Goal: Task Accomplishment & Management: Complete application form

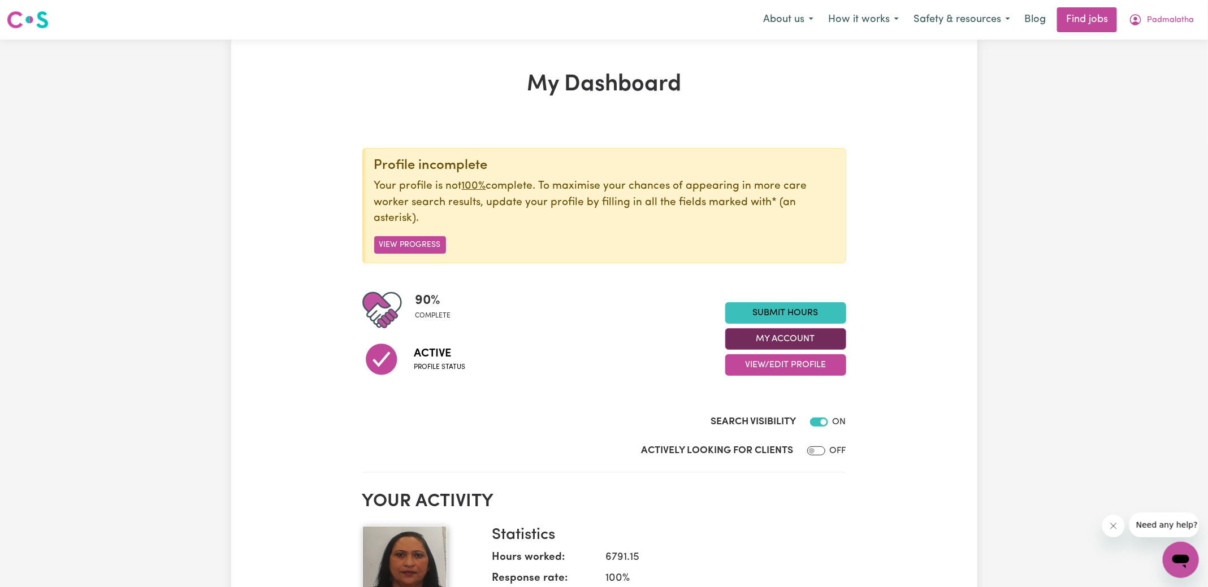
click at [774, 344] on button "My Account" at bounding box center [785, 338] width 121 height 21
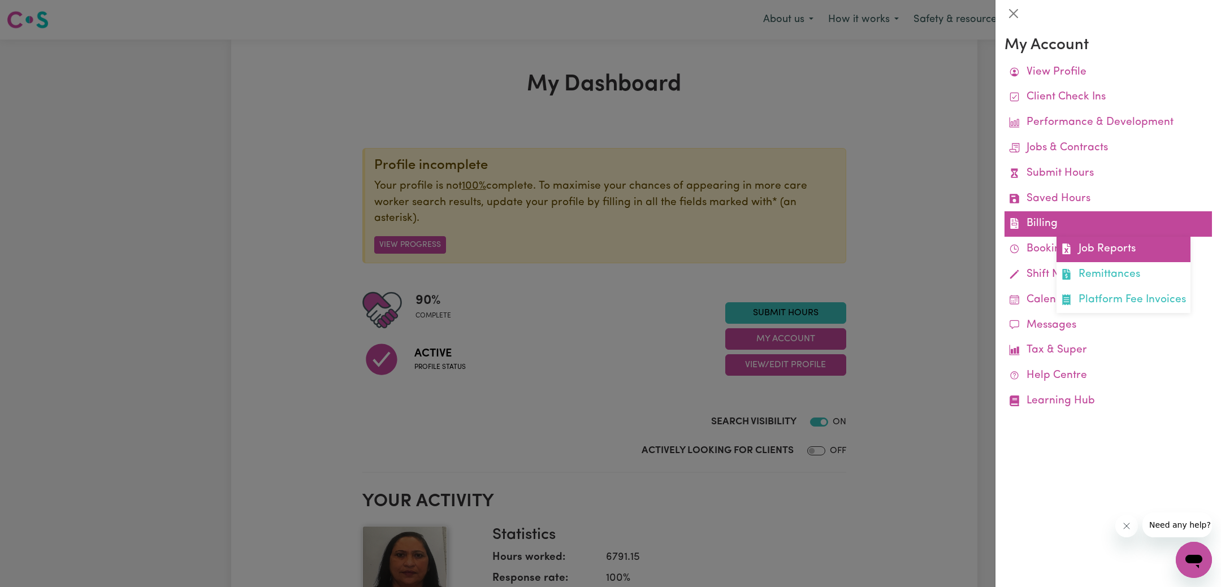
click at [1085, 242] on link "Job Reports" at bounding box center [1124, 249] width 134 height 25
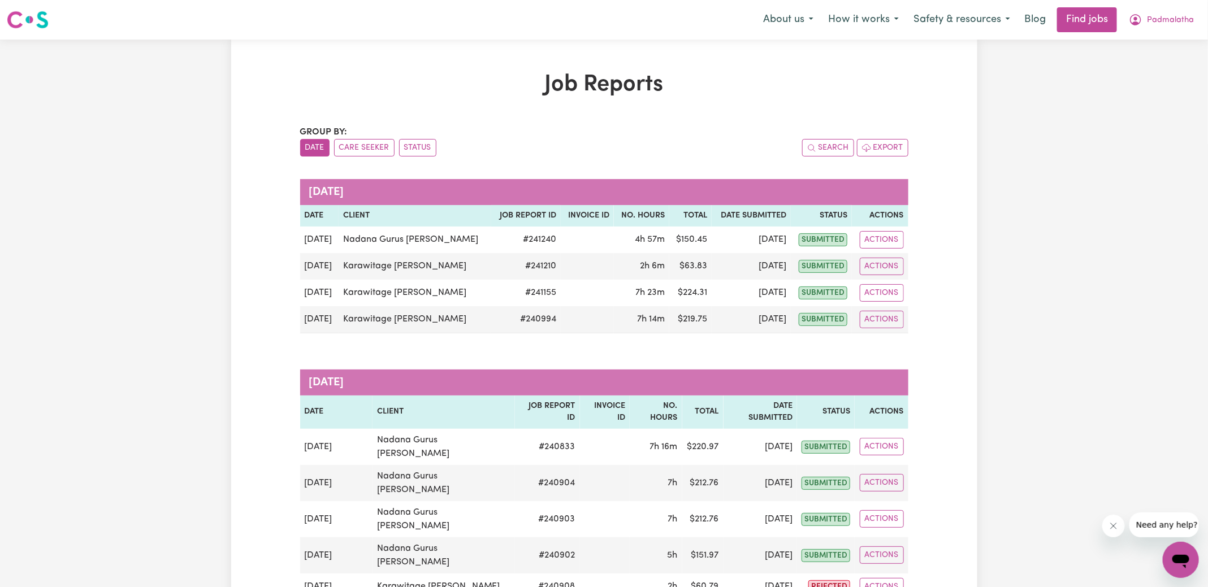
scroll to position [144, 0]
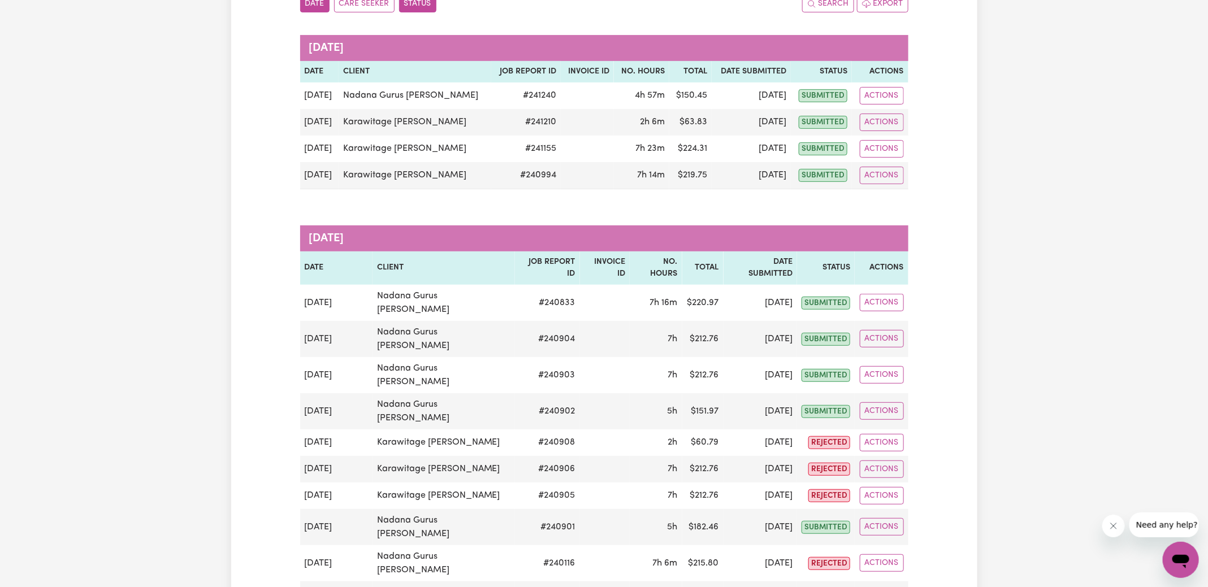
click at [422, 9] on button "Status" at bounding box center [417, 4] width 37 height 18
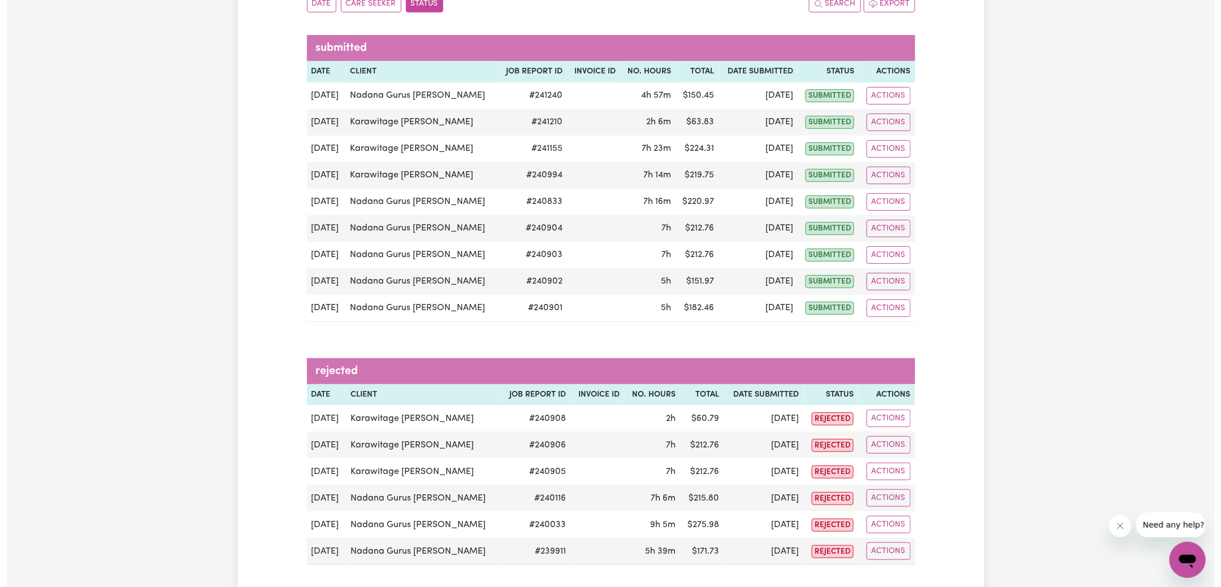
scroll to position [276, 0]
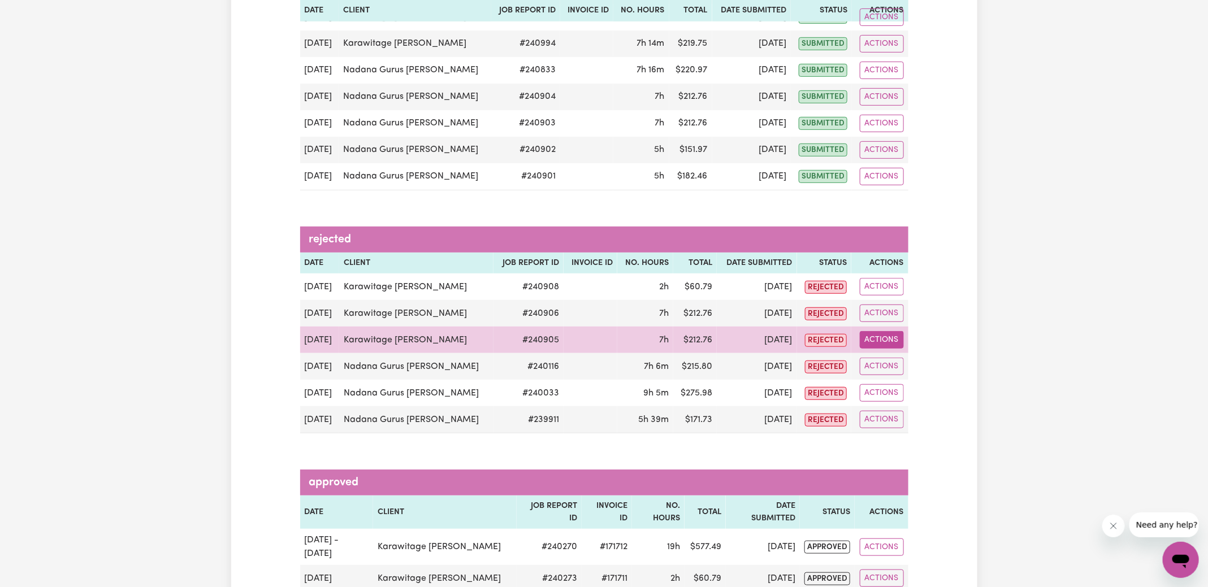
click at [875, 341] on button "Actions" at bounding box center [882, 340] width 44 height 18
click at [887, 360] on link "View Job Report" at bounding box center [909, 365] width 97 height 23
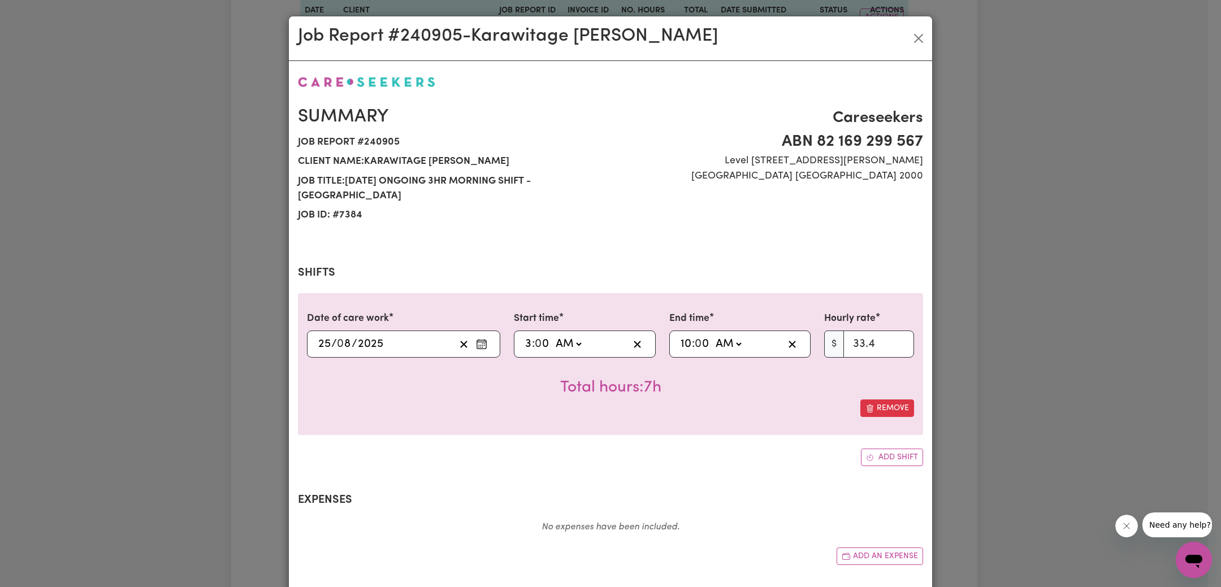
click at [433, 154] on span "Client name: [PERSON_NAME]" at bounding box center [451, 161] width 306 height 19
select select "33.4-Weekday"
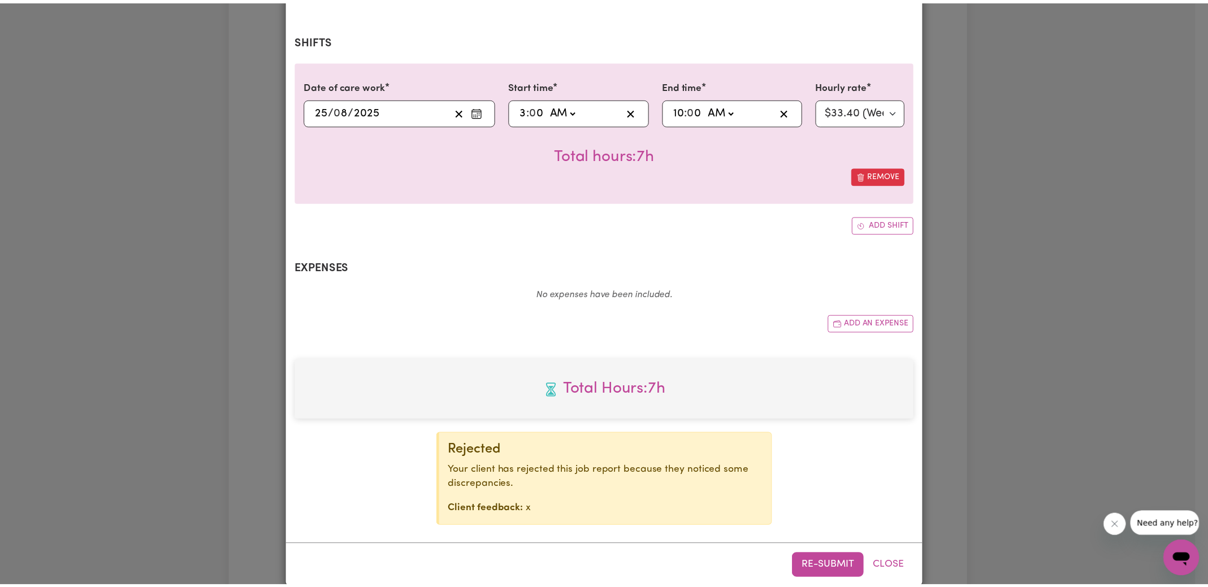
scroll to position [233, 0]
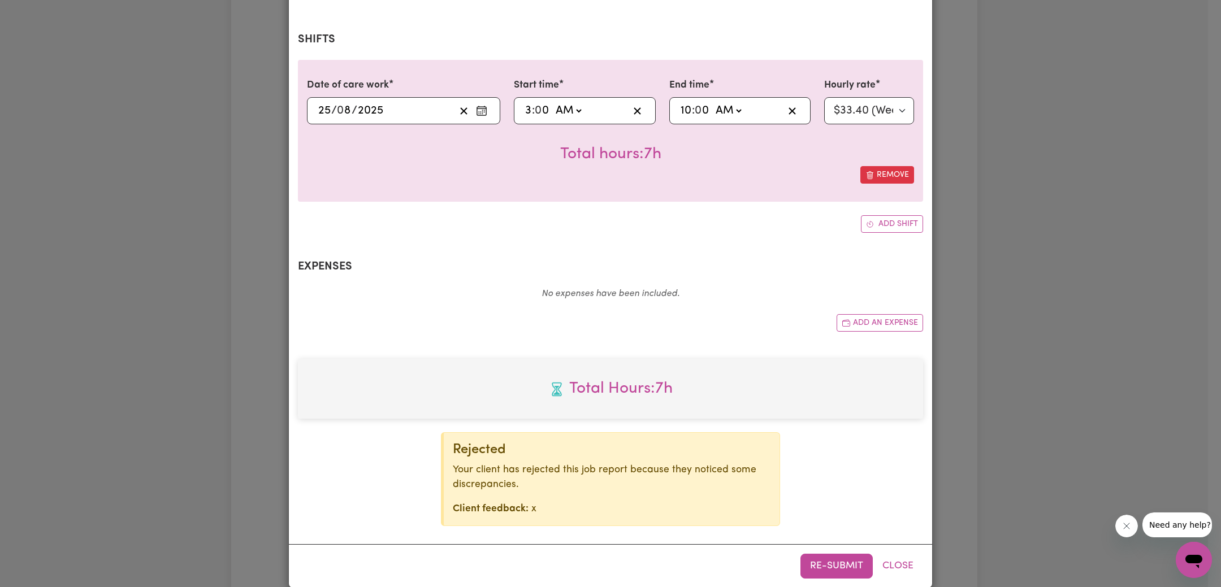
click at [1120, 361] on div "Job Report # 240905 - Karawitage [PERSON_NAME] Summary Job report # 240905 Clie…" at bounding box center [610, 293] width 1221 height 587
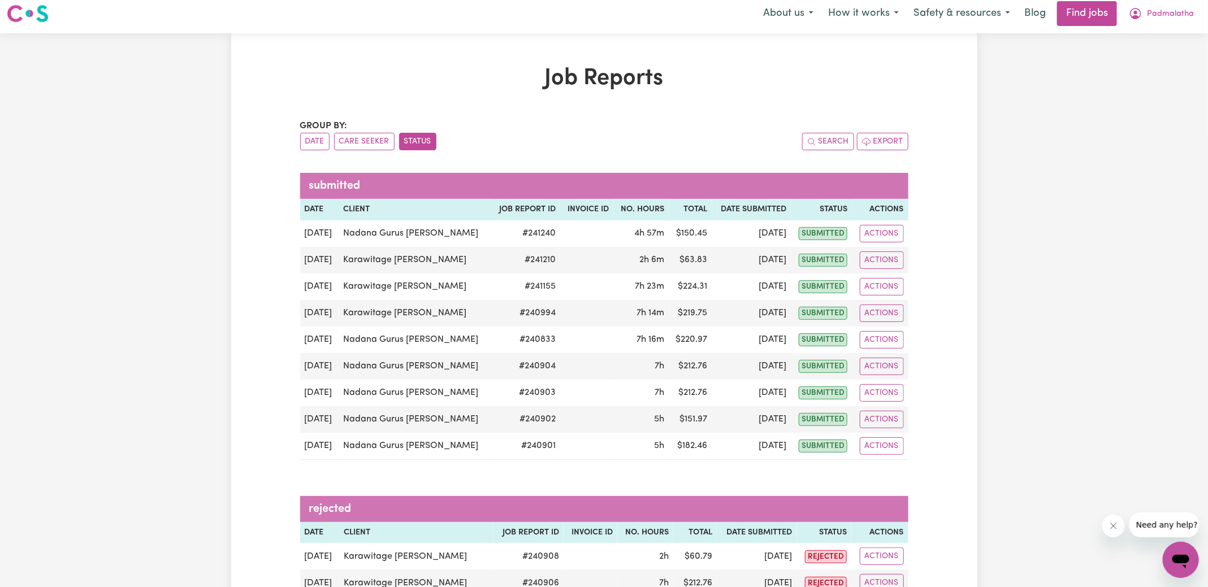
scroll to position [0, 0]
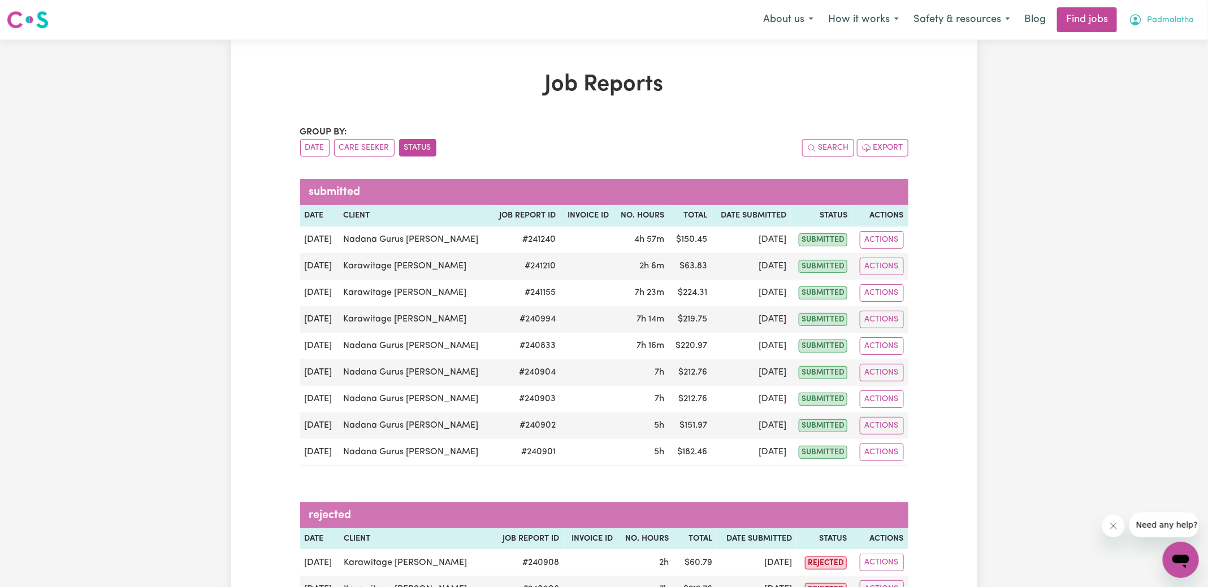
click at [1143, 18] on icon "My Account" at bounding box center [1136, 20] width 14 height 14
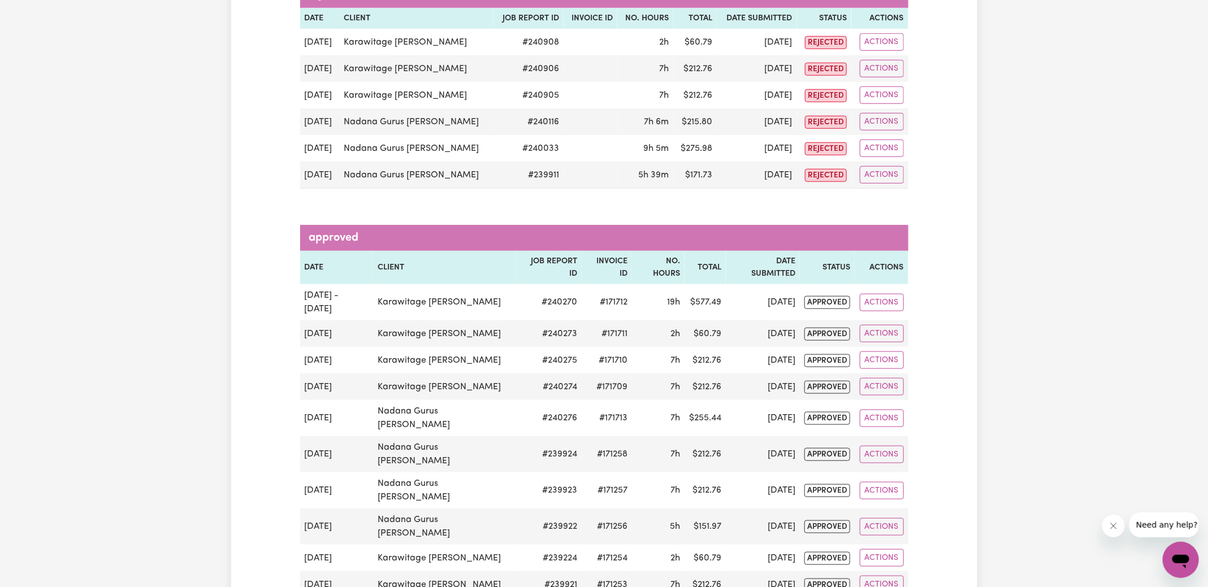
scroll to position [520, 0]
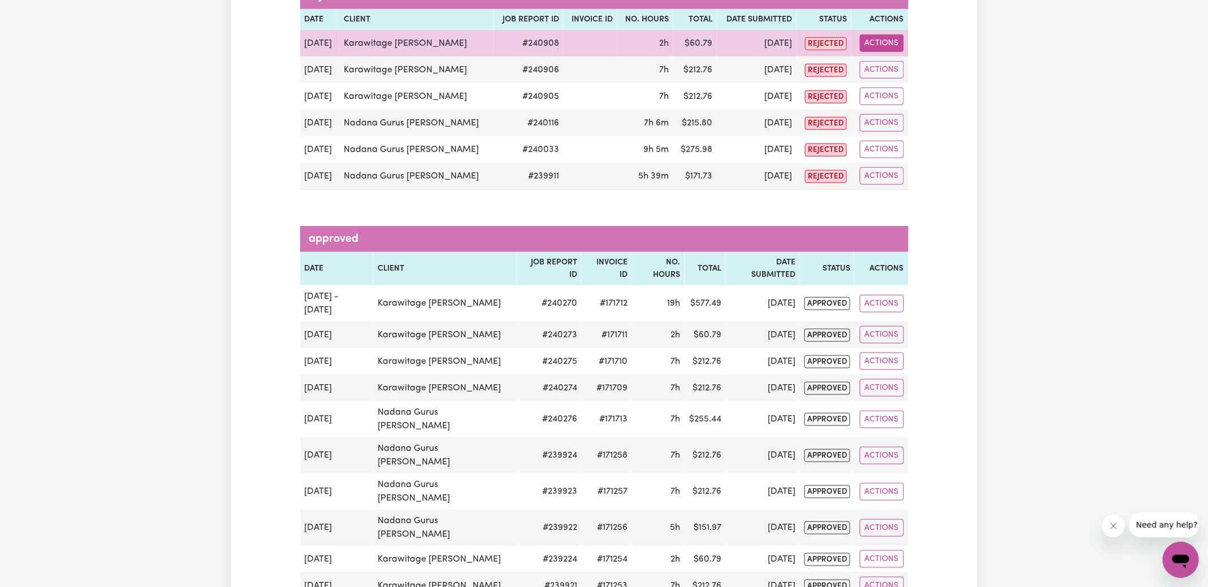
click at [875, 34] on button "Actions" at bounding box center [882, 43] width 44 height 18
click at [888, 67] on link "View Job Report" at bounding box center [909, 69] width 97 height 23
select select "33.4-Weekday"
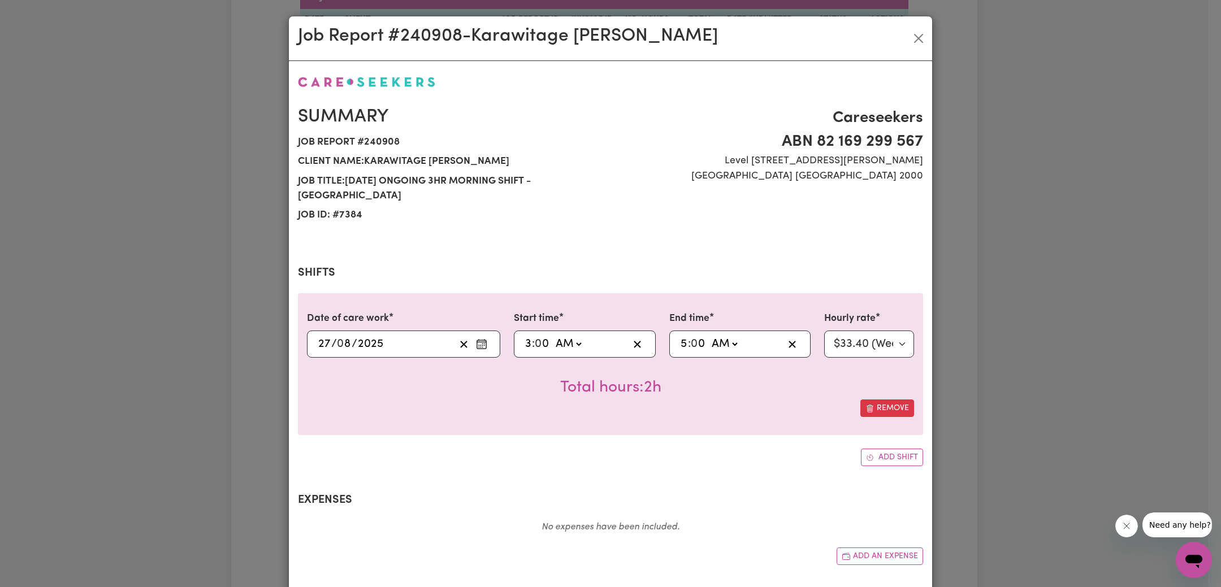
click at [993, 292] on div "Job Report # 240908 - Karawitage [PERSON_NAME] Summary Job report # 240908 Clie…" at bounding box center [610, 293] width 1221 height 587
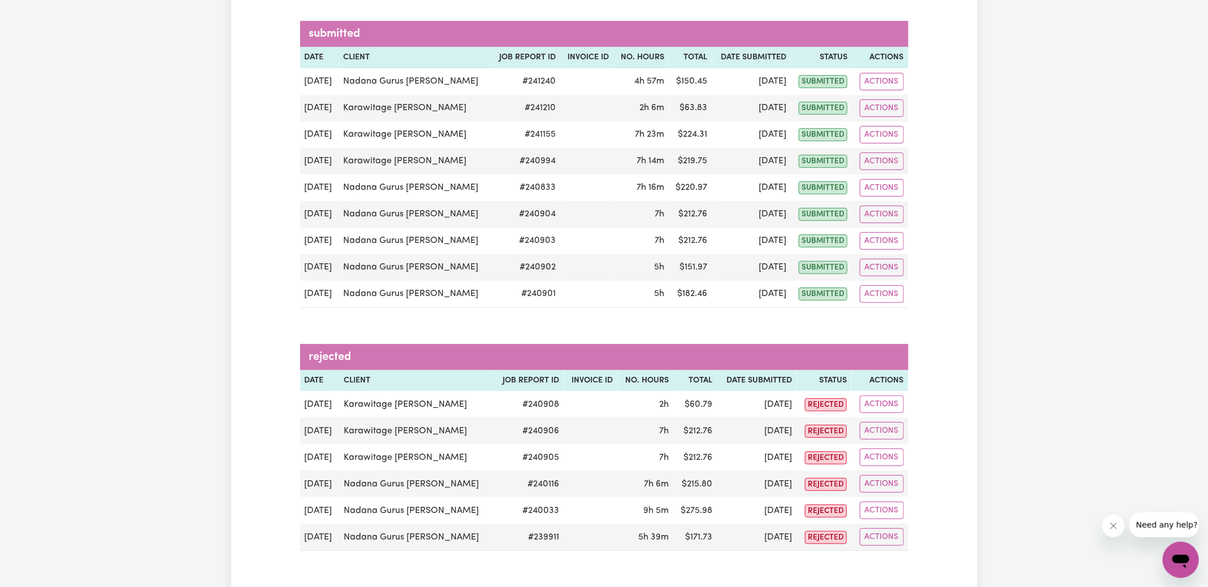
scroll to position [162, 0]
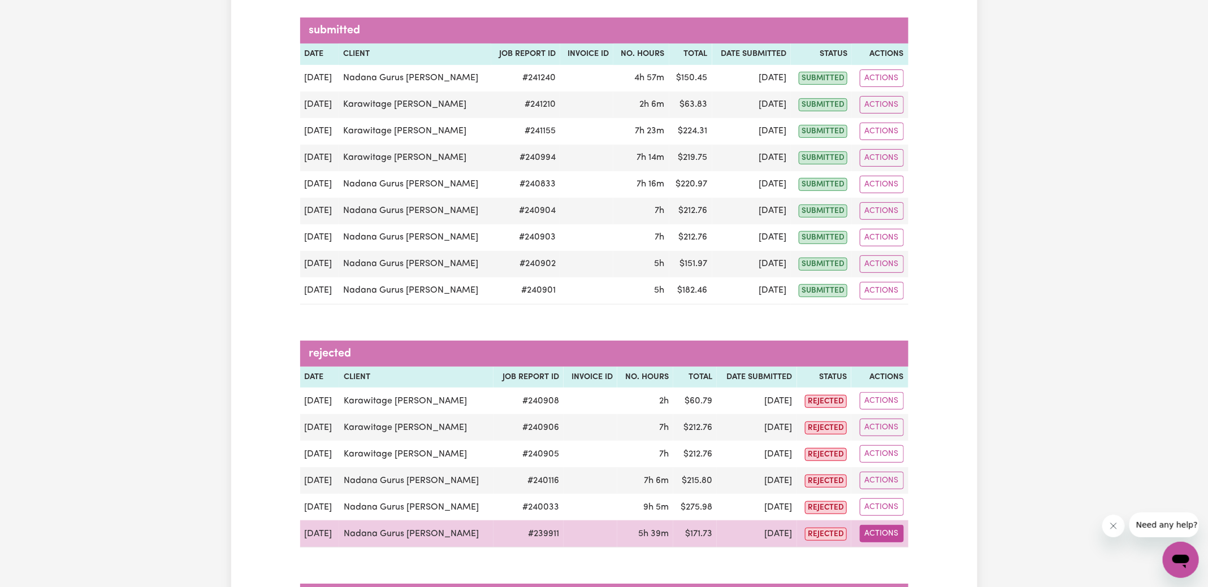
click at [861, 532] on button "Actions" at bounding box center [882, 534] width 44 height 18
click at [880, 507] on link "Delete" at bounding box center [909, 508] width 97 height 23
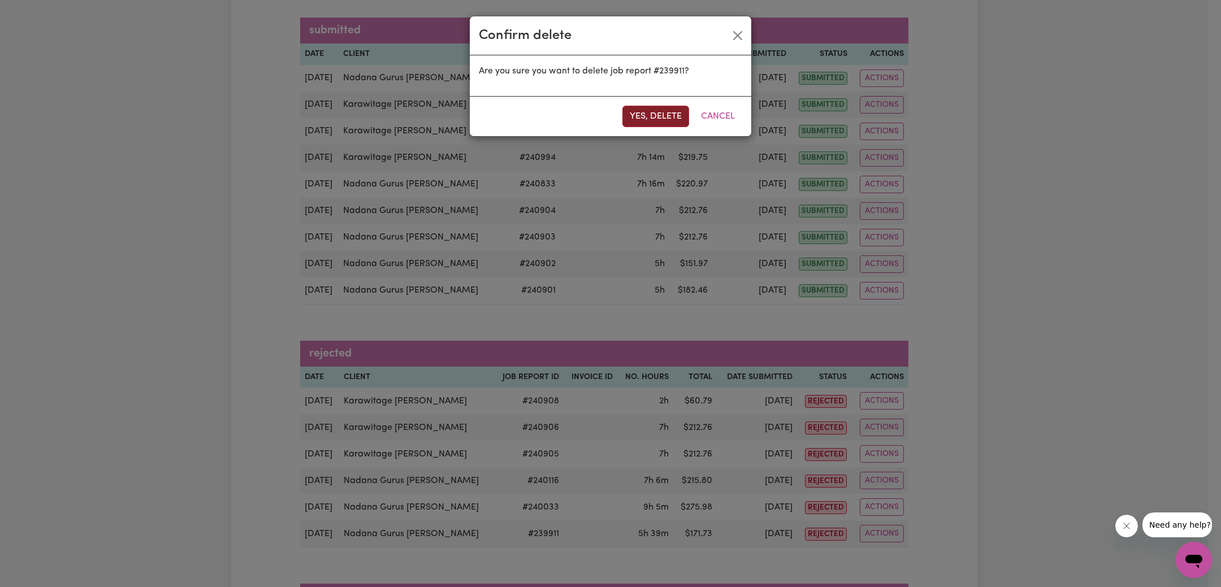
click at [650, 114] on button "Yes, delete" at bounding box center [655, 116] width 67 height 21
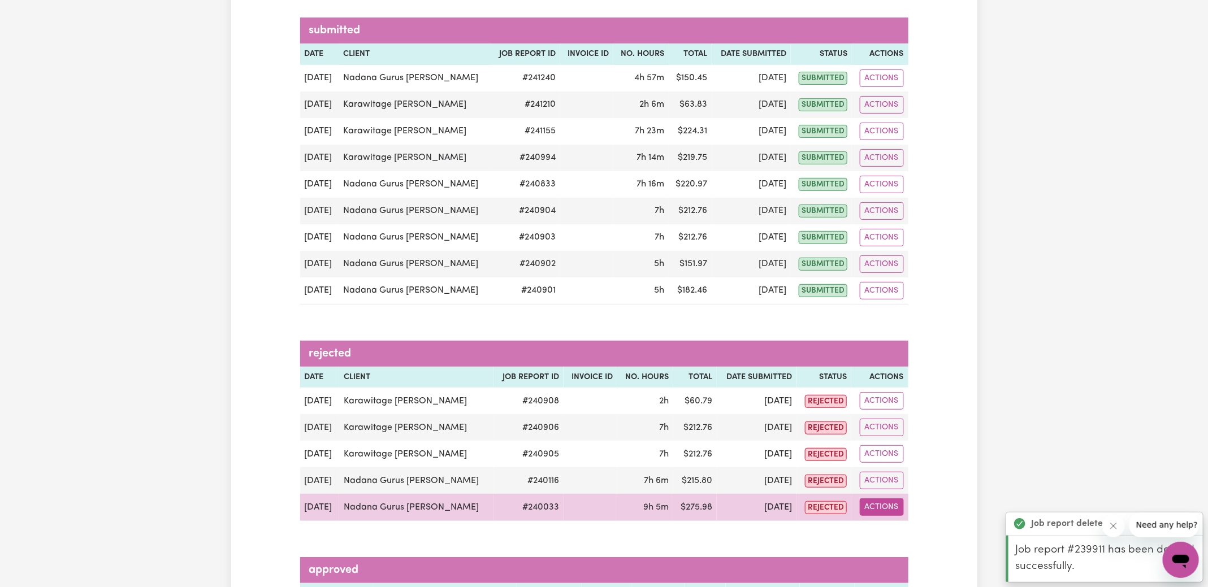
click at [885, 504] on button "Actions" at bounding box center [882, 508] width 44 height 18
click at [908, 558] on link "Delete" at bounding box center [909, 555] width 97 height 23
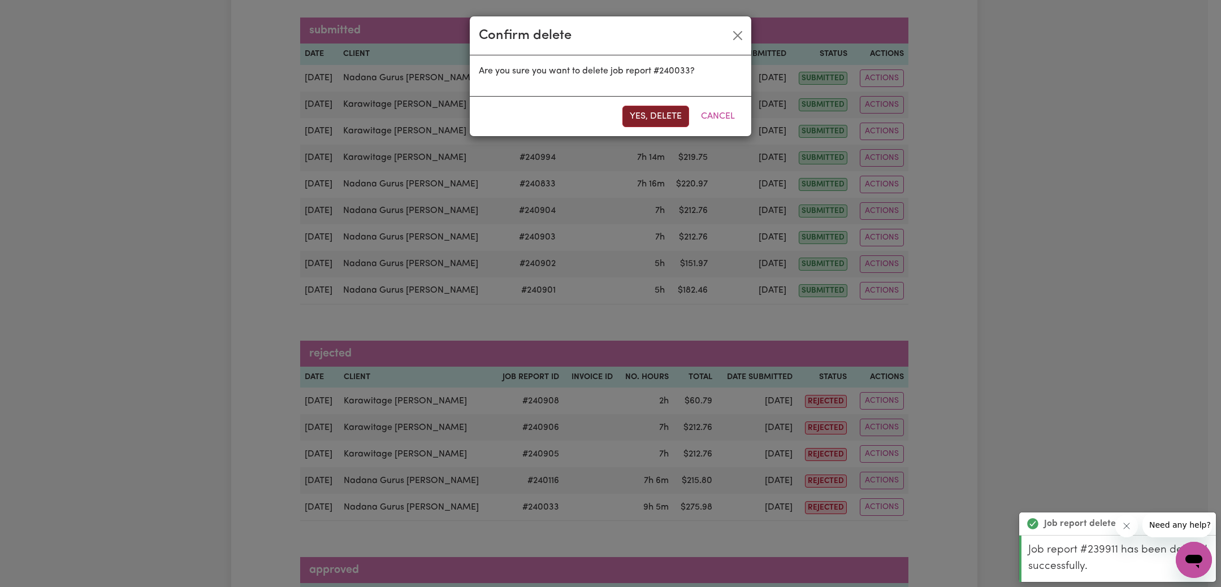
click at [663, 111] on button "Yes, delete" at bounding box center [655, 116] width 67 height 21
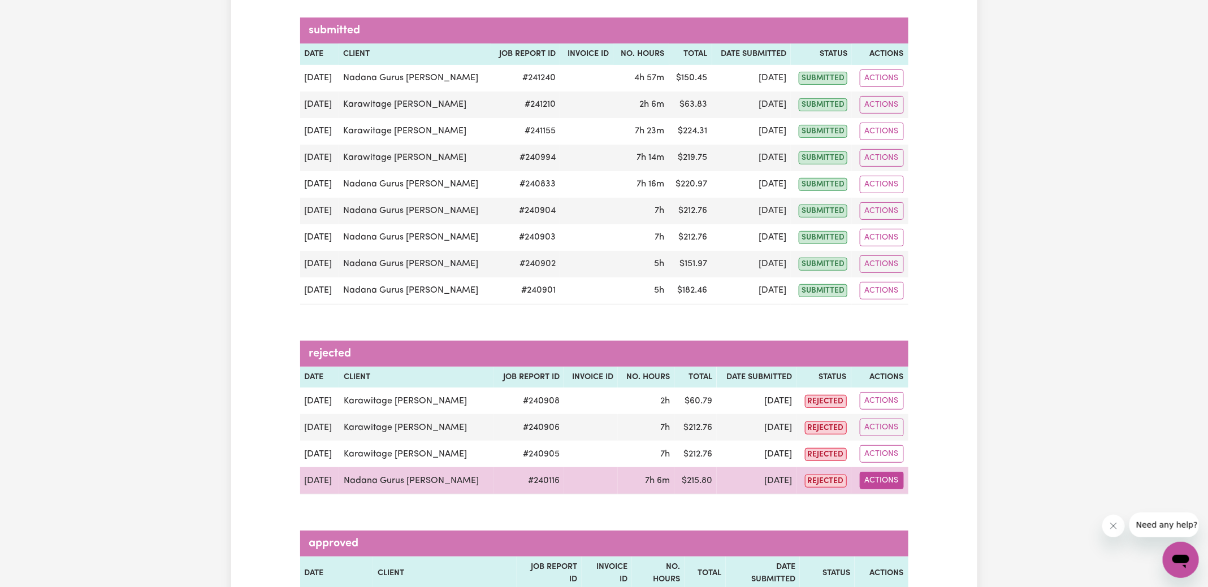
click at [886, 478] on button "Actions" at bounding box center [882, 481] width 44 height 18
click at [896, 531] on link "Delete" at bounding box center [909, 529] width 97 height 23
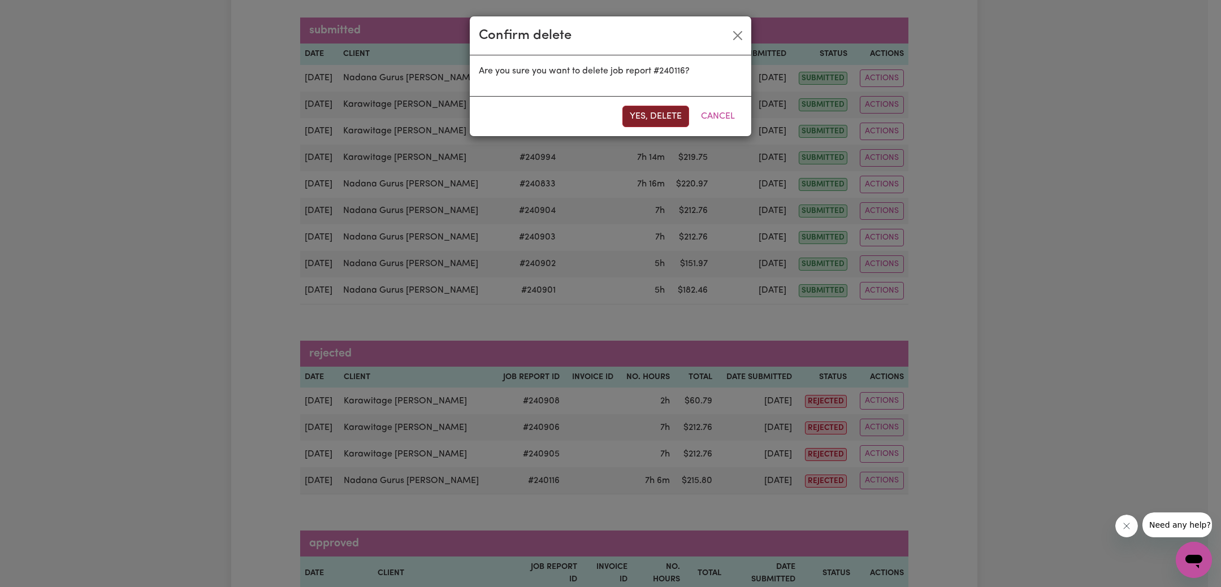
click at [646, 111] on button "Yes, delete" at bounding box center [655, 116] width 67 height 21
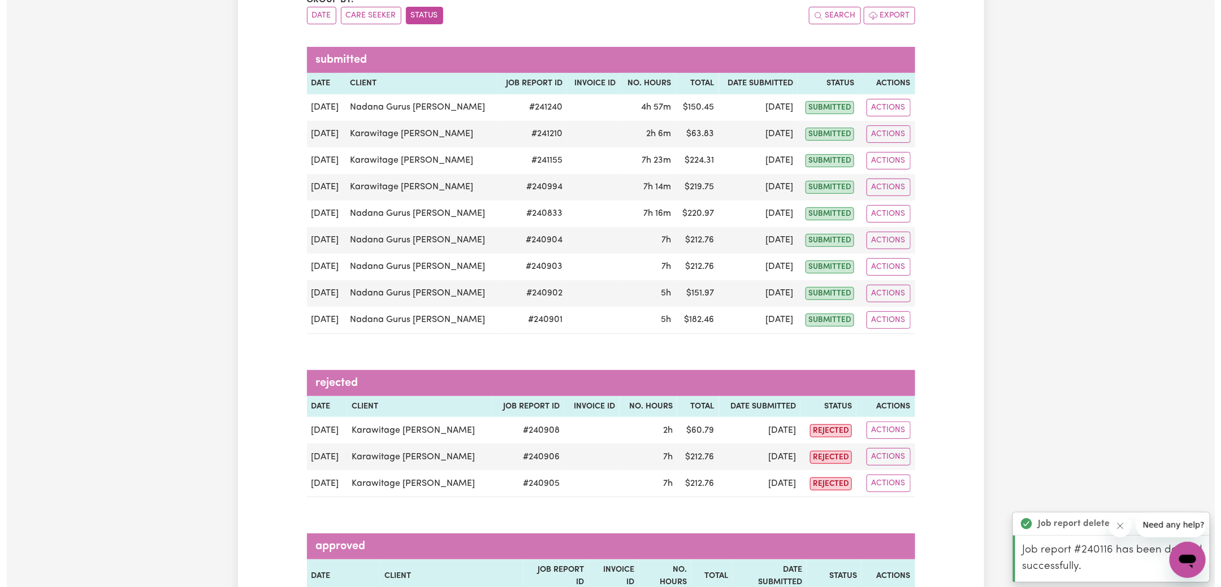
scroll to position [0, 0]
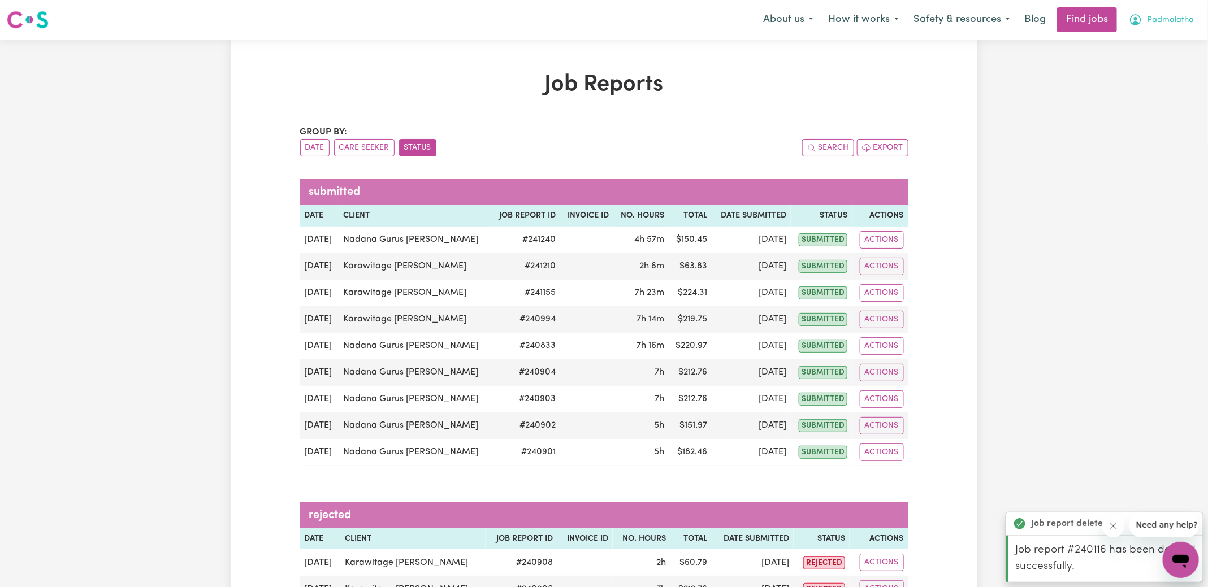
click at [1167, 19] on span "Padmalatha" at bounding box center [1170, 20] width 47 height 12
click at [1148, 40] on link "My Account" at bounding box center [1155, 43] width 89 height 21
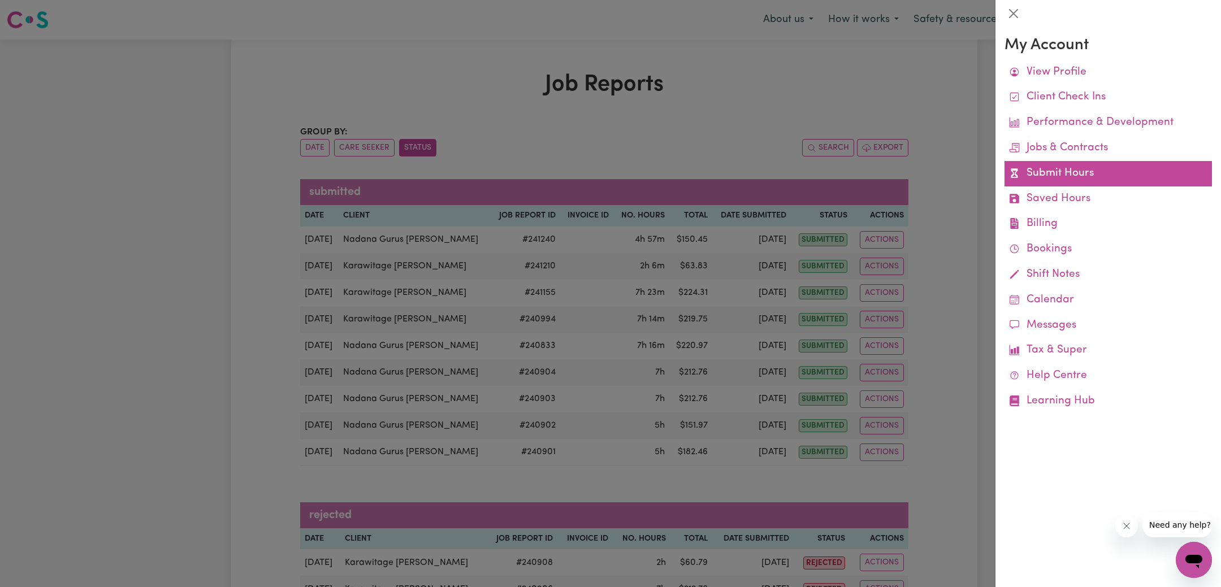
click at [1058, 180] on link "Submit Hours" at bounding box center [1108, 173] width 207 height 25
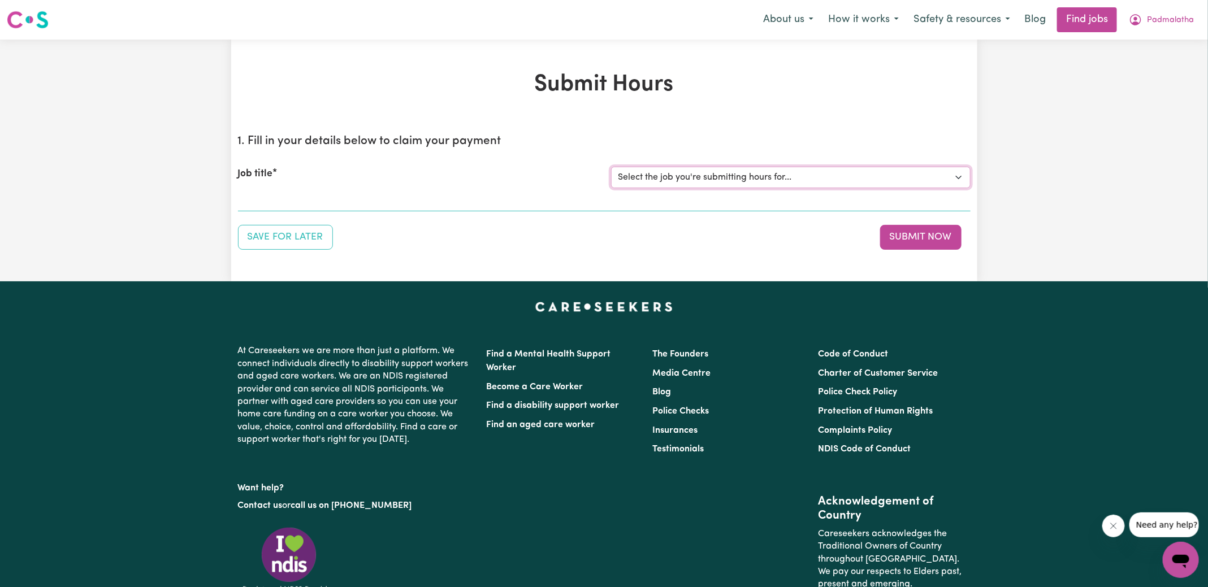
click at [683, 184] on select "Select the job you're submitting hours for... [Karawitage [PERSON_NAME]] [DATE]…" at bounding box center [791, 177] width 360 height 21
select select "7383"
click at [611, 167] on select "Select the job you're submitting hours for... [Karawitage [PERSON_NAME]] [DATE]…" at bounding box center [791, 177] width 360 height 21
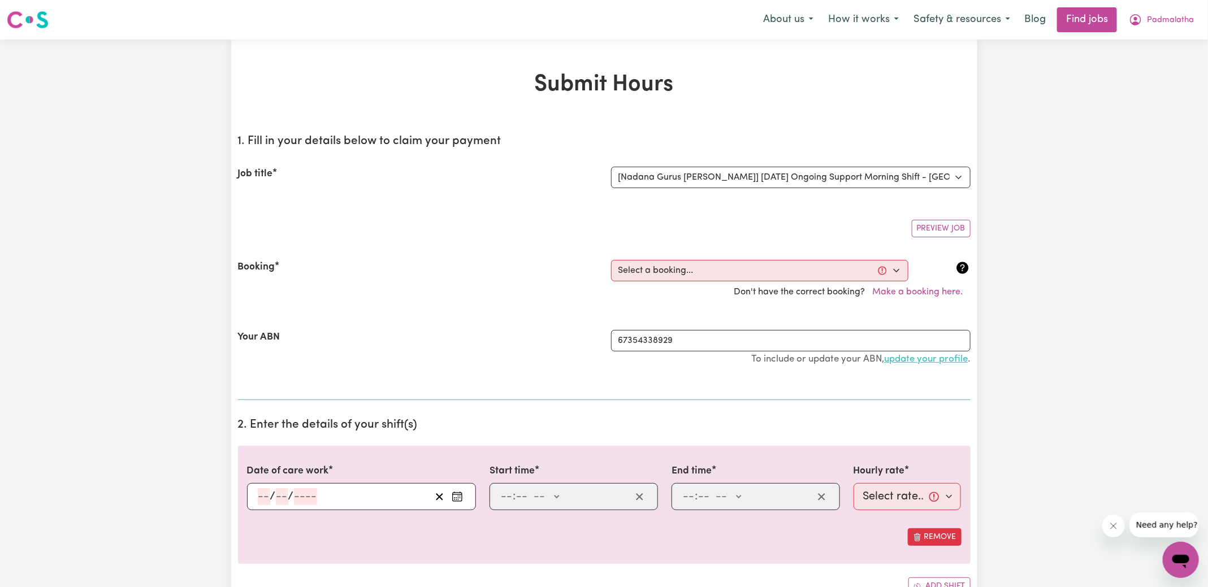
click at [894, 290] on button "Make a booking here." at bounding box center [918, 292] width 105 height 21
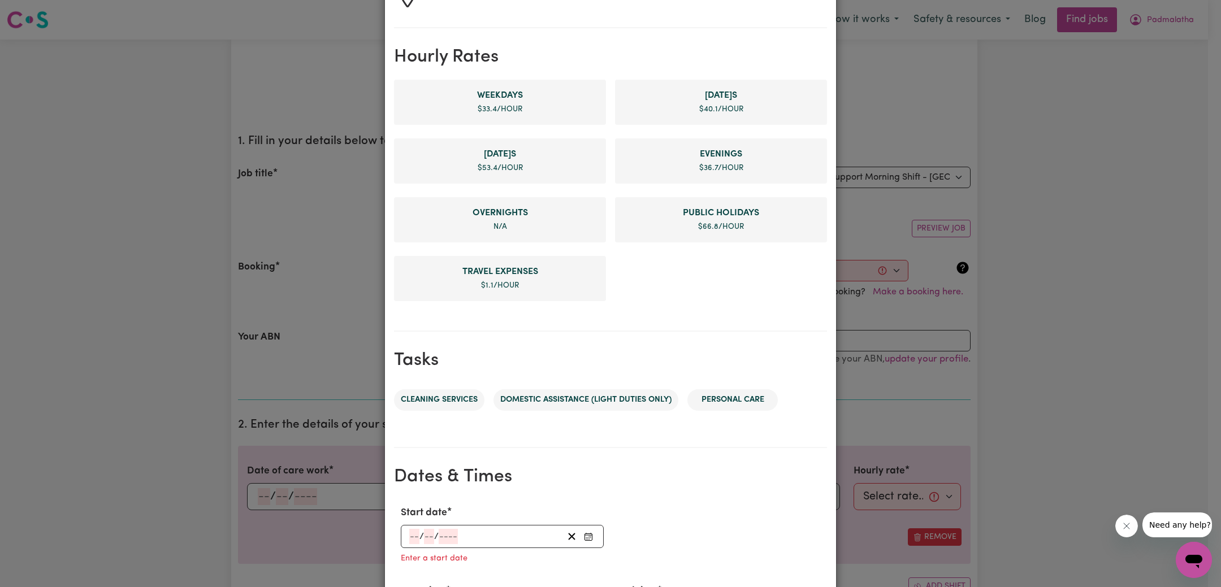
scroll to position [466, 0]
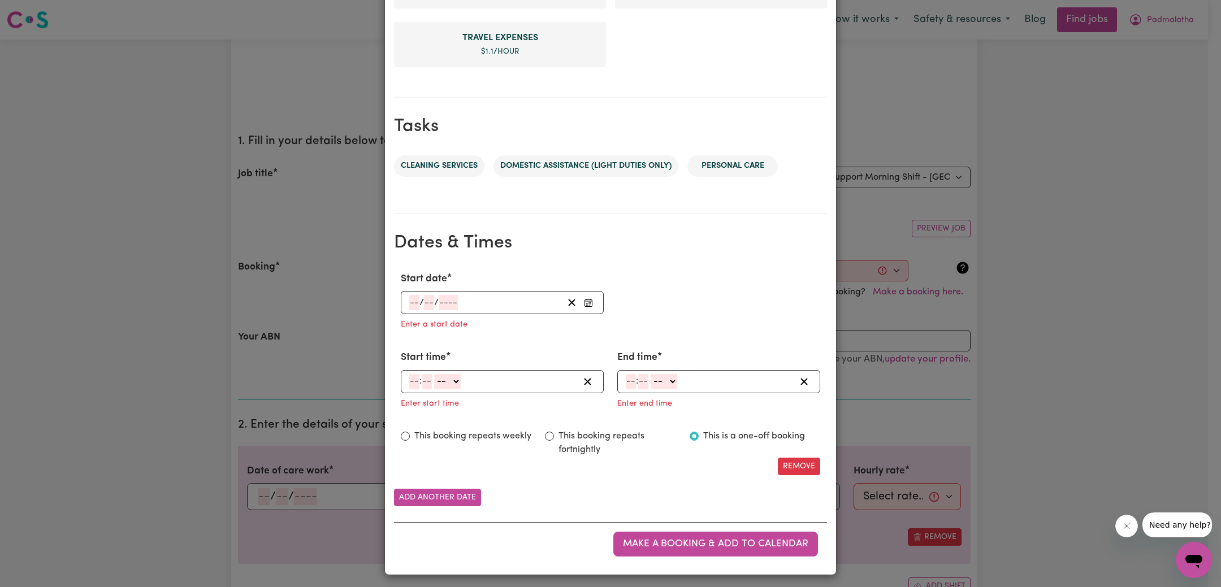
click at [584, 304] on icon "Enter Start date" at bounding box center [588, 302] width 9 height 9
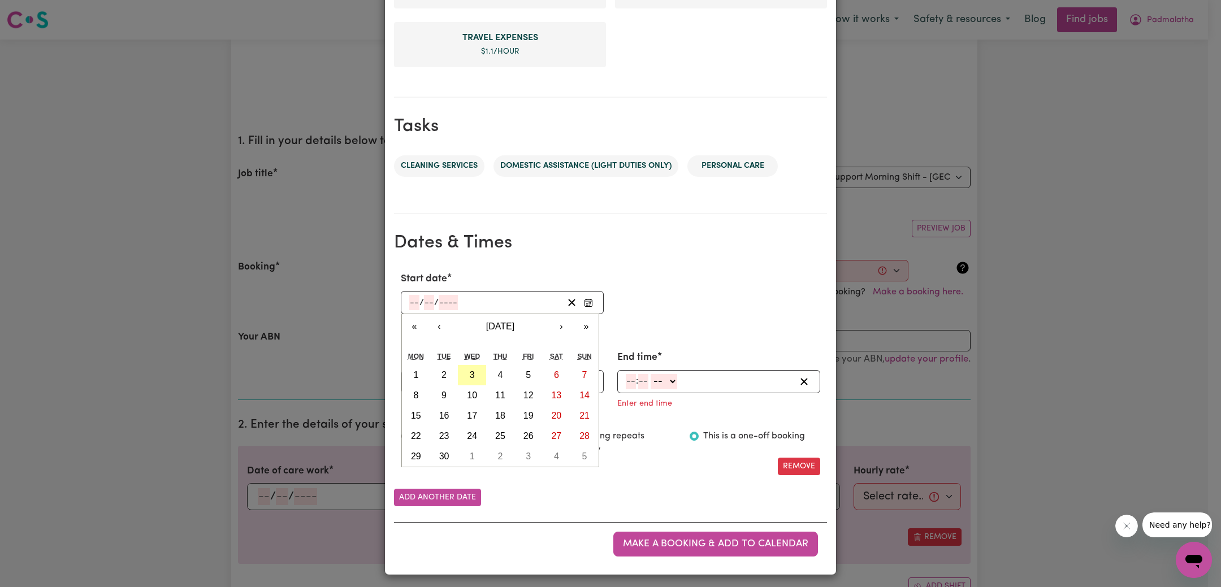
click at [462, 370] on button "3" at bounding box center [472, 375] width 28 height 20
type input "[DATE]"
type input "3"
type input "9"
type input "2025"
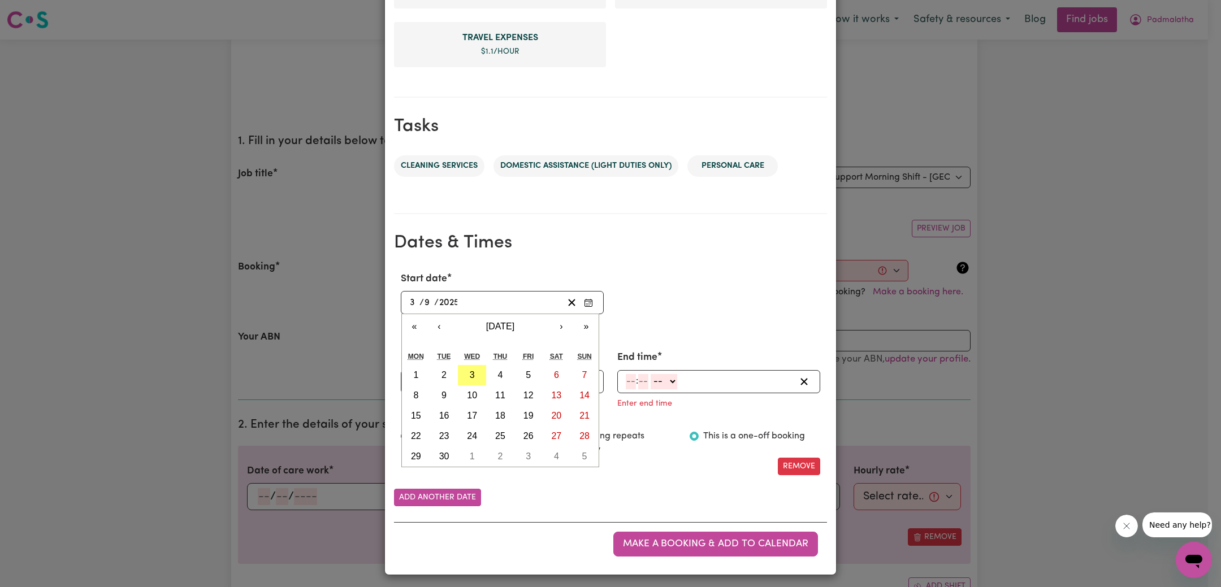
scroll to position [444, 0]
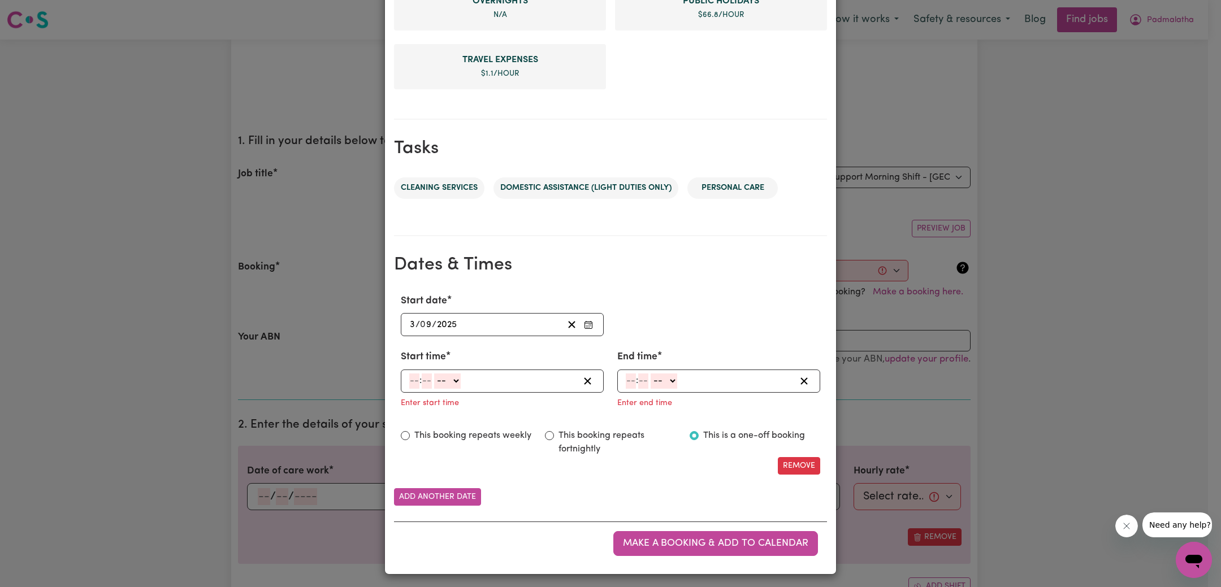
click at [409, 379] on input "number" at bounding box center [414, 381] width 10 height 15
type input "7"
type input "00"
select select "am"
click at [432, 374] on select "-- AM PM" at bounding box center [445, 381] width 27 height 15
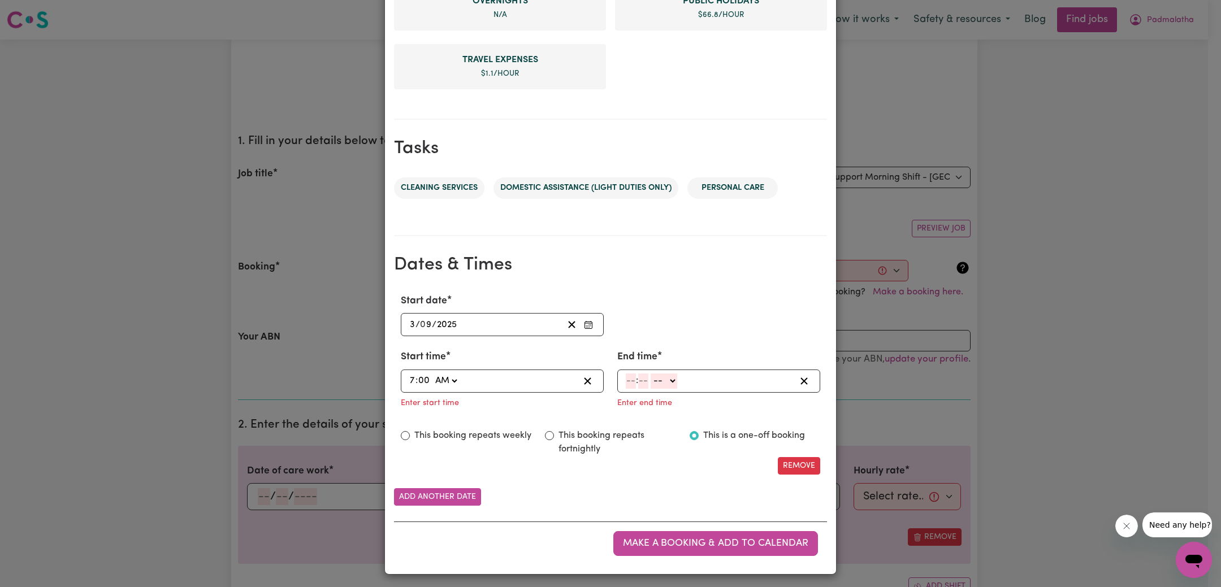
type input "07:00"
type input "0"
type input "7"
type input "1"
select select "am"
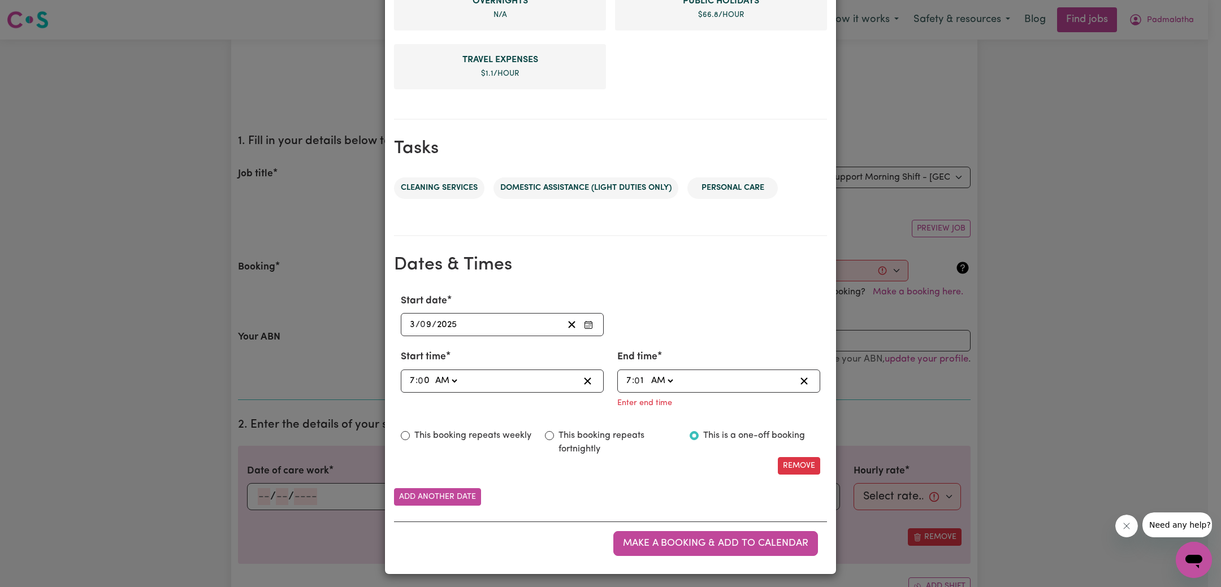
click at [648, 389] on select "-- AM PM" at bounding box center [661, 381] width 27 height 15
type input "07:01"
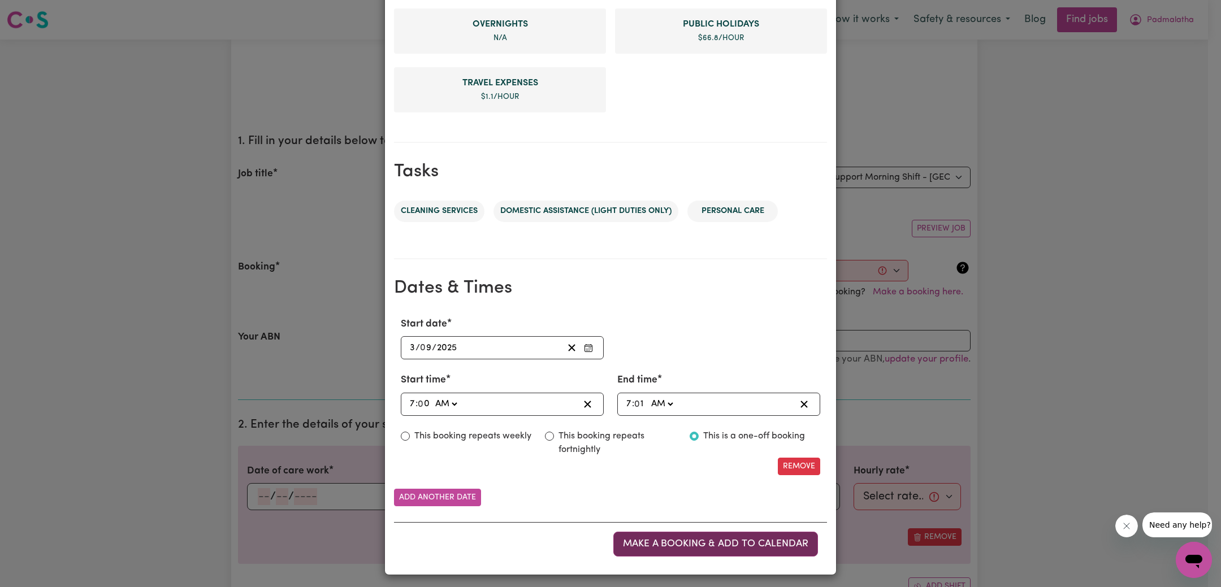
click at [698, 539] on span "Make a booking & add to calendar" at bounding box center [715, 544] width 185 height 10
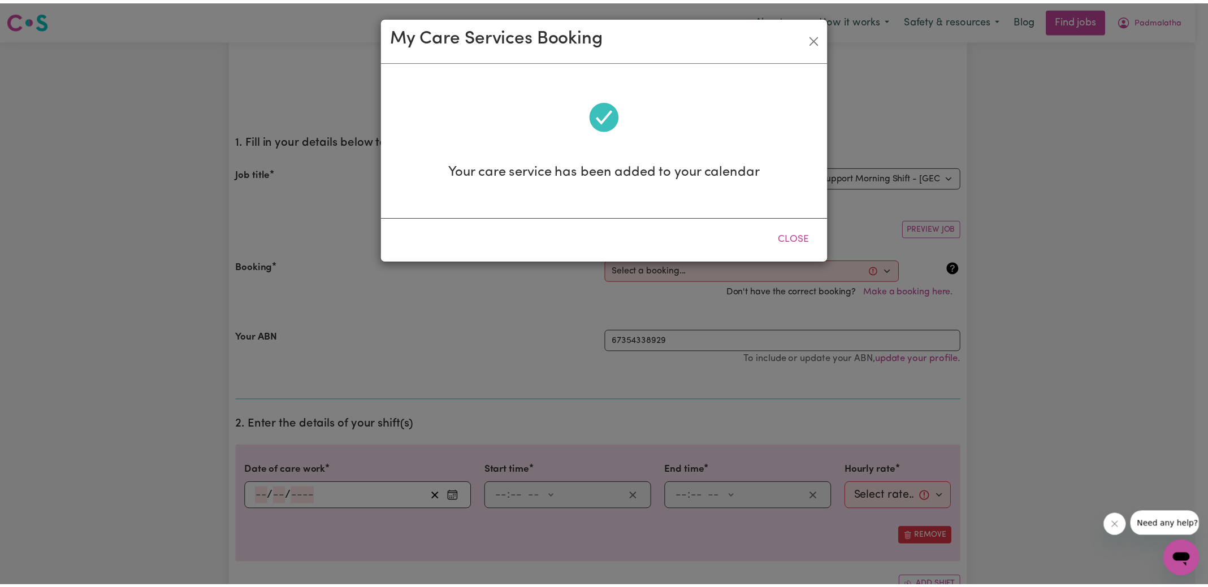
scroll to position [0, 0]
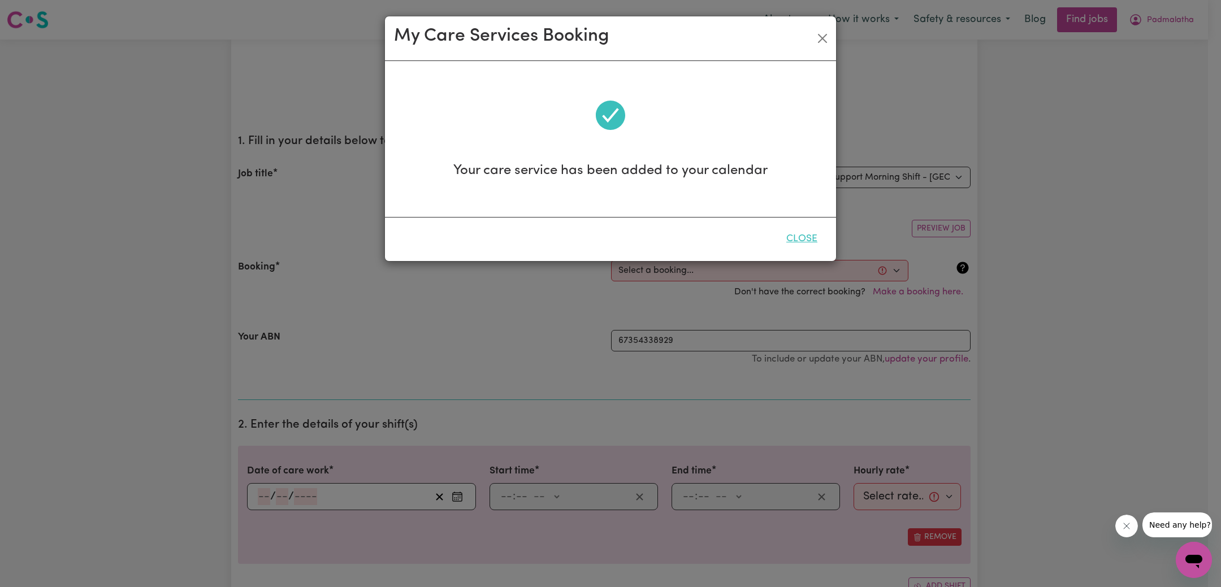
click at [805, 240] on button "Close" at bounding box center [802, 239] width 50 height 25
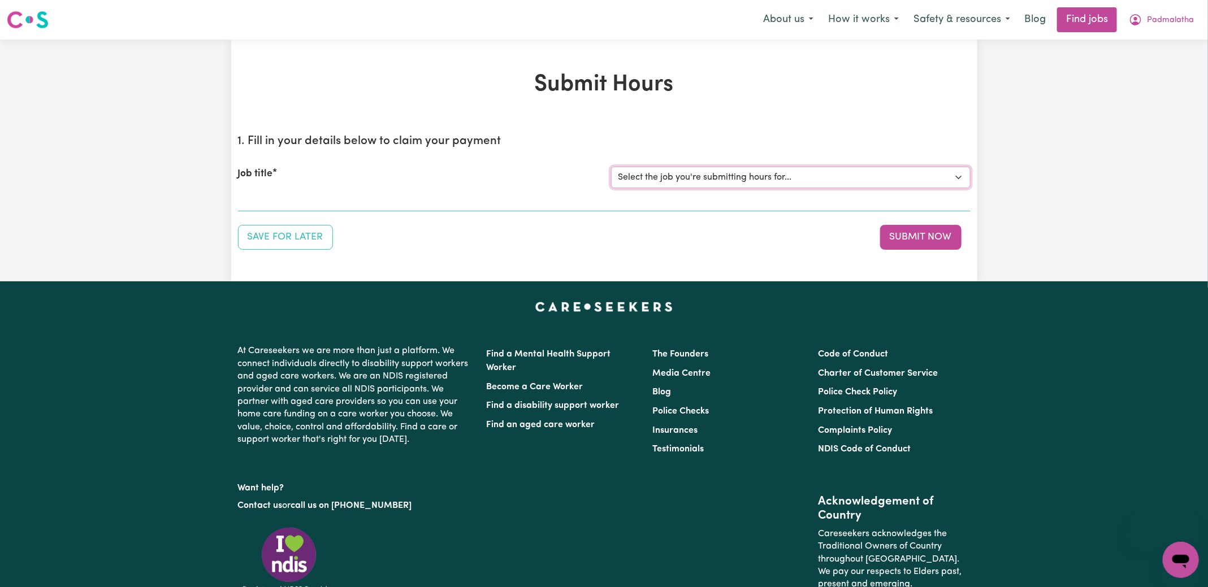
click at [738, 174] on select "Select the job you're submitting hours for... [Karawitage [PERSON_NAME]] [DATE]…" at bounding box center [791, 177] width 360 height 21
select select "7383"
click at [611, 167] on select "Select the job you're submitting hours for... [Karawitage [PERSON_NAME]] [DATE]…" at bounding box center [791, 177] width 360 height 21
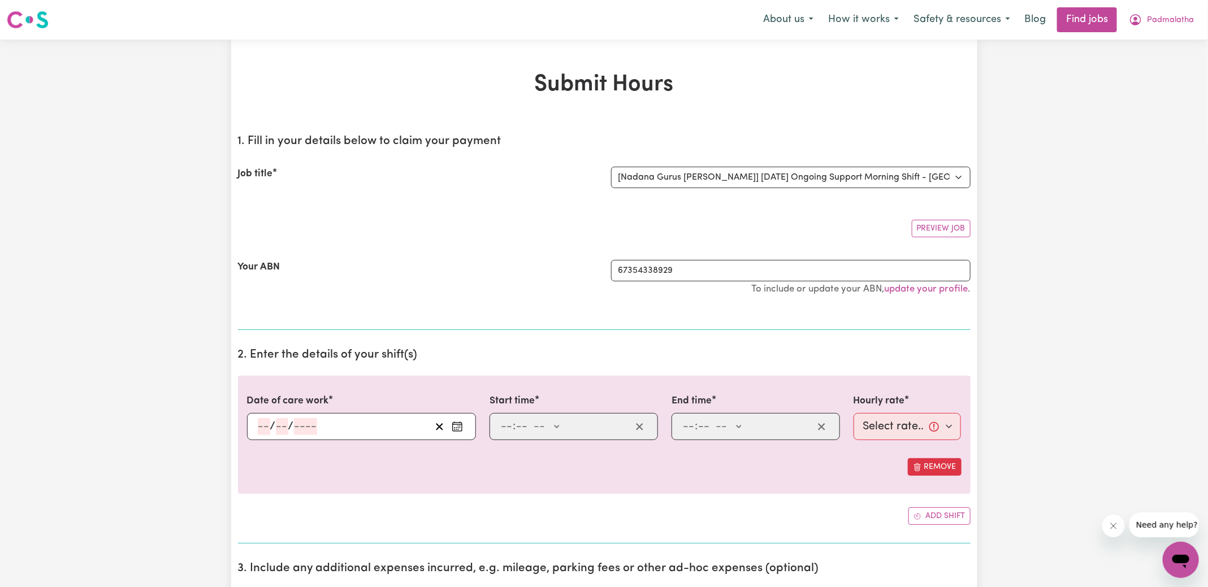
click at [780, 97] on h1 "Submit Hours" at bounding box center [604, 84] width 733 height 27
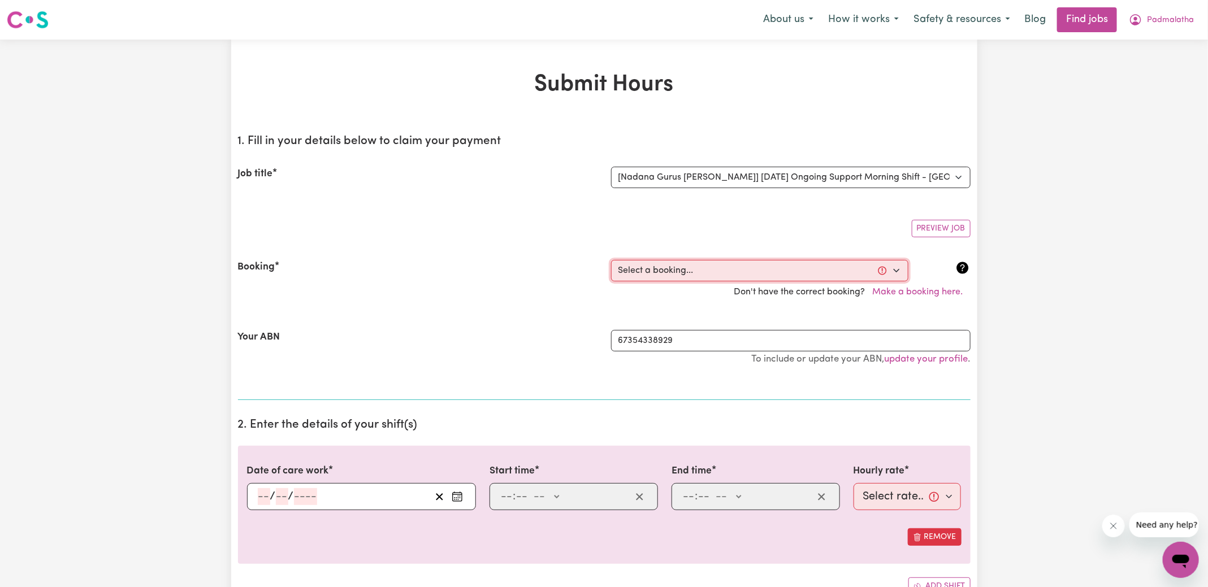
click at [767, 277] on select "Select a booking... [DATE] 11:00am to 04:00pm (RECURRING) [DATE] 11:00am to 04:…" at bounding box center [759, 270] width 297 height 21
select select "362095"
click at [611, 260] on select "Select a booking... [DATE] 11:00am to 04:00pm (RECURRING) [DATE] 11:00am to 04:…" at bounding box center [759, 270] width 297 height 21
type input "[DATE]"
type input "3"
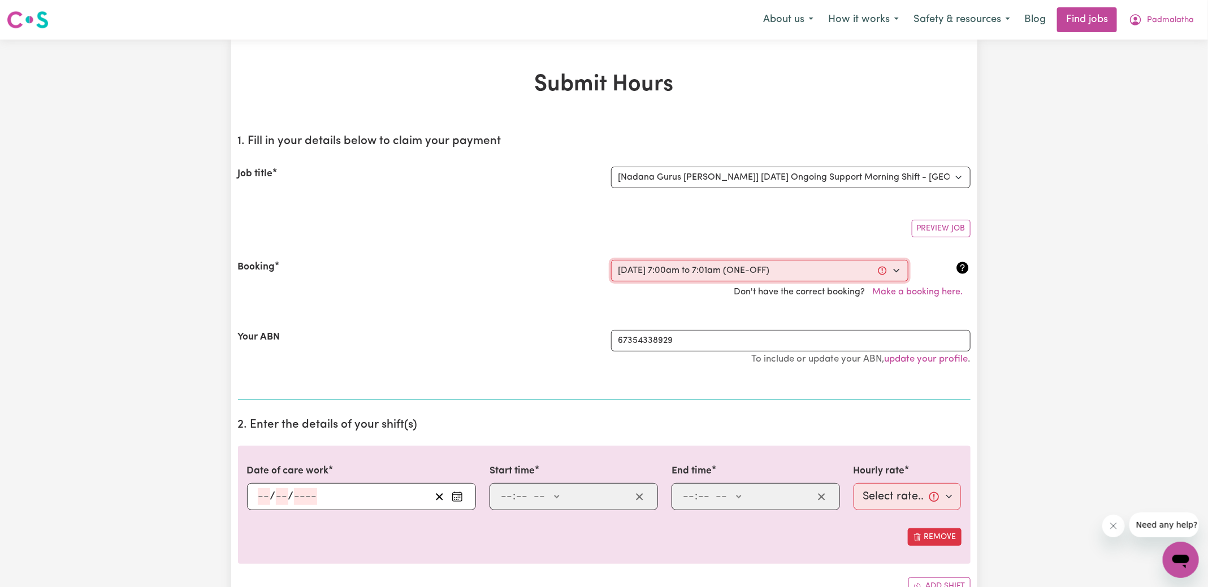
type input "9"
type input "2025"
type input "07:00"
type input "7"
type input "0"
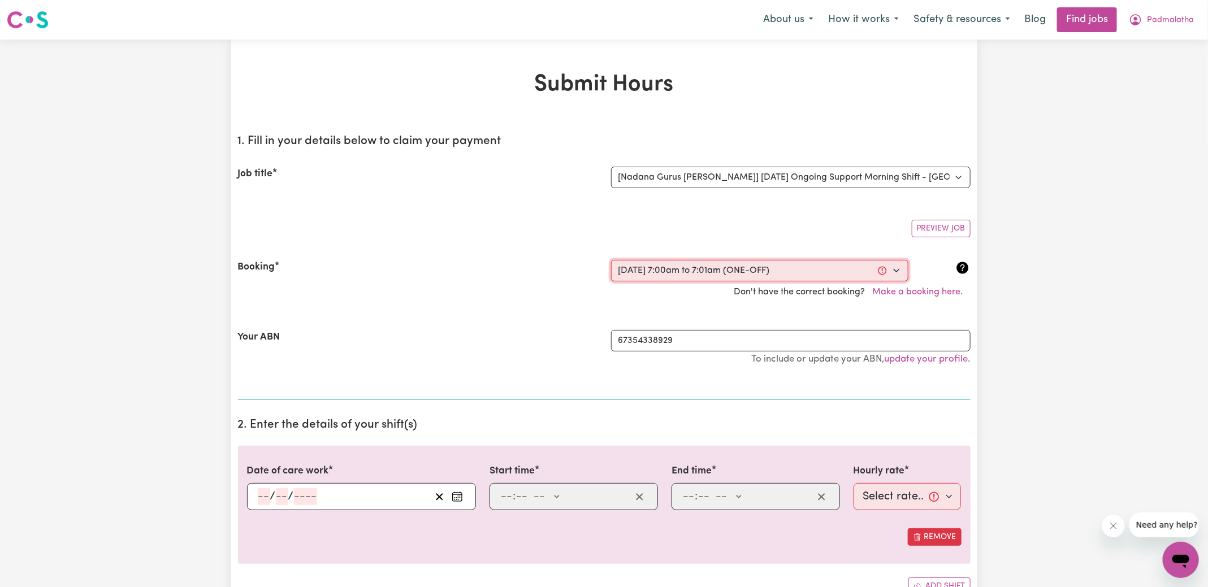
select select "am"
type input "07:01"
type input "7"
type input "1"
select select "am"
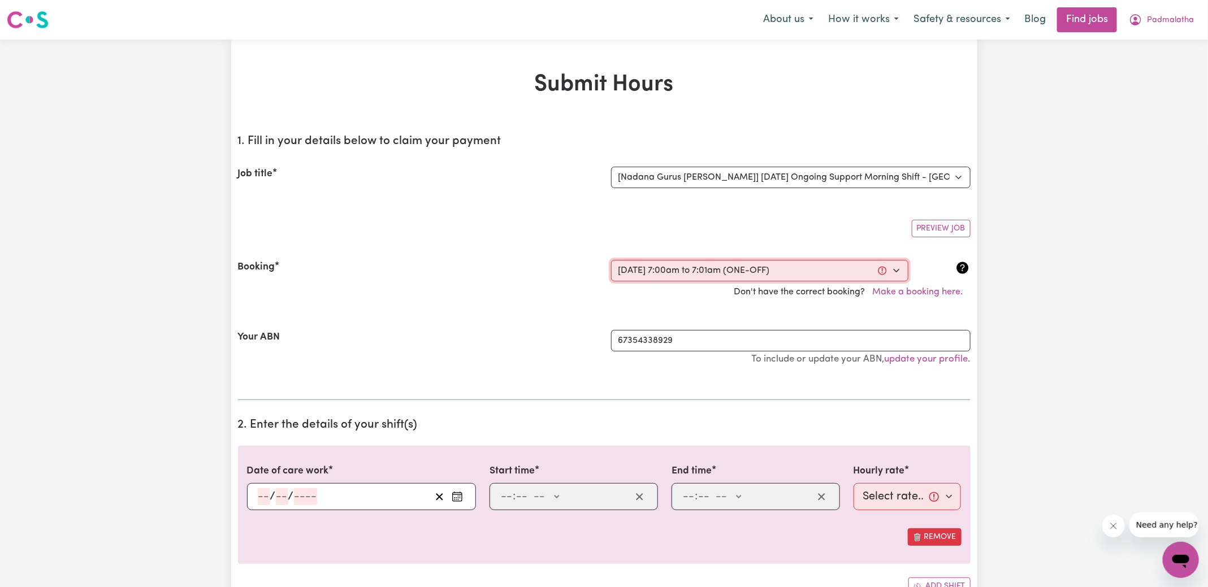
select select "33.4-Weekday"
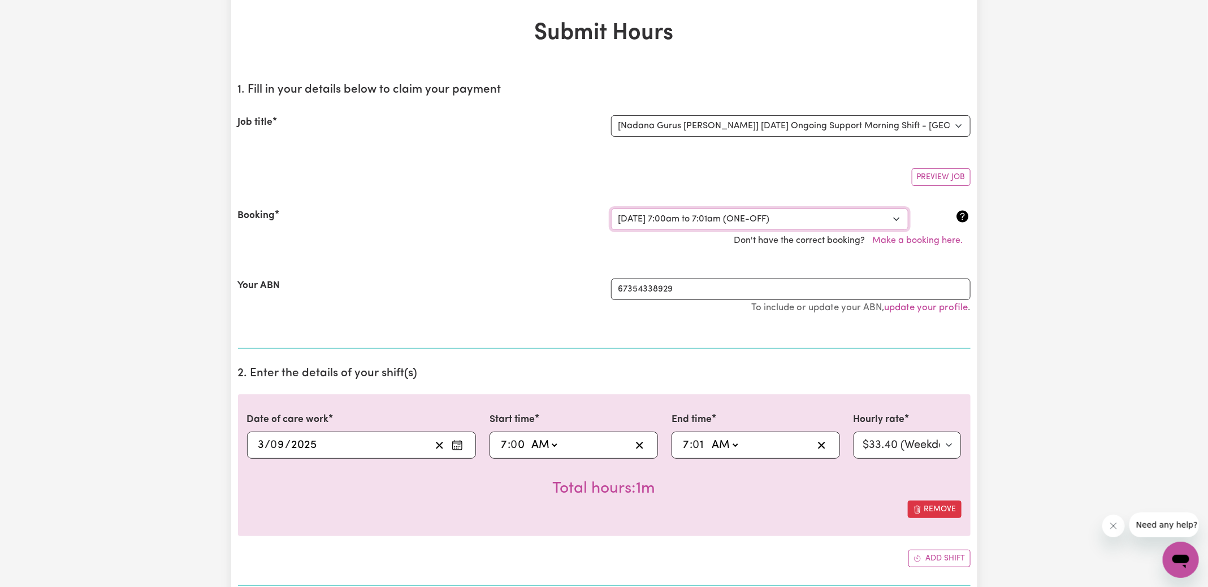
scroll to position [271, 0]
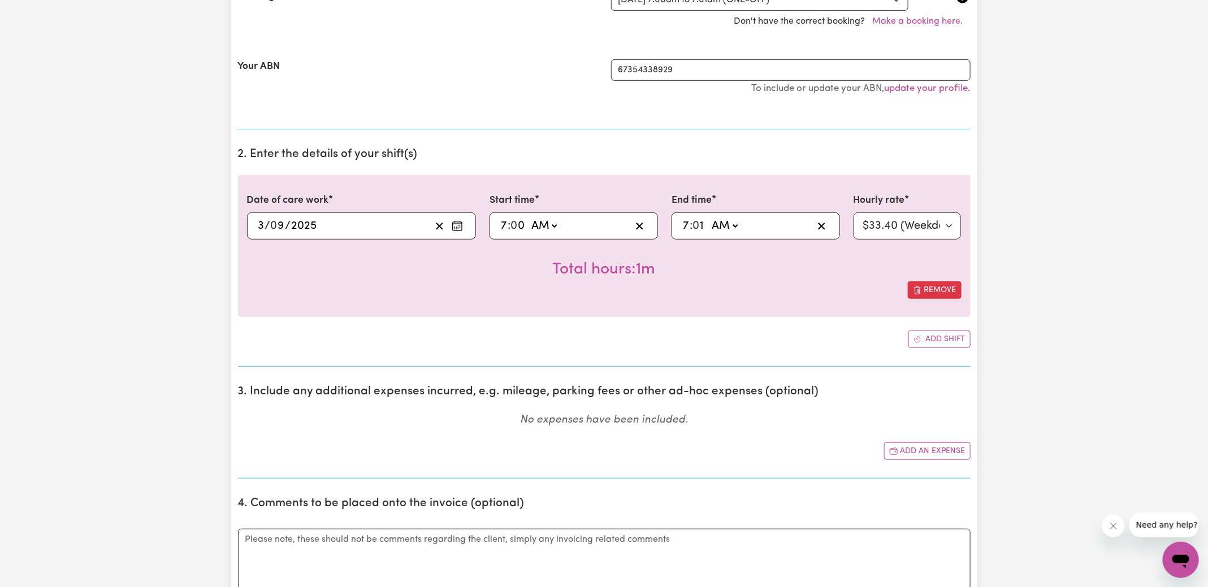
click at [461, 227] on icon "Enter the date of care work" at bounding box center [457, 225] width 11 height 11
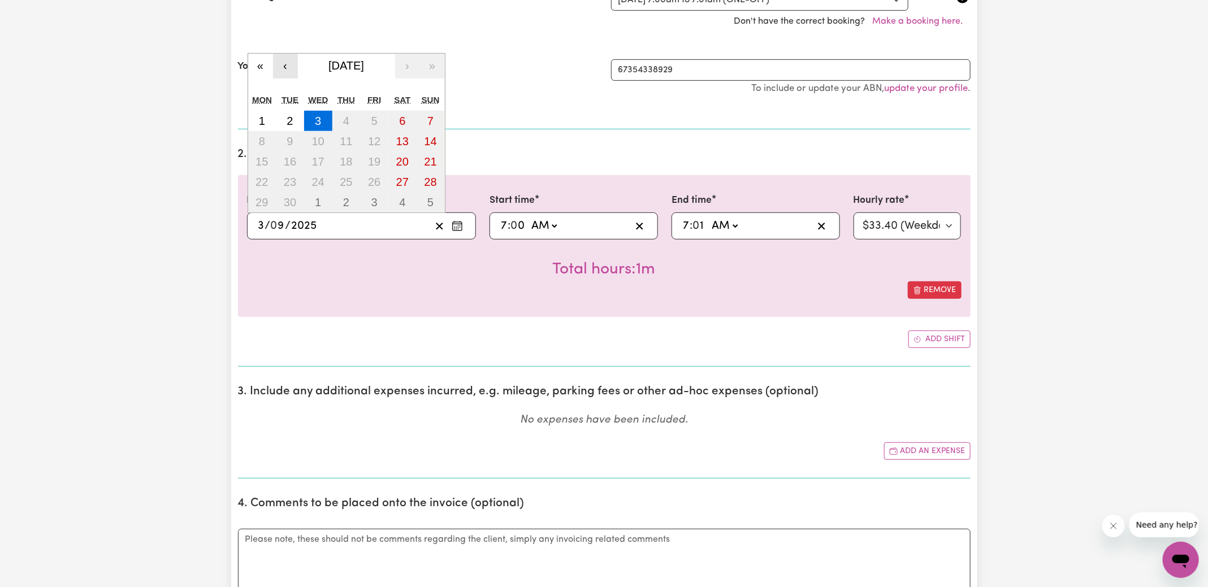
click at [288, 67] on button "‹" at bounding box center [285, 66] width 25 height 25
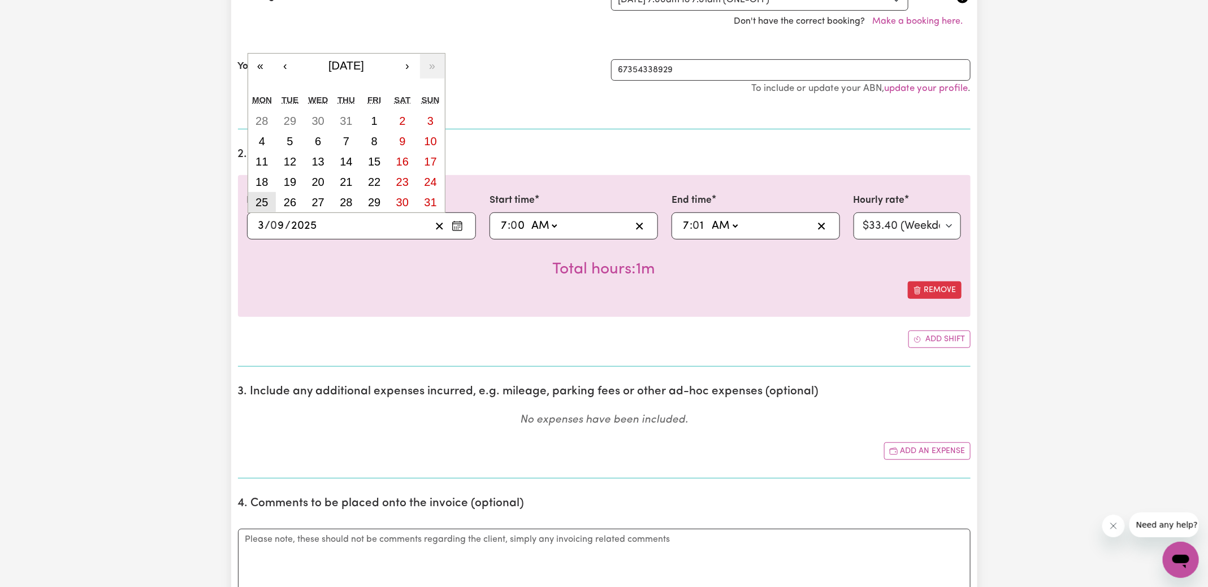
click at [273, 207] on button "25" at bounding box center [262, 202] width 28 height 20
type input "[DATE]"
type input "25"
type input "8"
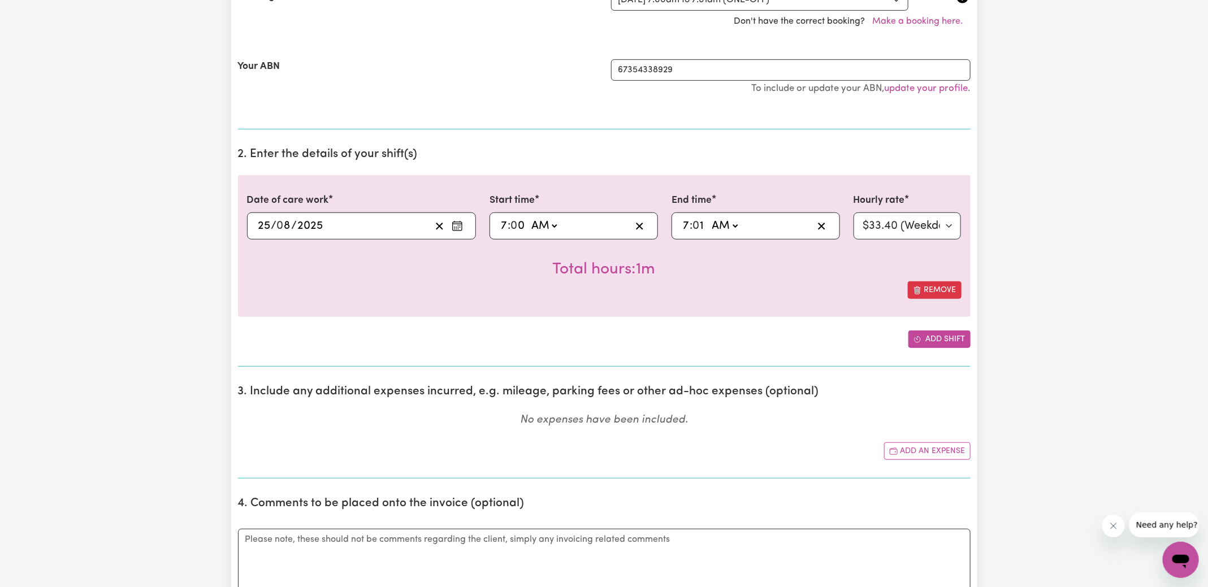
click at [941, 340] on button "Add shift" at bounding box center [939, 340] width 62 height 18
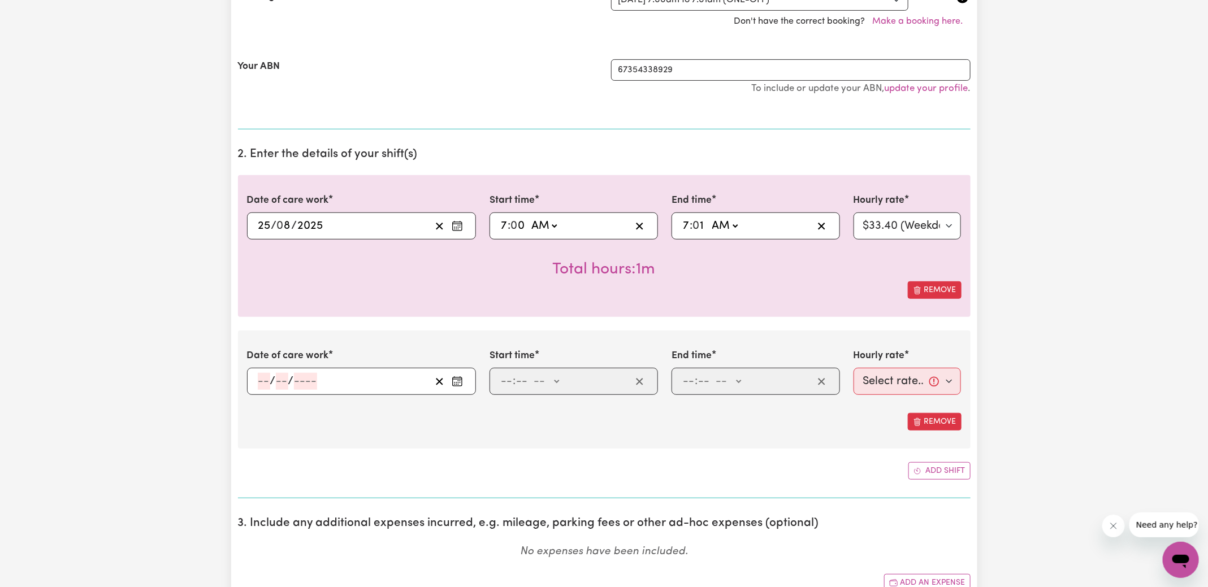
click at [456, 379] on icon "Enter the date of care work" at bounding box center [457, 381] width 11 height 11
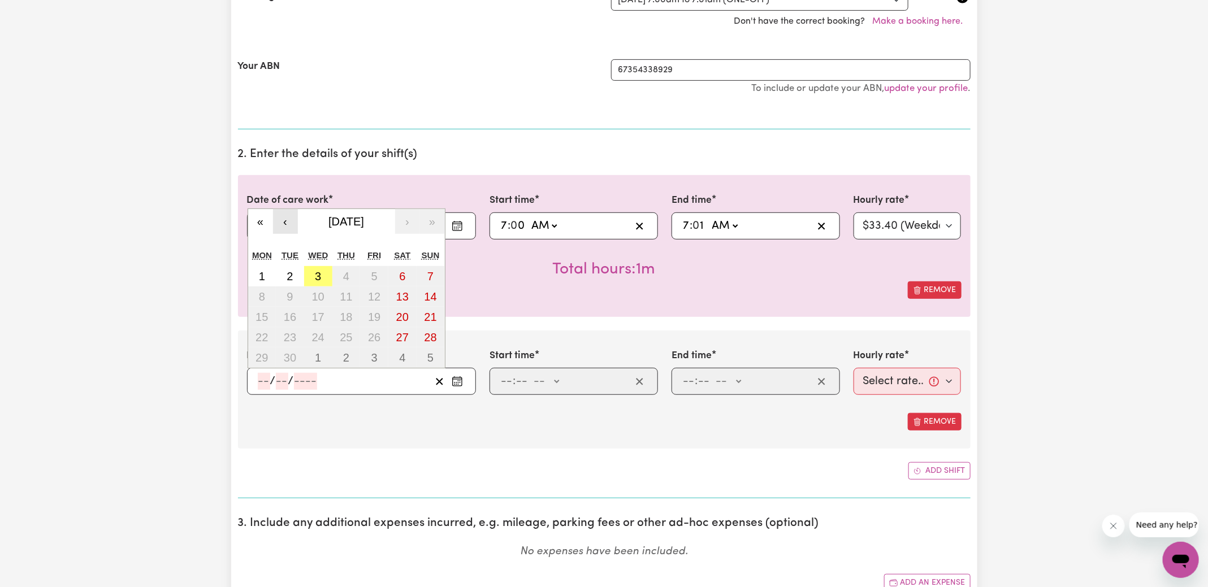
click at [283, 224] on button "‹" at bounding box center [285, 221] width 25 height 25
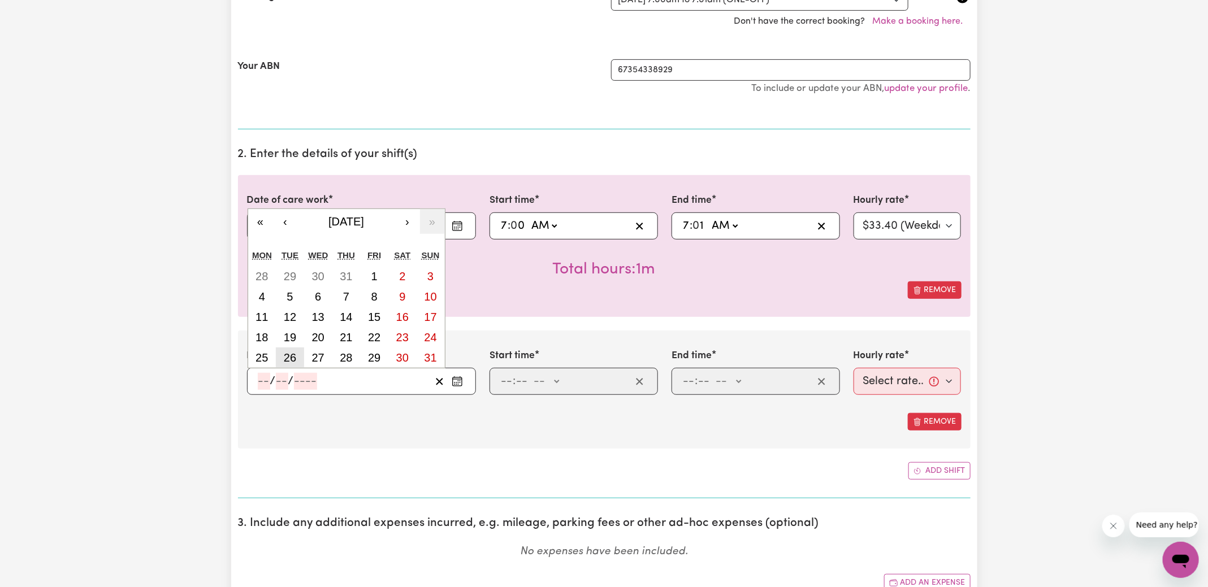
click at [286, 356] on abbr "26" at bounding box center [290, 358] width 12 height 12
type input "2025-08-26"
type input "26"
type input "8"
type input "2025"
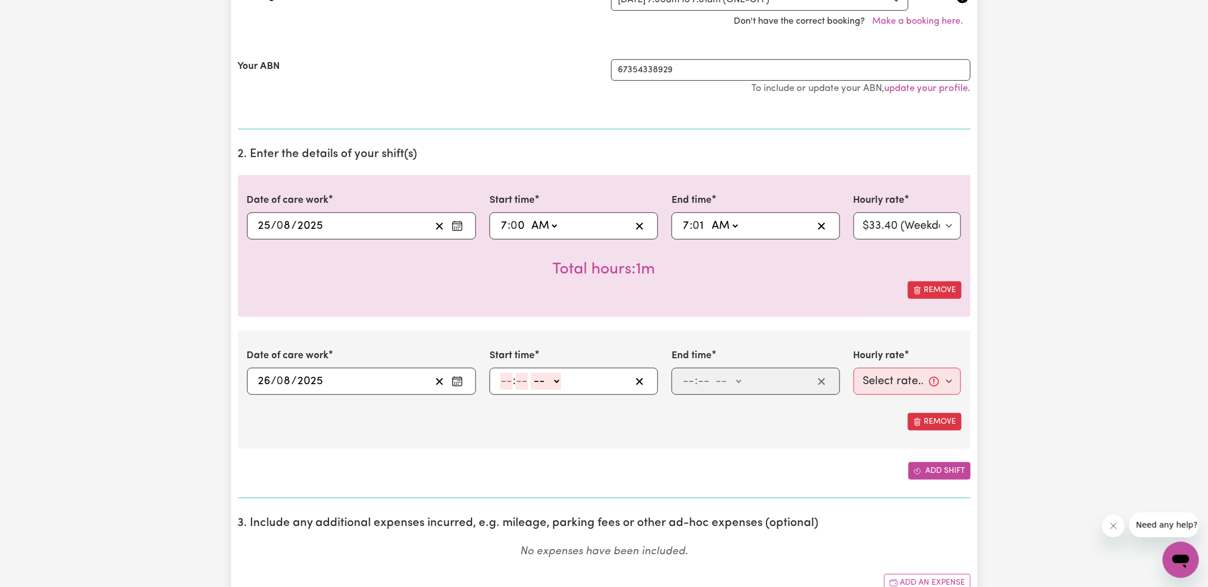
click at [919, 469] on icon "Add another shift" at bounding box center [918, 472] width 8 height 8
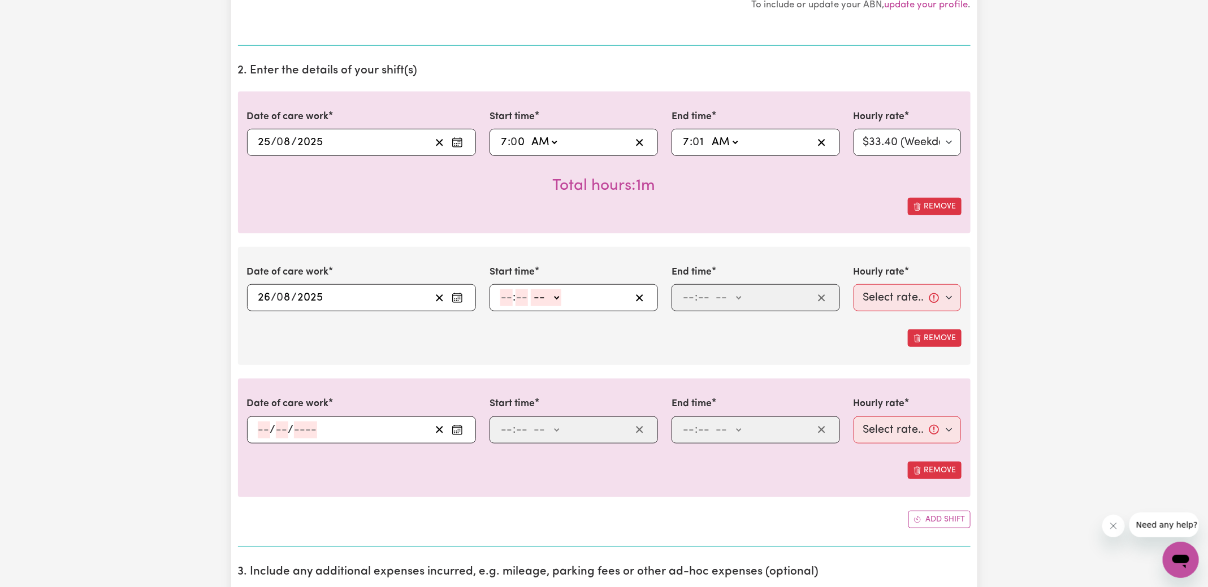
scroll to position [427, 0]
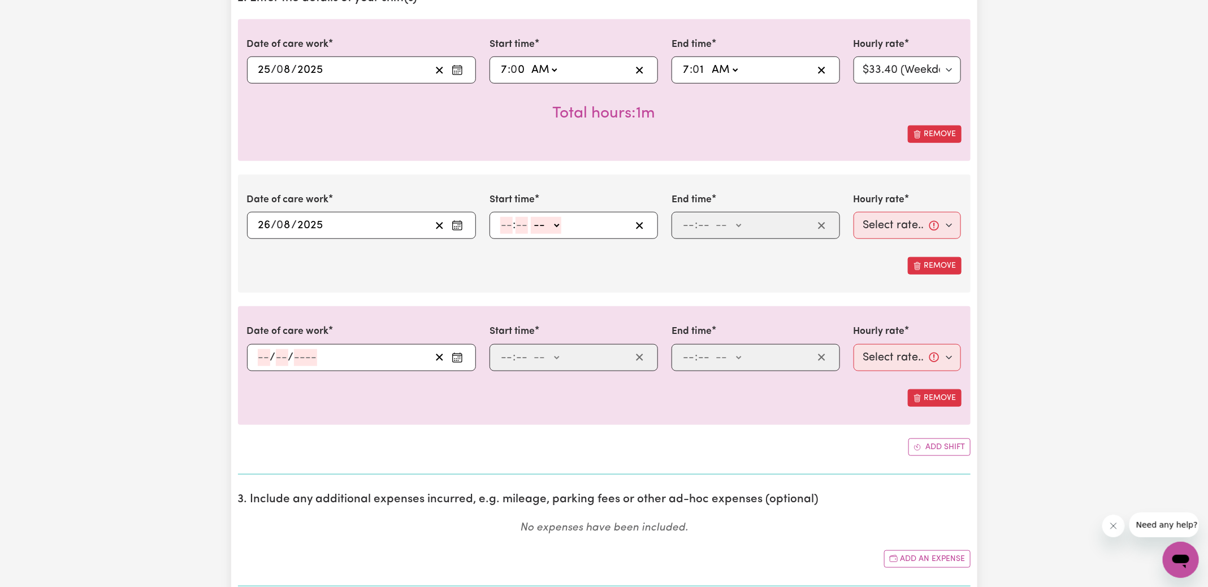
drag, startPoint x: 458, startPoint y: 358, endPoint x: 431, endPoint y: 344, distance: 30.1
click at [458, 360] on circle "Enter the date of care work" at bounding box center [457, 360] width 1 height 1
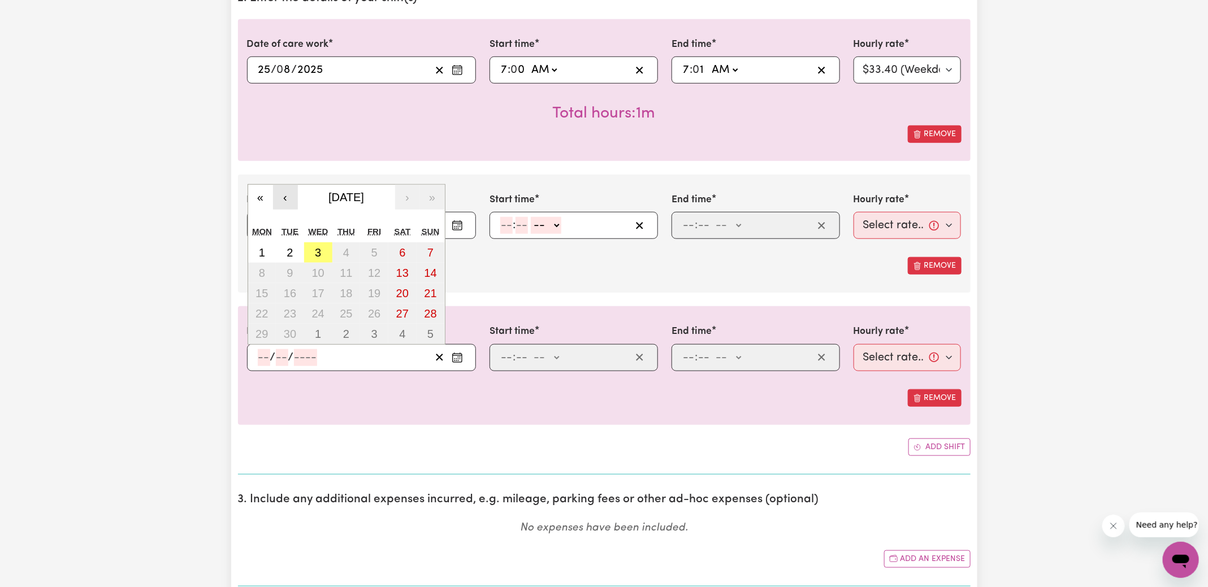
click at [287, 193] on button "‹" at bounding box center [285, 197] width 25 height 25
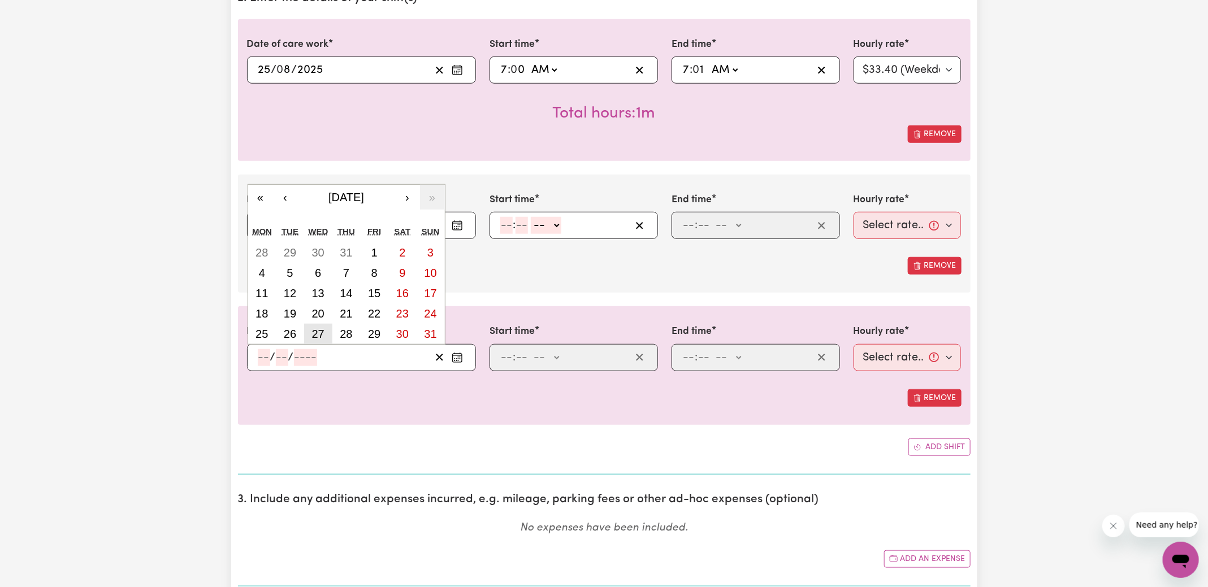
click at [321, 335] on abbr "27" at bounding box center [318, 334] width 12 height 12
type input "[DATE]"
type input "27"
type input "8"
type input "2025"
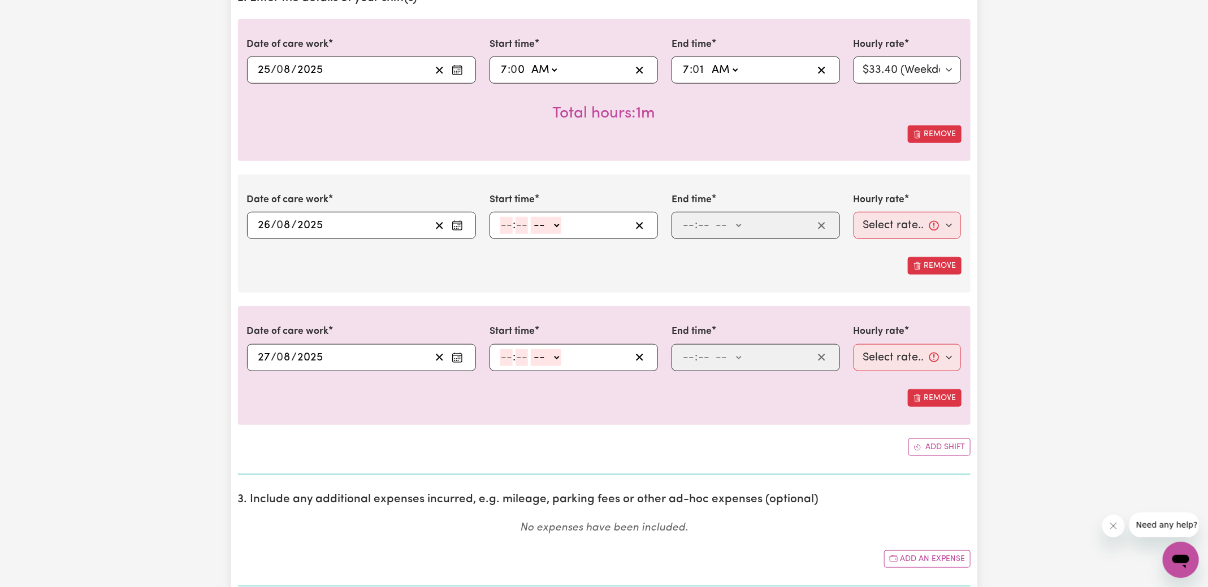
click at [423, 411] on div "Date of care work 2025-08-27 27 / 0 8 / 2025 « ‹ August 2025 › » Mon Tue Wed Th…" at bounding box center [604, 365] width 733 height 118
click at [506, 71] on input "7" at bounding box center [503, 70] width 7 height 17
type input "09:00"
type input "9"
click at [687, 67] on input "7" at bounding box center [685, 70] width 7 height 17
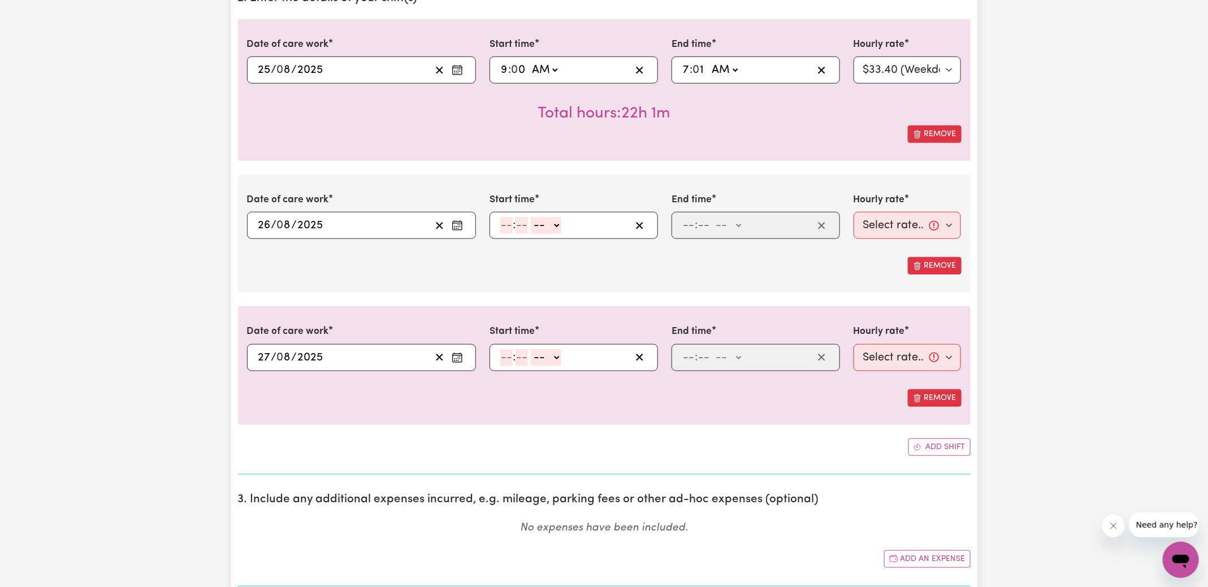
type input "04:01"
type input "4"
type input "04:00"
type input "0"
click at [720, 70] on select "AM PM" at bounding box center [726, 70] width 31 height 17
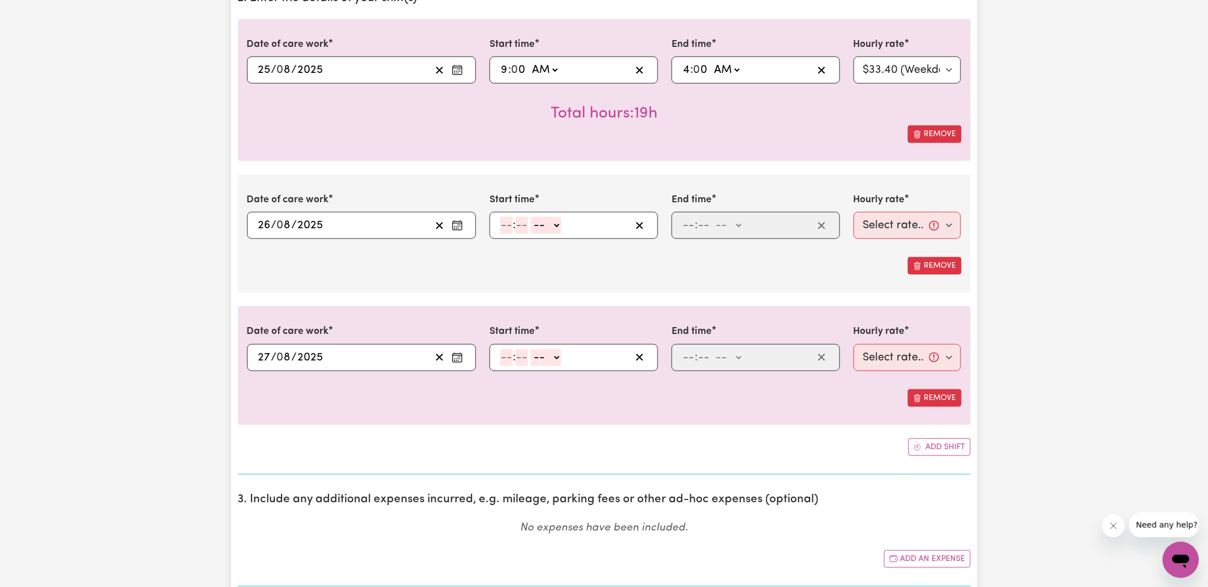
select select "pm"
click at [711, 62] on select "AM PM" at bounding box center [726, 70] width 31 height 17
type input "16:00"
click at [505, 229] on input "number" at bounding box center [506, 225] width 12 height 17
type input "9"
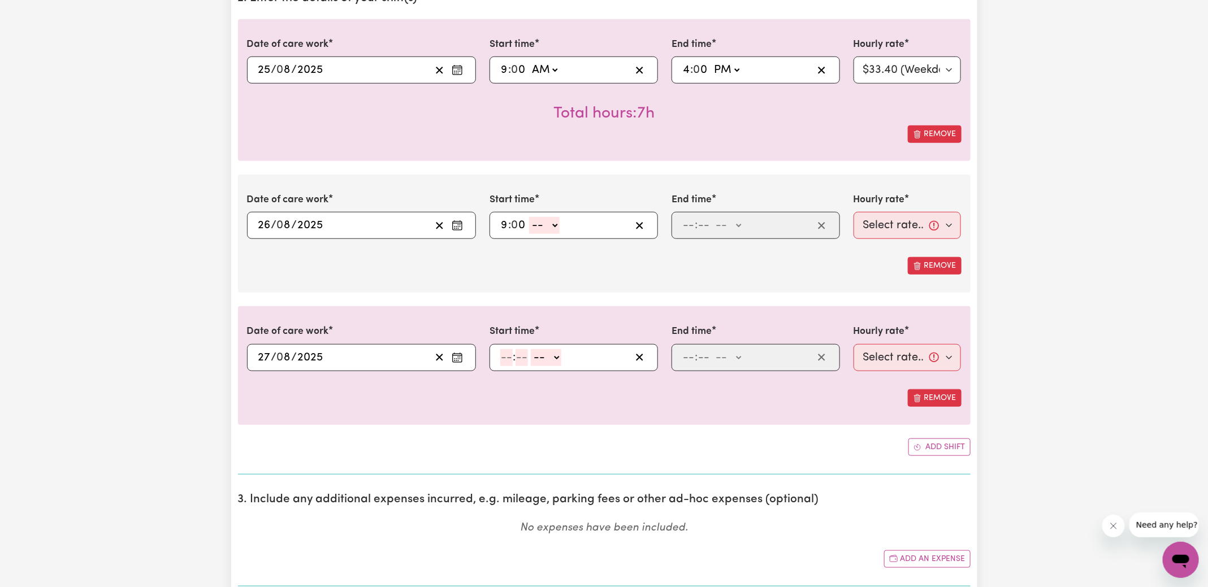
type input "0"
click at [554, 225] on select "-- AM PM" at bounding box center [544, 225] width 31 height 17
select select "am"
click at [529, 217] on select "-- AM PM" at bounding box center [544, 225] width 31 height 17
type input "09:00"
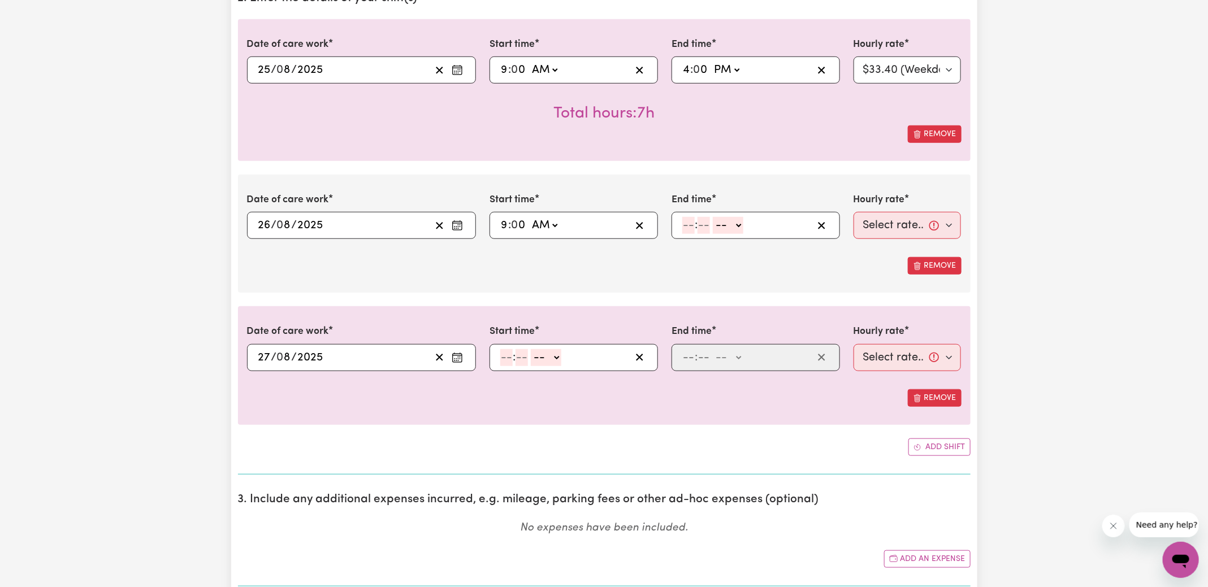
click at [693, 226] on input "number" at bounding box center [688, 225] width 12 height 17
type input "4"
type input "0"
click at [732, 225] on select "-- AM PM" at bounding box center [726, 225] width 31 height 17
select select "pm"
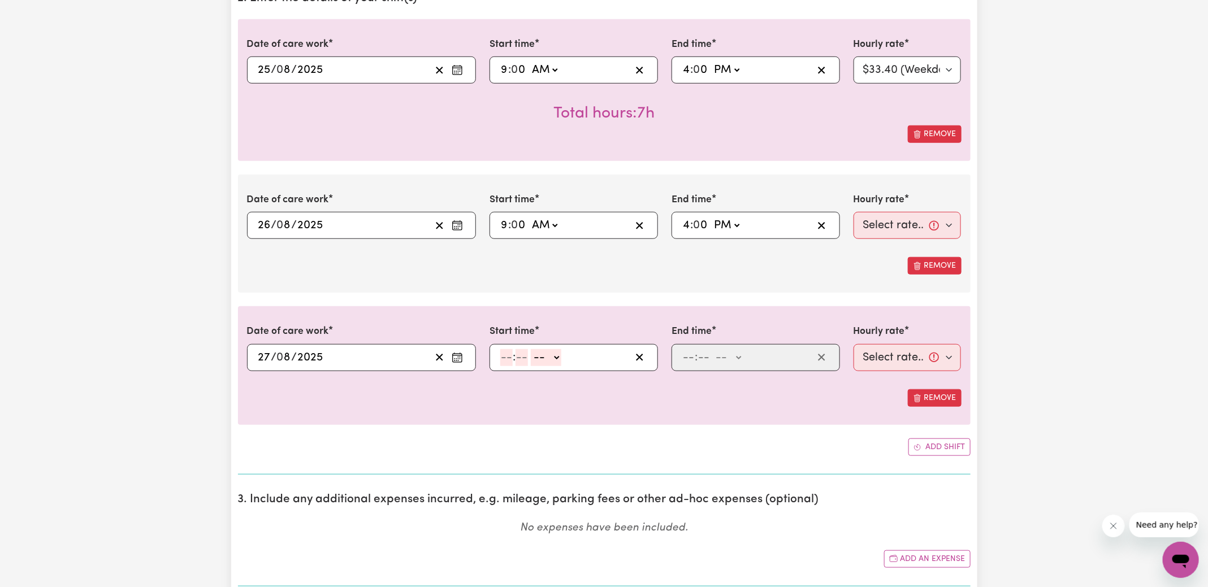
click at [711, 217] on select "-- AM PM" at bounding box center [726, 225] width 31 height 17
type input "16:00"
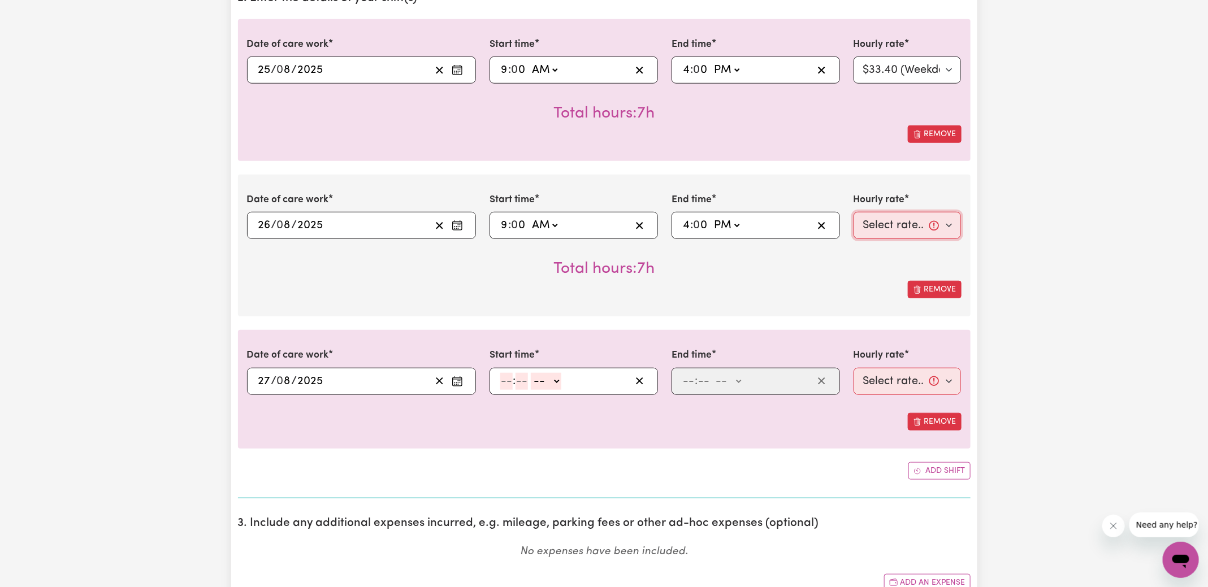
click at [863, 219] on select "Select rate... $33.40 (Weekday) $40.10 (Saturday) $53.40 (Sunday) $66.80 (Publi…" at bounding box center [908, 225] width 108 height 27
select select "33.4-Weekday"
click at [854, 212] on select "Select rate... $33.40 (Weekday) $40.10 (Saturday) $53.40 (Sunday) $66.80 (Publi…" at bounding box center [908, 225] width 108 height 27
click at [504, 380] on input "number" at bounding box center [506, 381] width 12 height 17
type input "9"
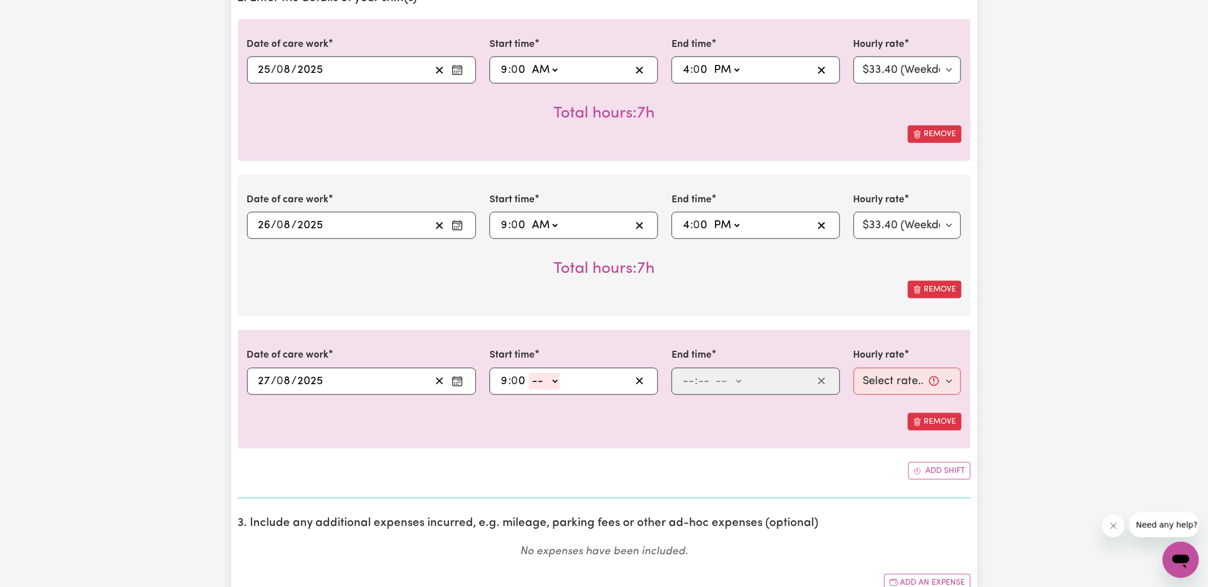
type input "0"
click at [545, 377] on select "-- AM PM" at bounding box center [544, 381] width 31 height 17
select select "am"
click at [529, 373] on select "-- AM PM" at bounding box center [544, 381] width 31 height 17
type input "09:00"
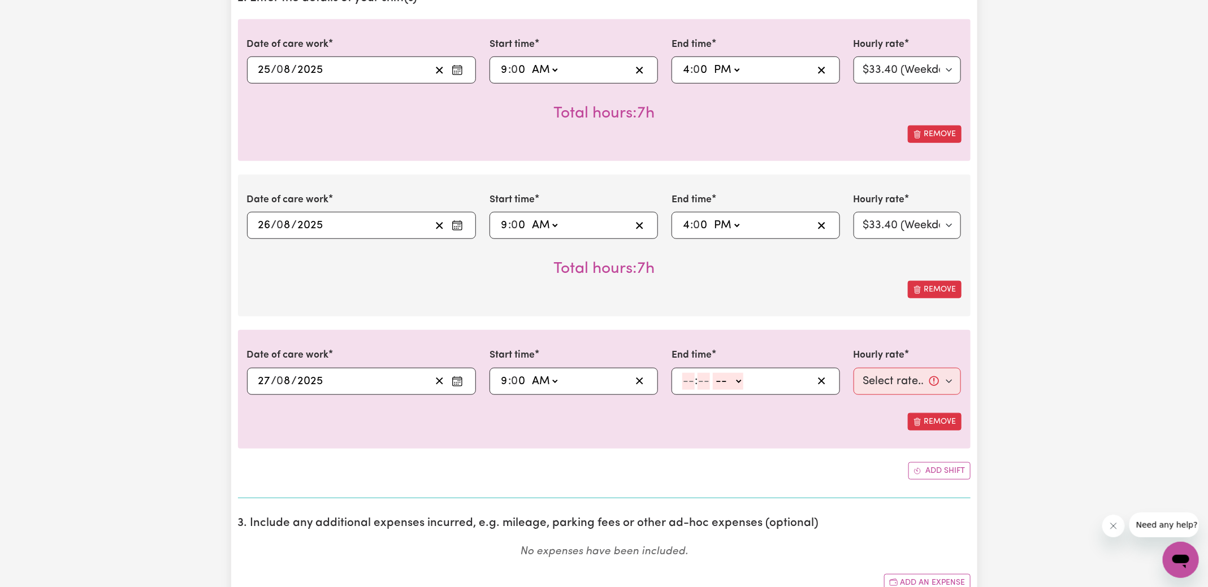
click at [687, 378] on input "number" at bounding box center [688, 381] width 12 height 17
type input "2"
type input "0"
click at [734, 380] on select "-- AM PM" at bounding box center [726, 381] width 31 height 17
select select "pm"
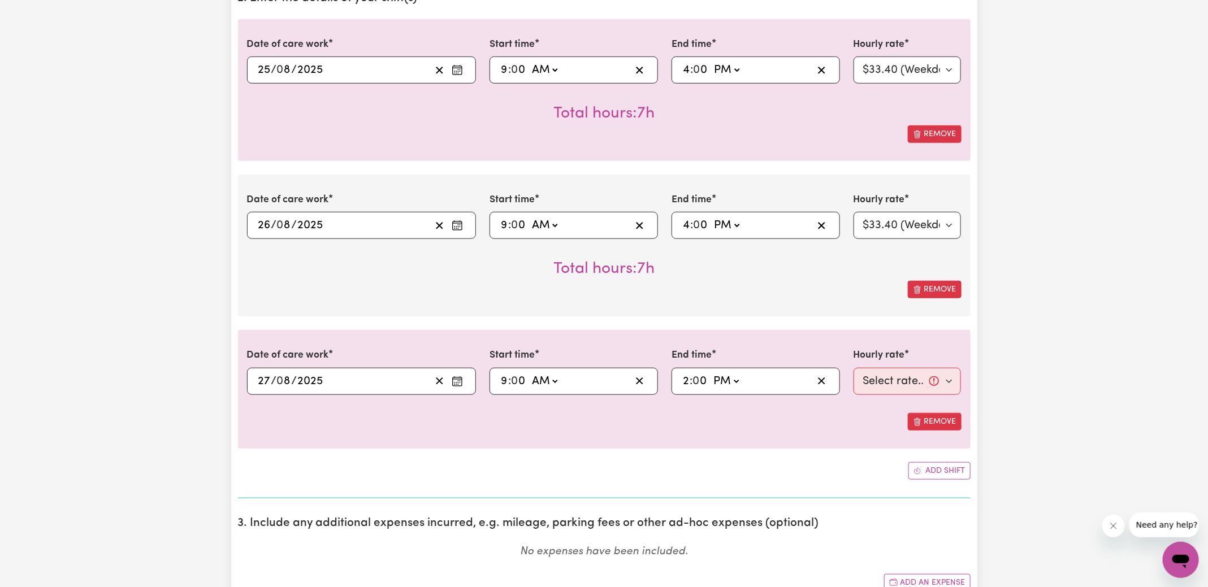
click at [711, 373] on select "-- AM PM" at bounding box center [726, 381] width 31 height 17
type input "14:00"
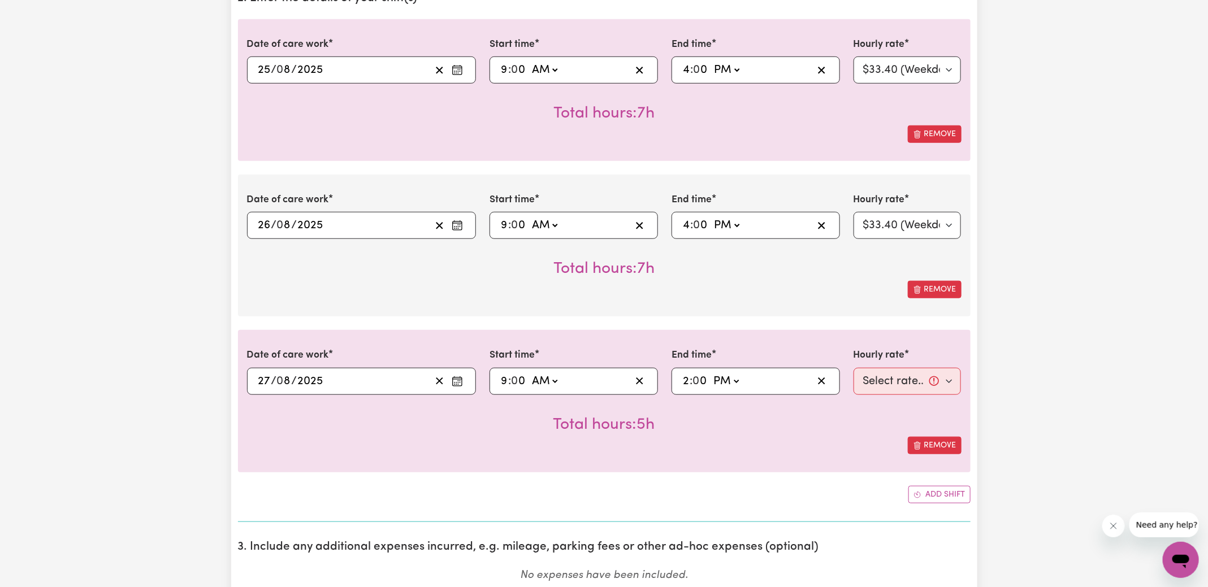
click at [771, 430] on div "Total hours: 5h" at bounding box center [604, 416] width 715 height 42
click at [884, 383] on select "Select rate... $33.40 (Weekday) $40.10 (Saturday) $53.40 (Sunday) $66.80 (Publi…" at bounding box center [908, 381] width 108 height 27
select select "33.4-Weekday"
click at [854, 368] on select "Select rate... $33.40 (Weekday) $40.10 (Saturday) $53.40 (Sunday) $66.80 (Publi…" at bounding box center [908, 381] width 108 height 27
click at [781, 455] on div "Date of care work 2025-08-27 27 / 0 8 / 2025 « ‹ August 2025 › » Mon Tue Wed Th…" at bounding box center [604, 401] width 733 height 142
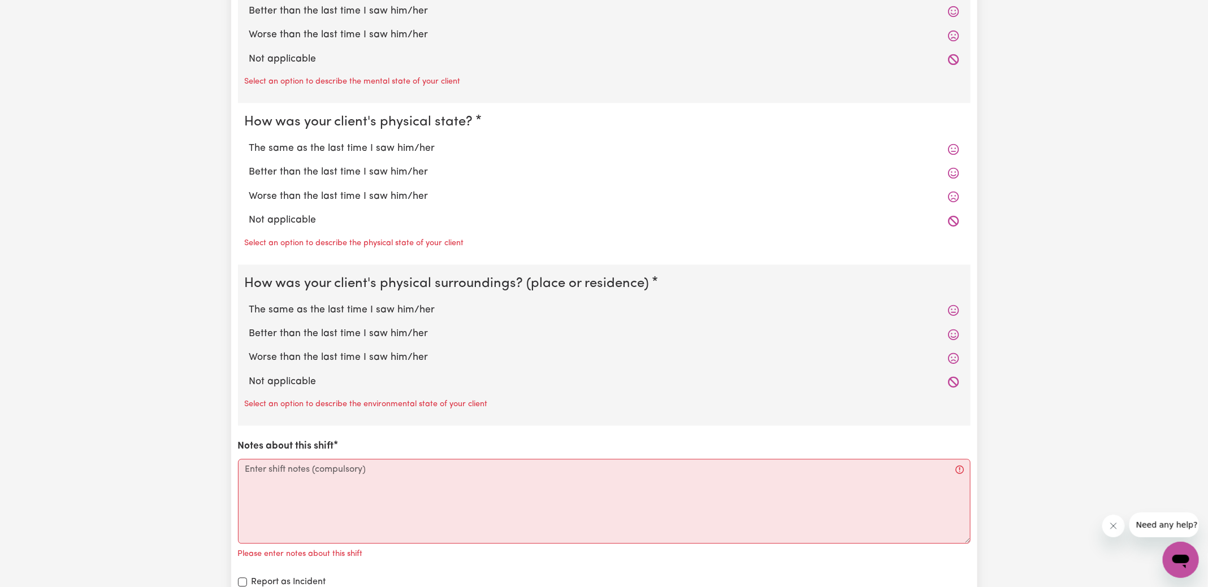
scroll to position [1349, 0]
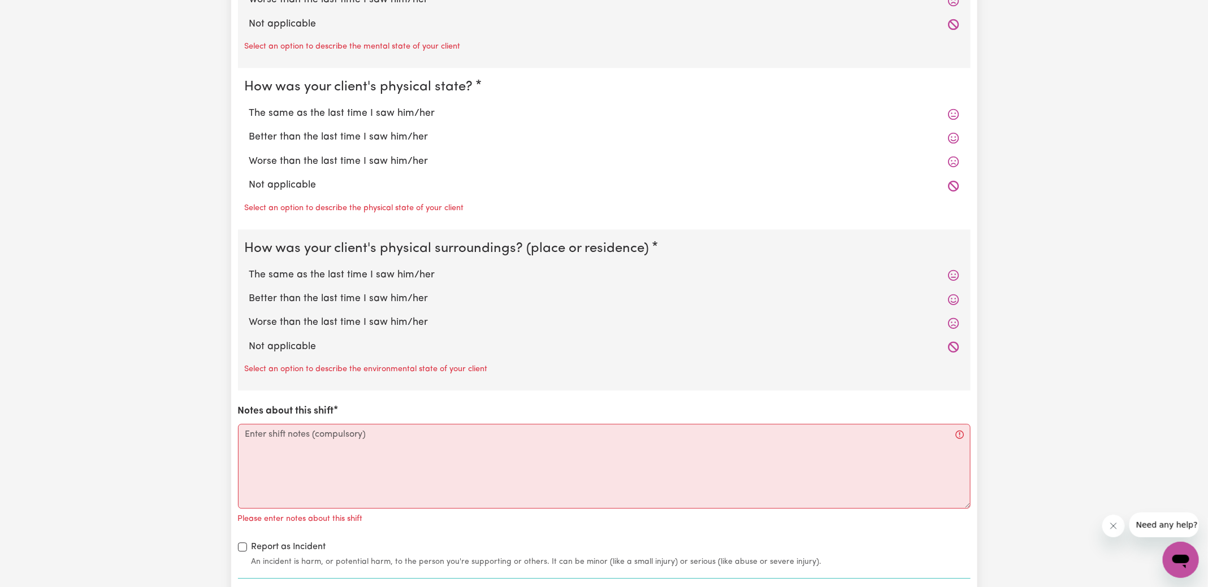
click at [285, 17] on label "Not applicable" at bounding box center [604, 24] width 710 height 15
click at [249, 16] on input "Not applicable" at bounding box center [249, 16] width 1 height 1
radio input "true"
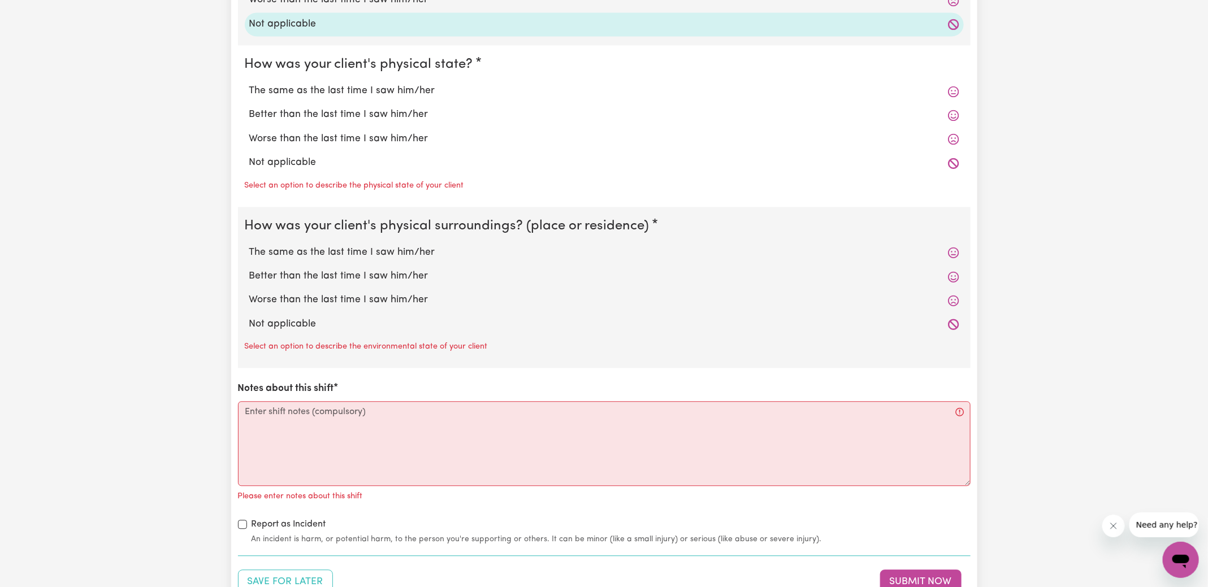
click at [278, 155] on label "Not applicable" at bounding box center [604, 162] width 710 height 15
click at [249, 155] on input "Not applicable" at bounding box center [249, 155] width 1 height 1
radio input "true"
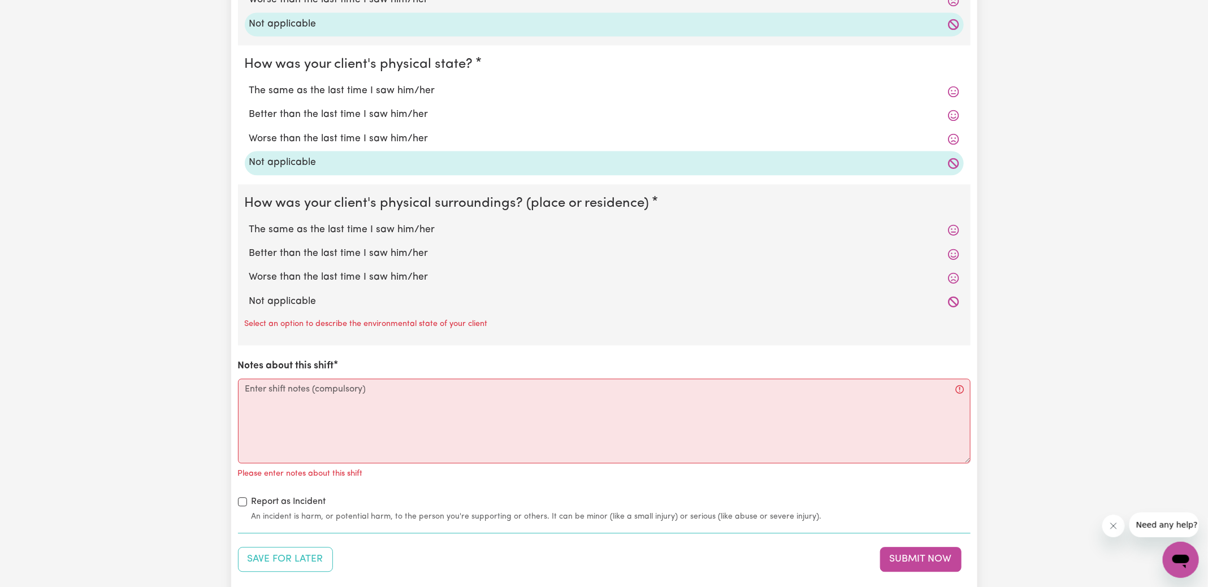
click at [302, 297] on label "Not applicable" at bounding box center [604, 302] width 710 height 15
click at [249, 295] on input "Not applicable" at bounding box center [249, 294] width 1 height 1
radio input "true"
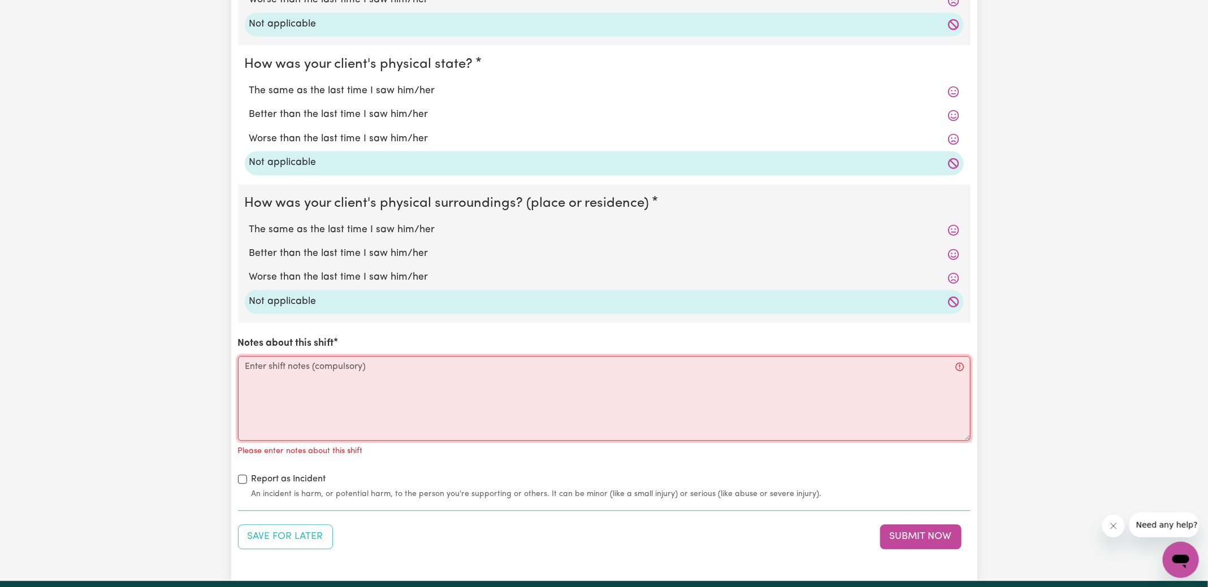
click at [302, 406] on textarea "Notes about this shift" at bounding box center [604, 398] width 733 height 85
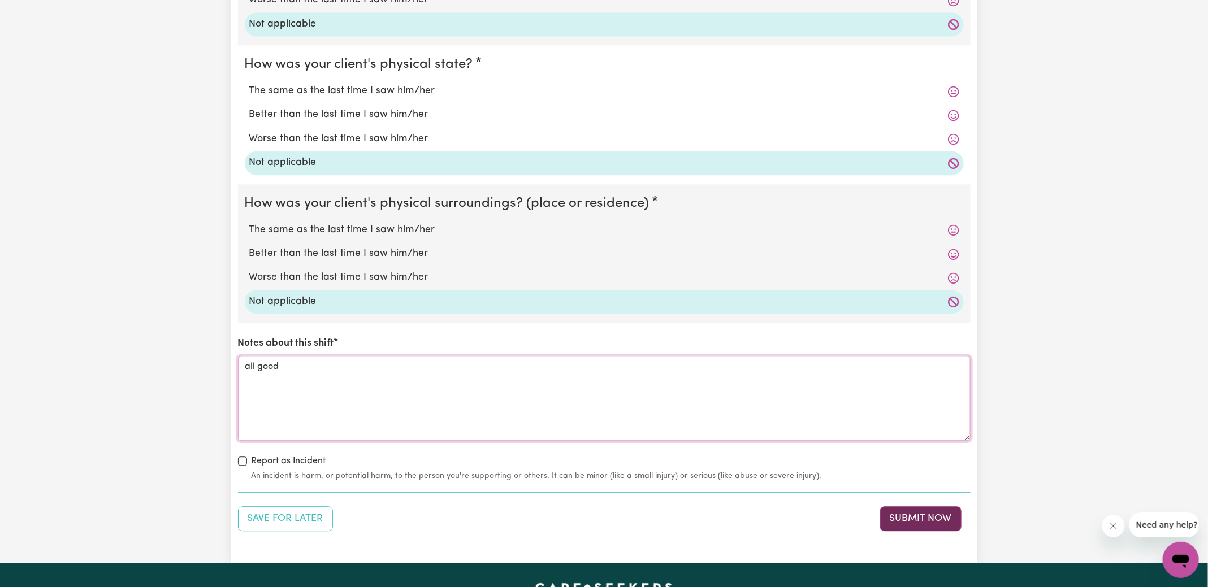
type textarea "all good"
click at [892, 510] on button "Submit Now" at bounding box center [920, 519] width 81 height 25
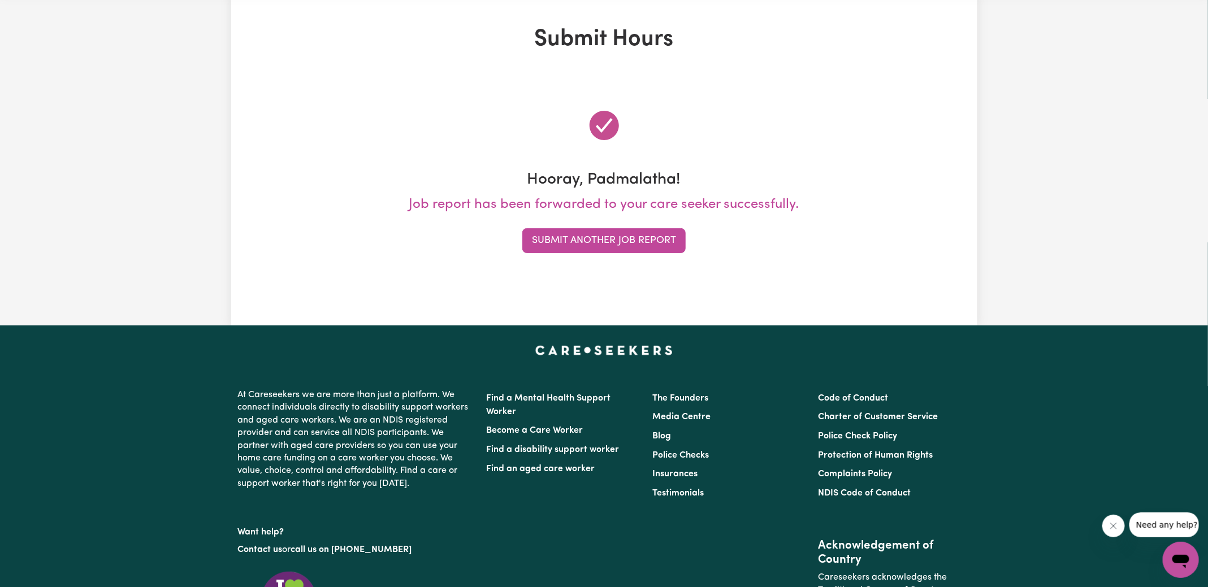
scroll to position [0, 0]
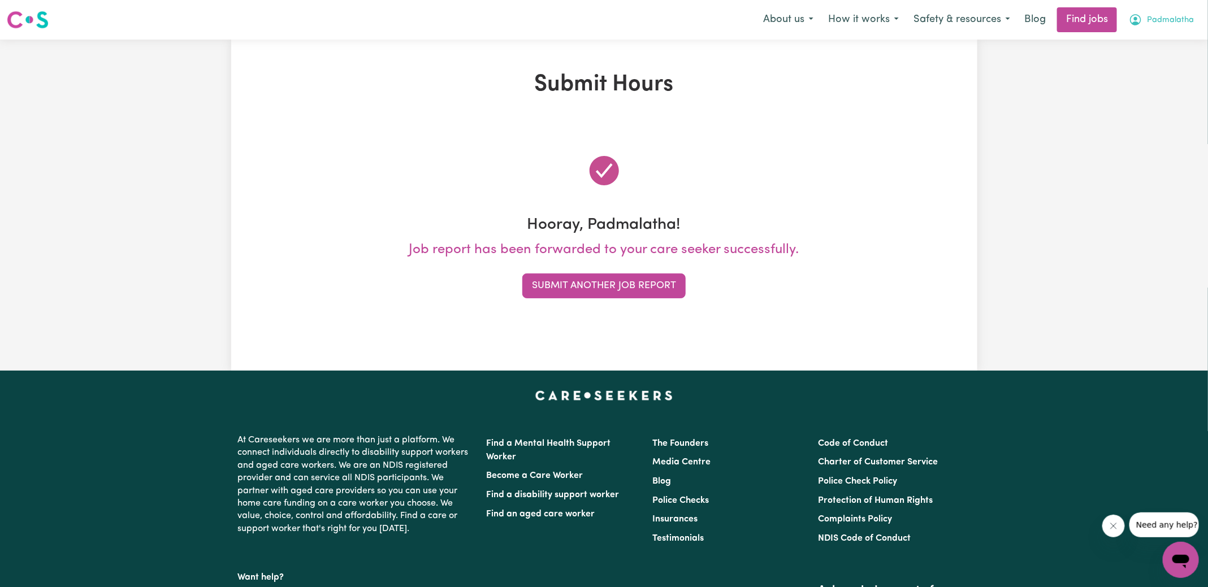
click at [1181, 19] on span "Padmalatha" at bounding box center [1170, 20] width 47 height 12
click at [1140, 60] on link "My Dashboard" at bounding box center [1155, 64] width 89 height 21
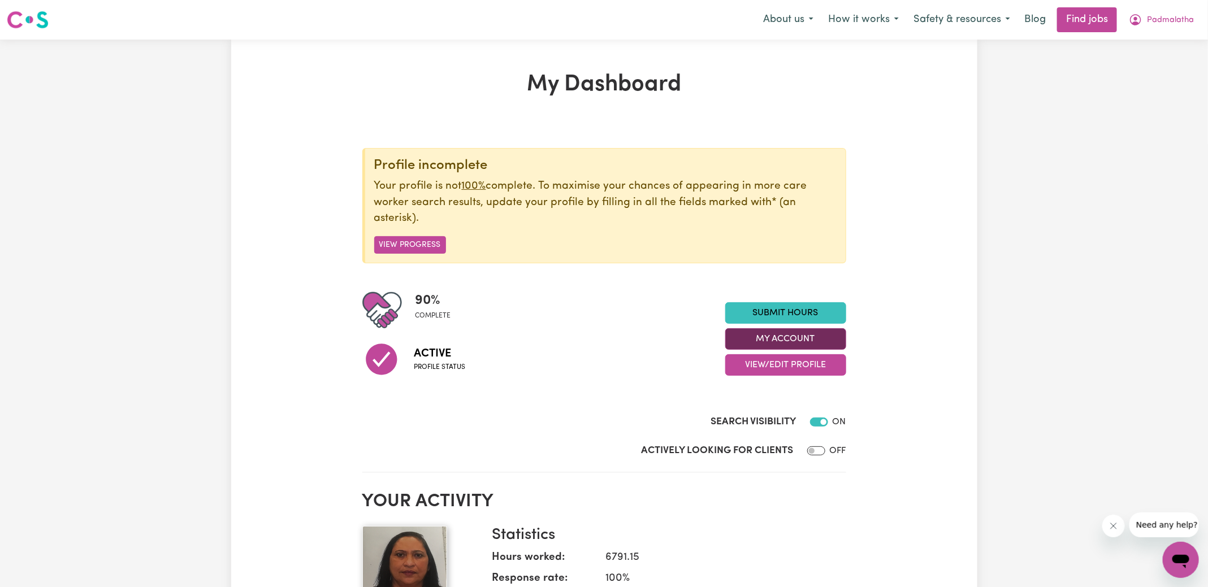
click at [777, 333] on button "My Account" at bounding box center [785, 338] width 121 height 21
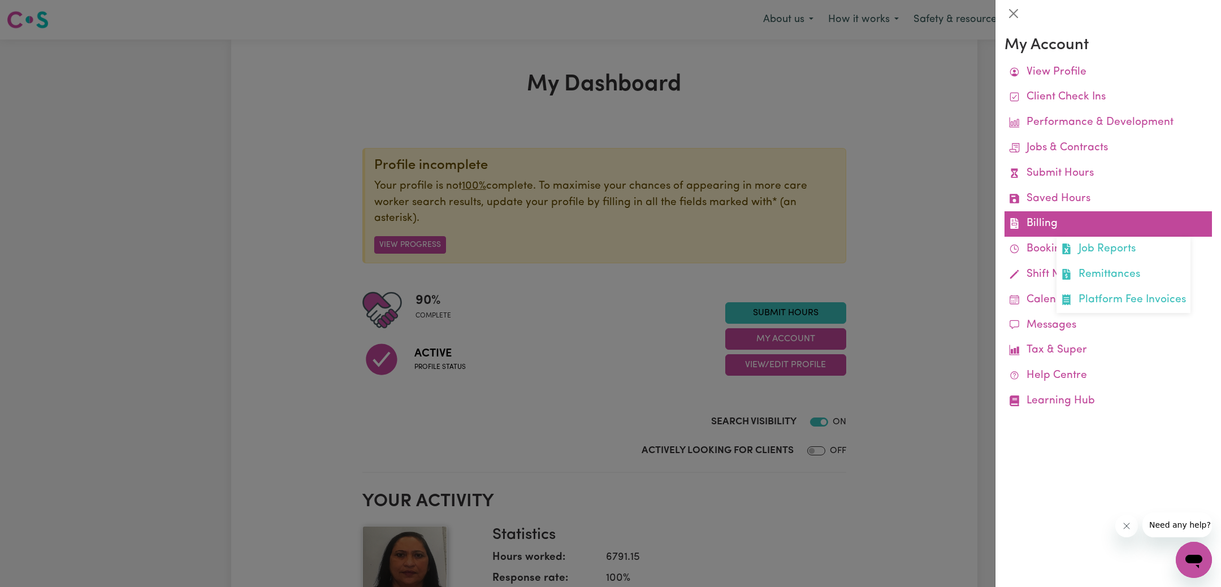
click at [1038, 228] on link "Billing Job Reports Remittances Platform Fee Invoices" at bounding box center [1108, 223] width 207 height 25
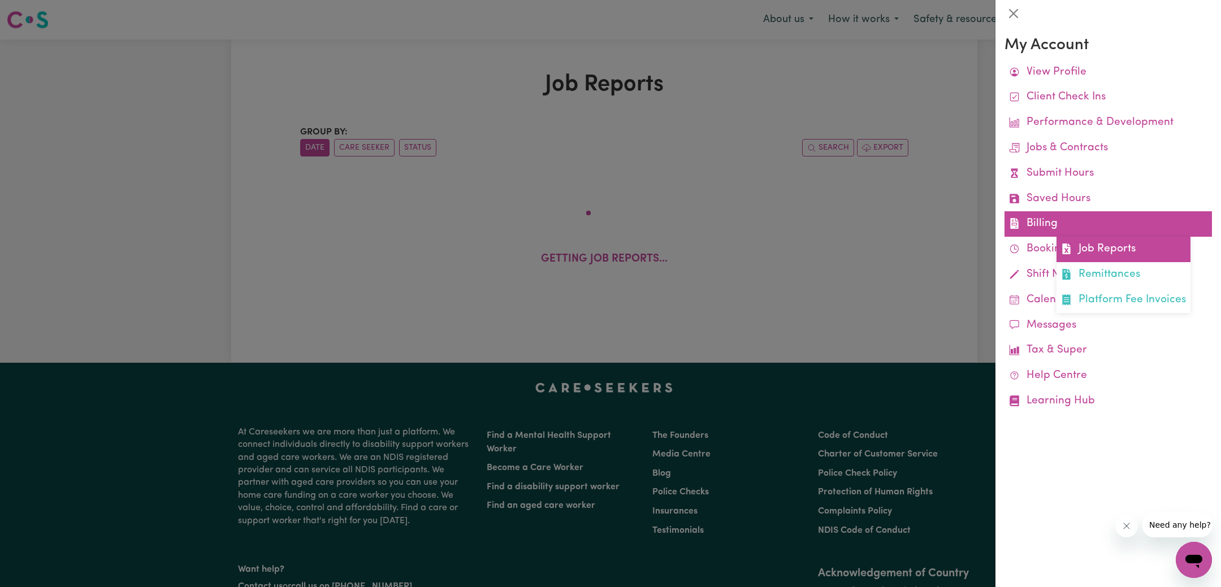
click at [1080, 250] on link "Job Reports" at bounding box center [1124, 249] width 134 height 25
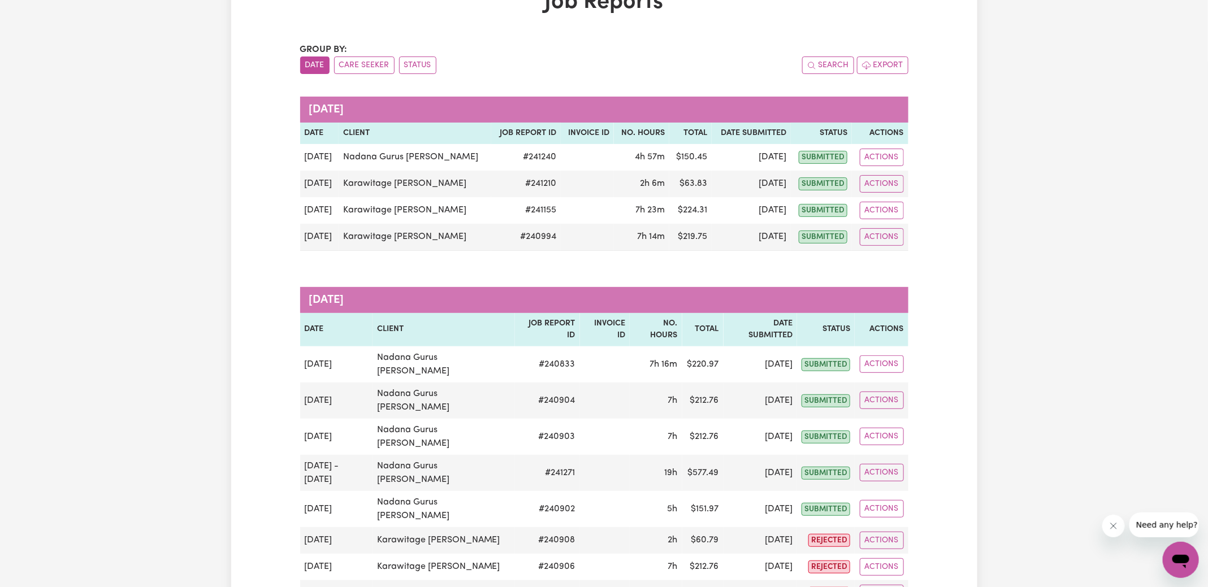
scroll to position [139, 0]
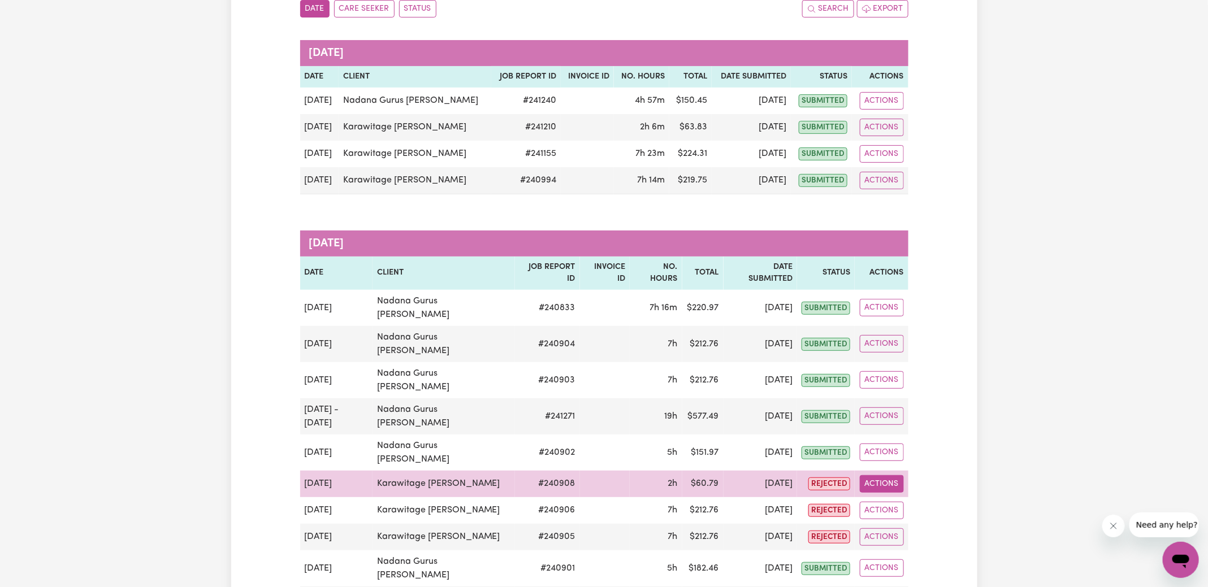
click at [888, 475] on button "Actions" at bounding box center [882, 484] width 44 height 18
click at [902, 521] on link "Delete" at bounding box center [908, 532] width 97 height 23
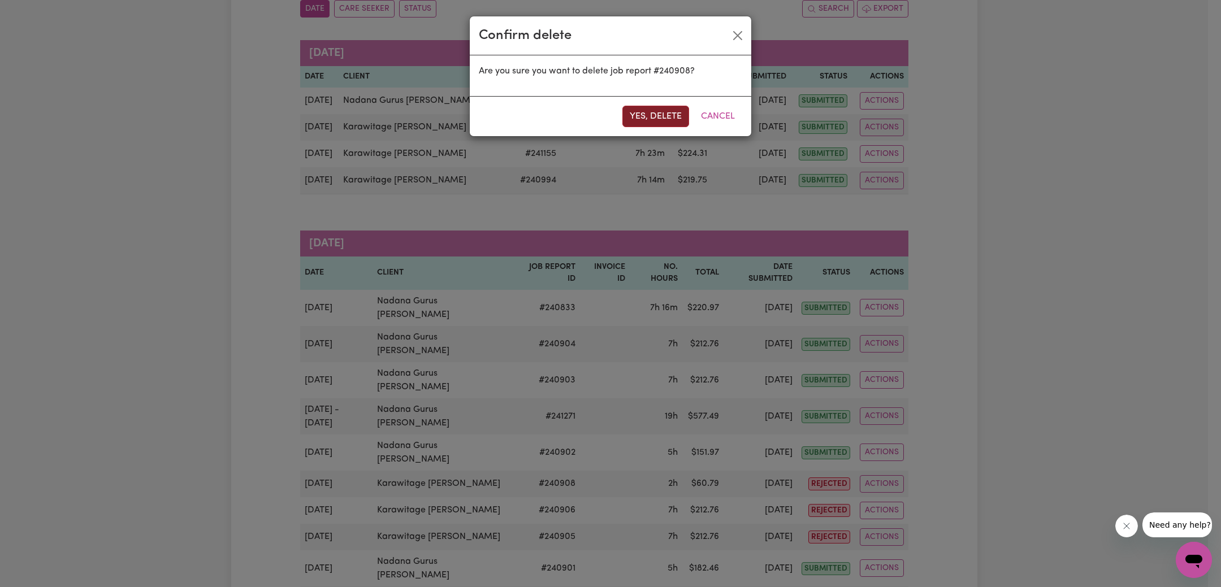
click at [644, 114] on button "Yes, delete" at bounding box center [655, 116] width 67 height 21
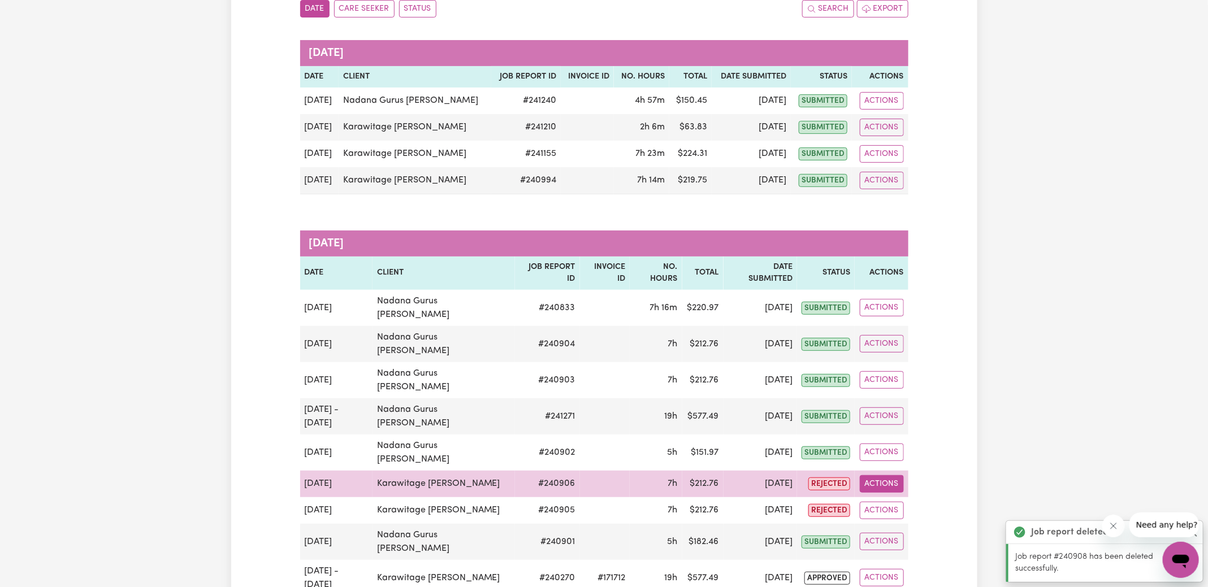
click at [885, 475] on button "Actions" at bounding box center [882, 484] width 44 height 18
click at [897, 521] on link "Delete" at bounding box center [908, 532] width 97 height 23
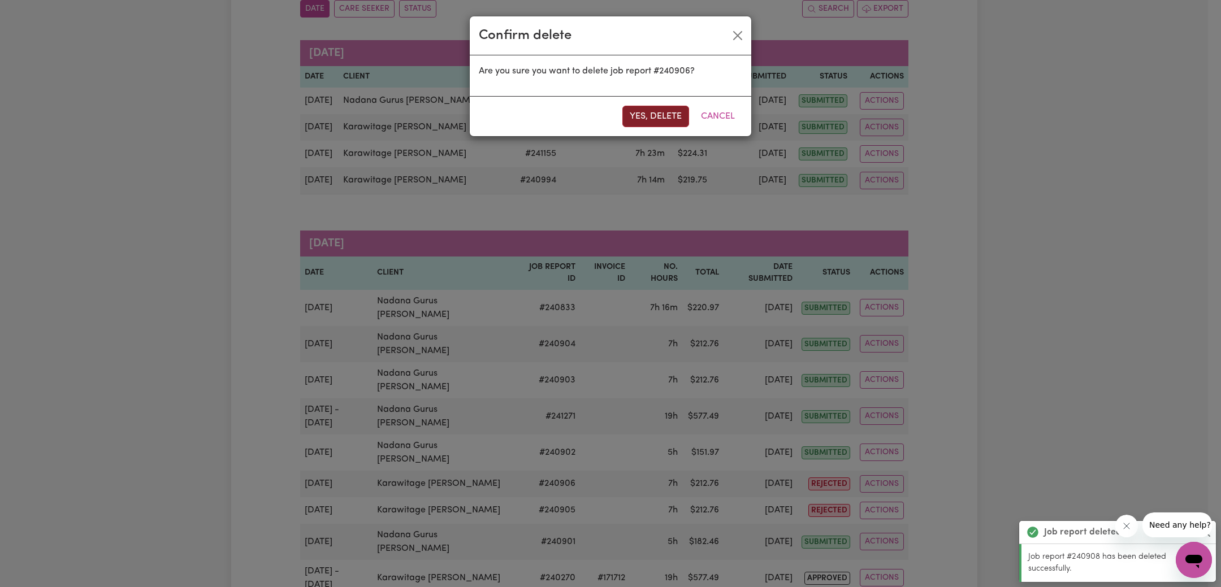
click at [672, 116] on button "Yes, delete" at bounding box center [655, 116] width 67 height 21
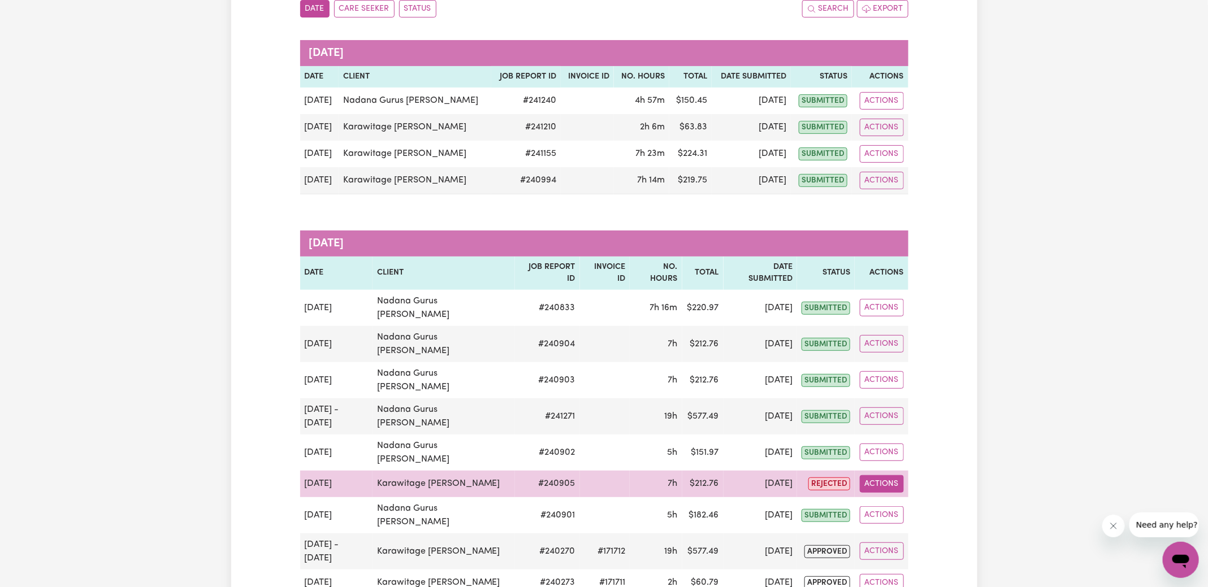
click at [873, 475] on button "Actions" at bounding box center [882, 484] width 44 height 18
click at [886, 521] on link "Delete" at bounding box center [908, 532] width 97 height 23
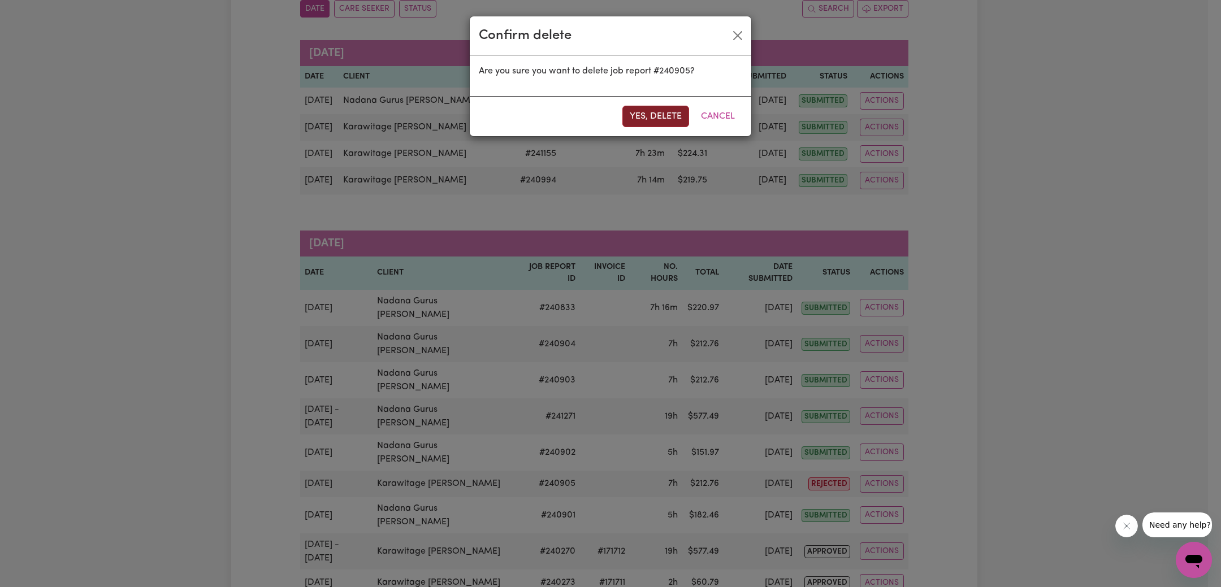
click at [659, 116] on button "Yes, delete" at bounding box center [655, 116] width 67 height 21
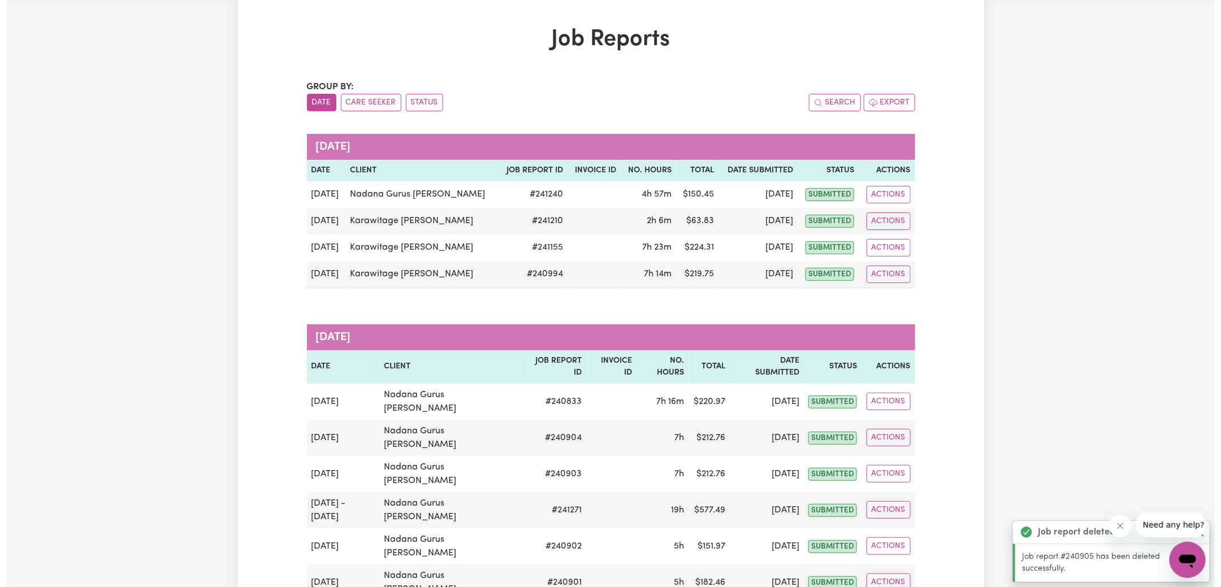
scroll to position [0, 0]
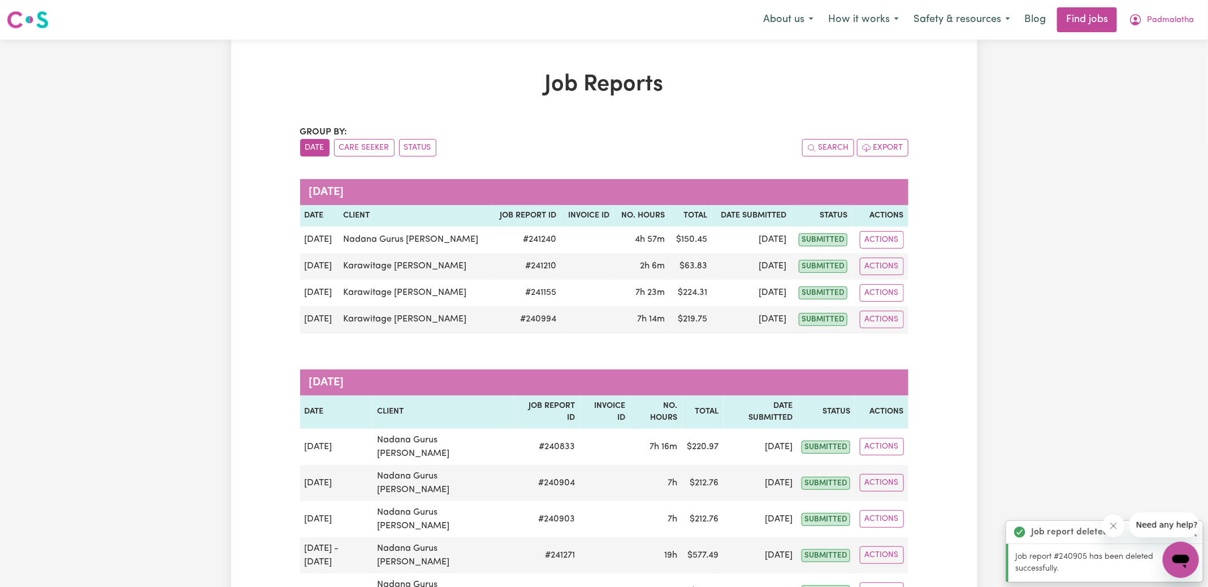
drag, startPoint x: 415, startPoint y: 145, endPoint x: 530, endPoint y: 140, distance: 115.4
click at [414, 145] on button "Status" at bounding box center [417, 148] width 37 height 18
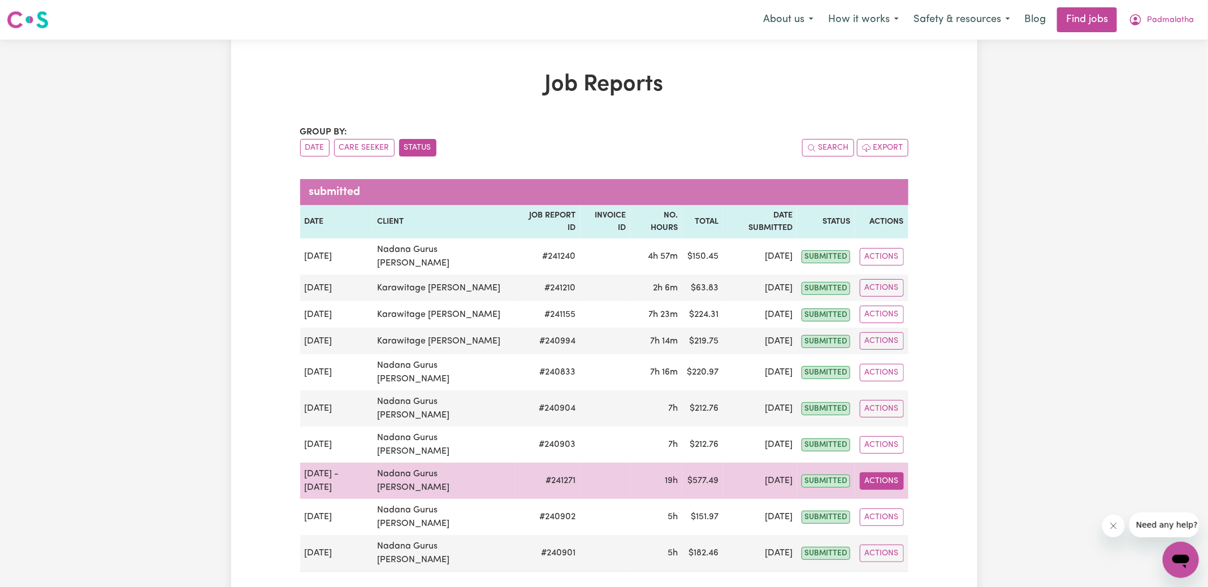
click at [886, 473] on button "Actions" at bounding box center [882, 482] width 44 height 18
click at [900, 496] on link "View Job Report" at bounding box center [908, 507] width 97 height 23
select select "pm"
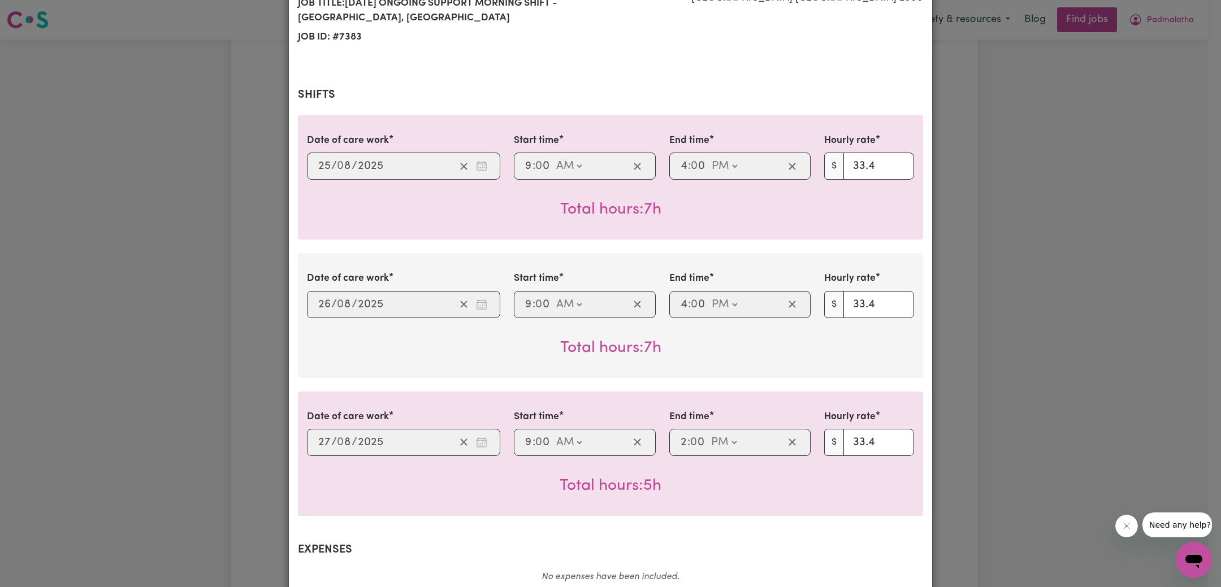
select select "33.4-Weekday"
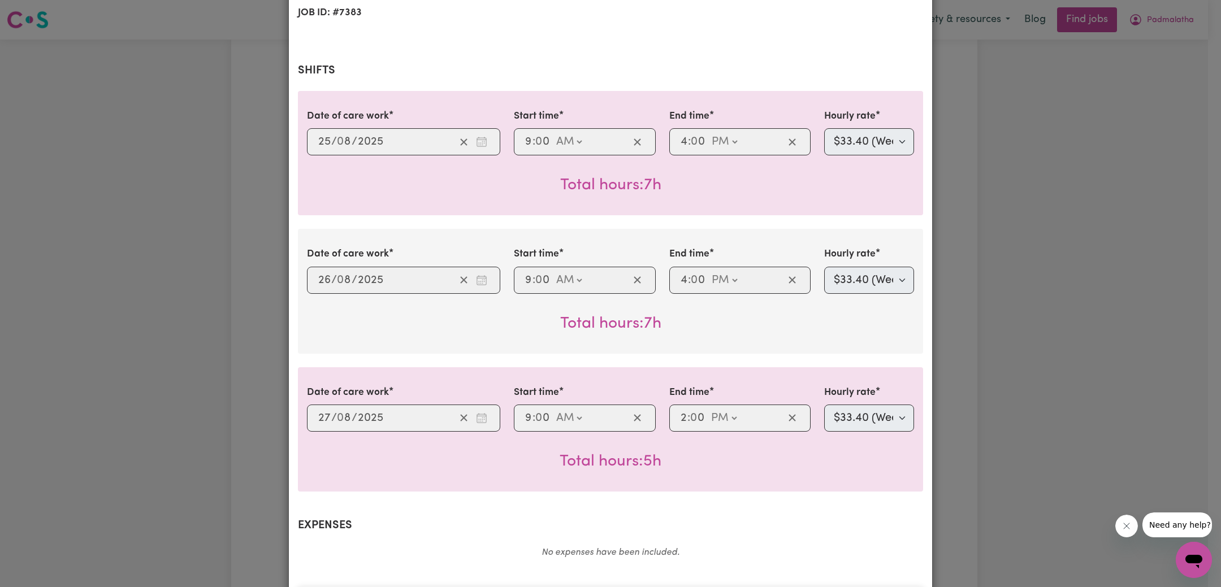
scroll to position [203, 0]
click at [960, 318] on div "Job Report # 241271 - Nadana Gurus Kamalanathan Summary Job report # 241271 Cli…" at bounding box center [610, 293] width 1221 height 587
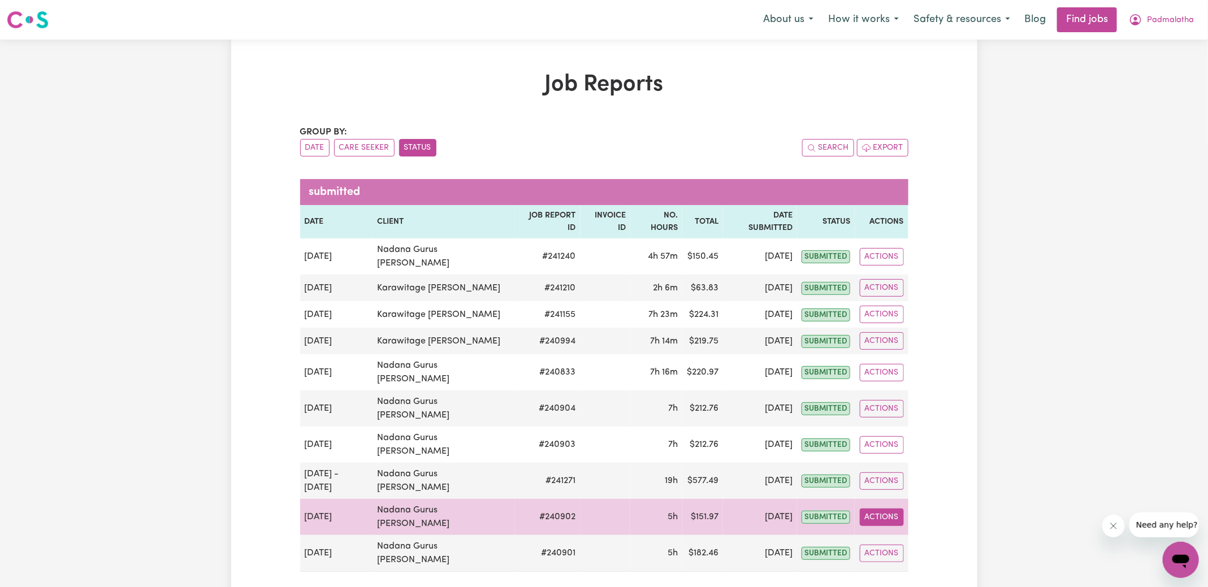
click at [885, 509] on button "Actions" at bounding box center [882, 518] width 44 height 18
click at [911, 532] on link "View Job Report" at bounding box center [908, 543] width 97 height 23
select select "33.4-Weekday"
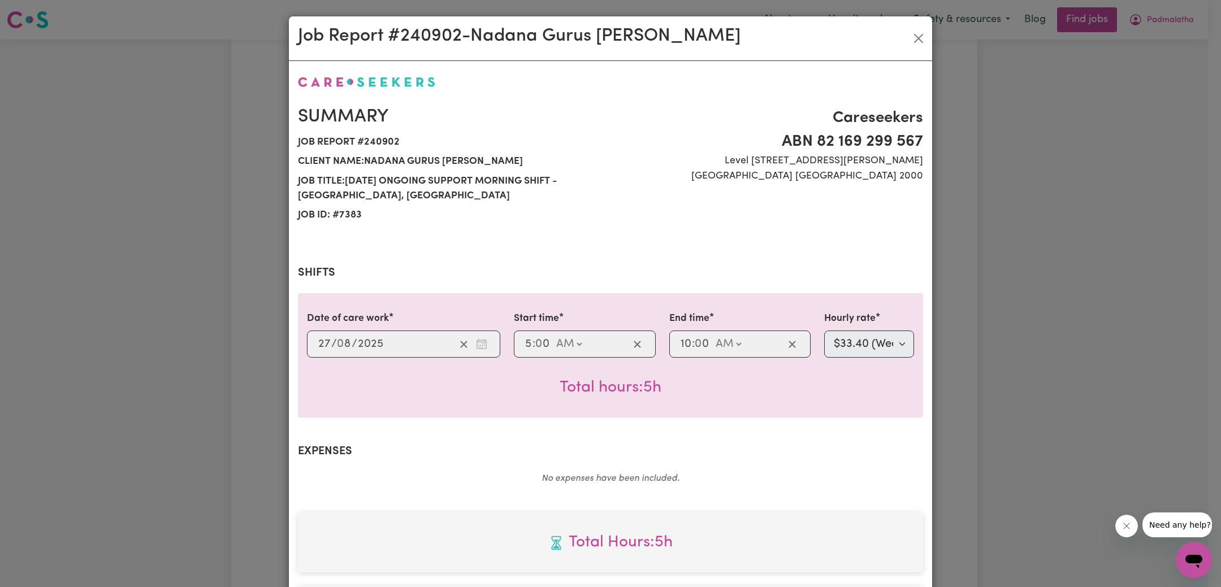
click at [1101, 222] on div "Job Report # 240902 - Nadana Gurus Kamalanathan Summary Job report # 240902 Cli…" at bounding box center [610, 293] width 1221 height 587
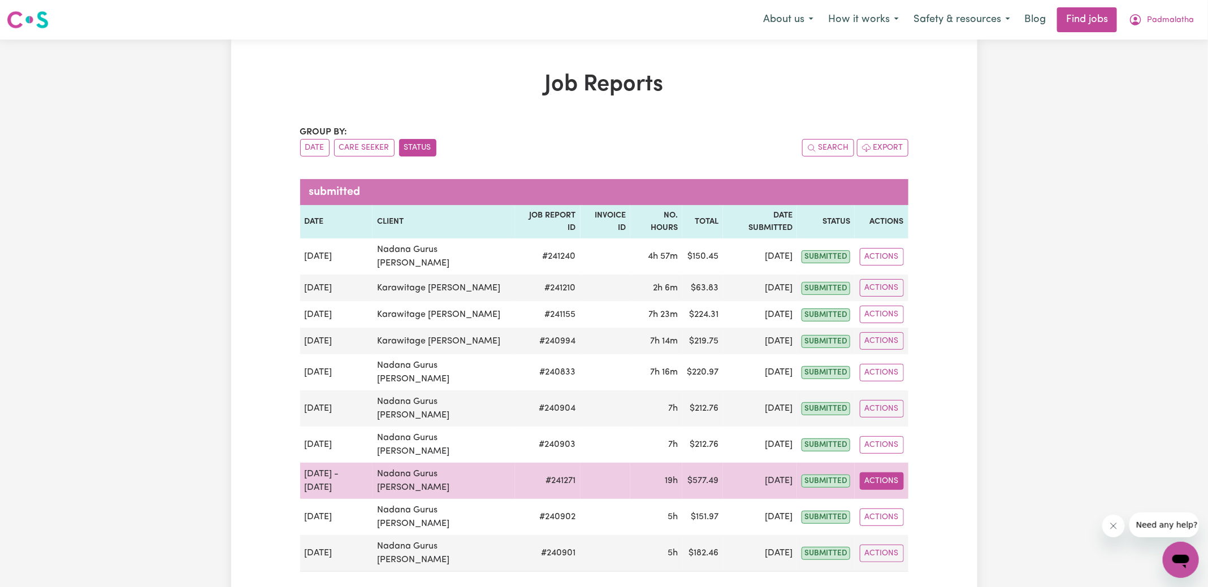
click at [890, 473] on button "Actions" at bounding box center [882, 482] width 44 height 18
click at [896, 496] on link "View Job Report" at bounding box center [908, 507] width 97 height 23
select select "pm"
select select "33.4-Weekday"
select select "pm"
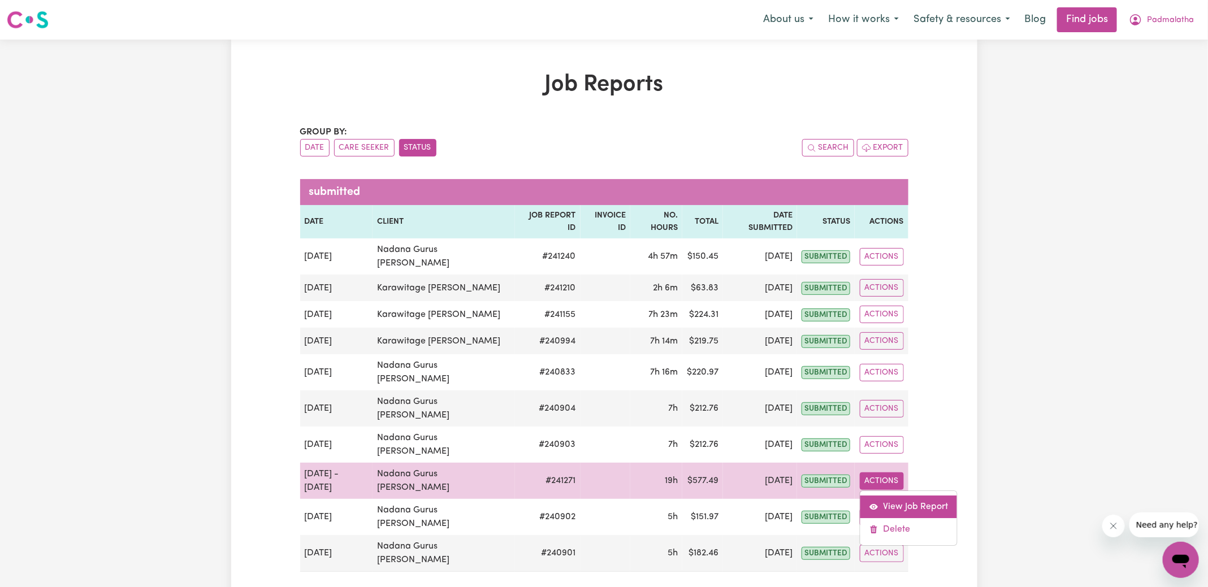
select select "33.4-Weekday"
select select "pm"
select select "33.4-Weekday"
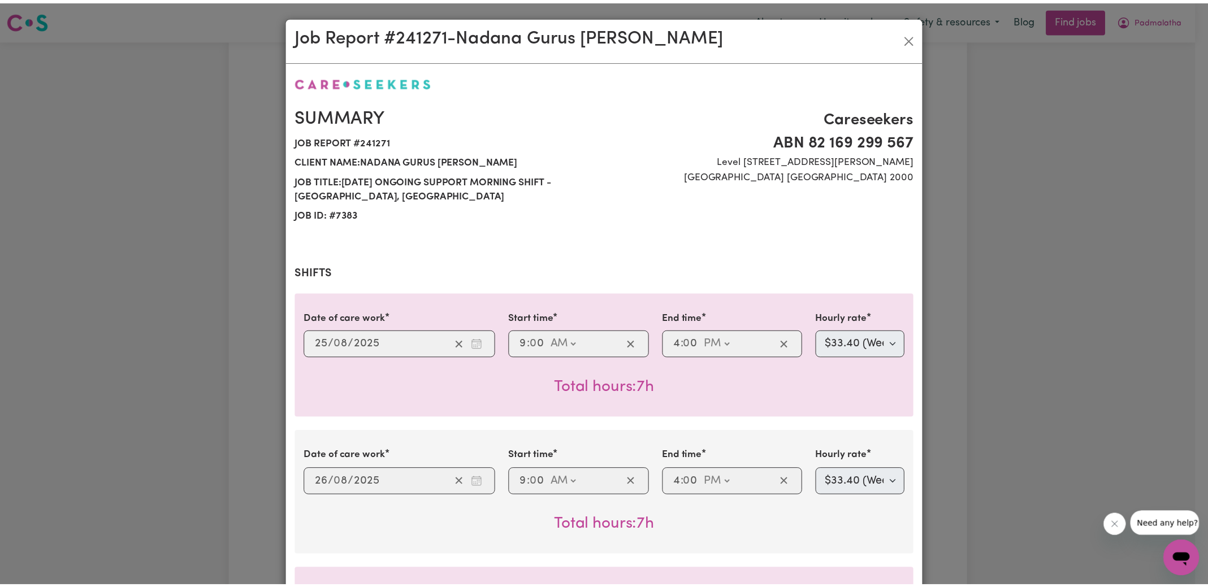
scroll to position [544, 0]
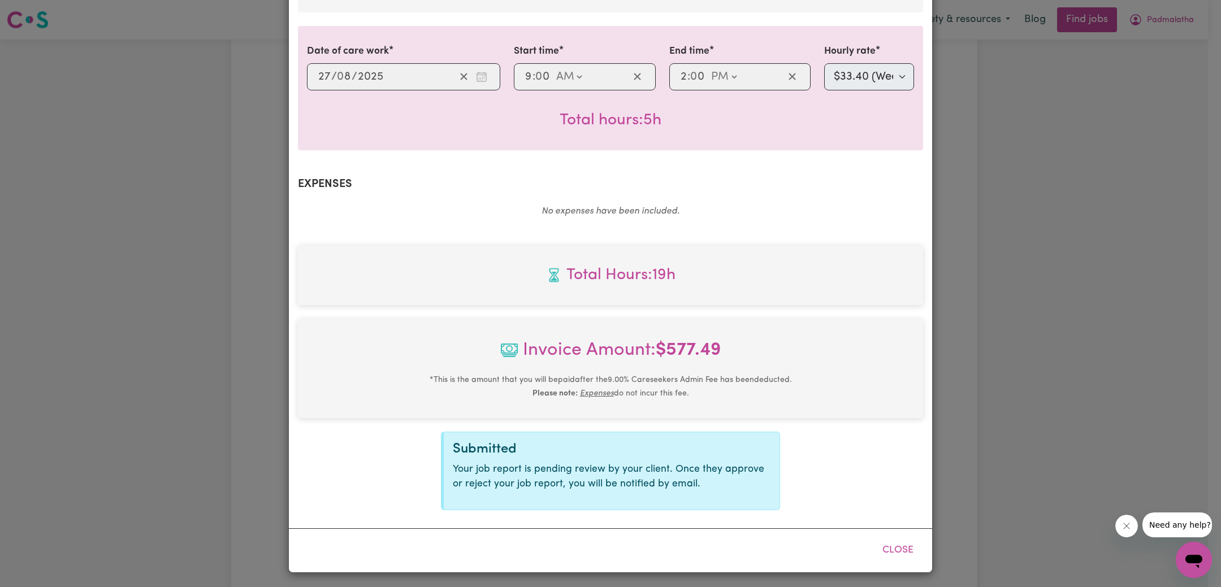
drag, startPoint x: 1052, startPoint y: 377, endPoint x: 1087, endPoint y: 222, distance: 158.1
click at [1052, 377] on div "Job Report # 241271 - Nadana Gurus Kamalanathan Summary Job report # 241271 Cli…" at bounding box center [610, 293] width 1221 height 587
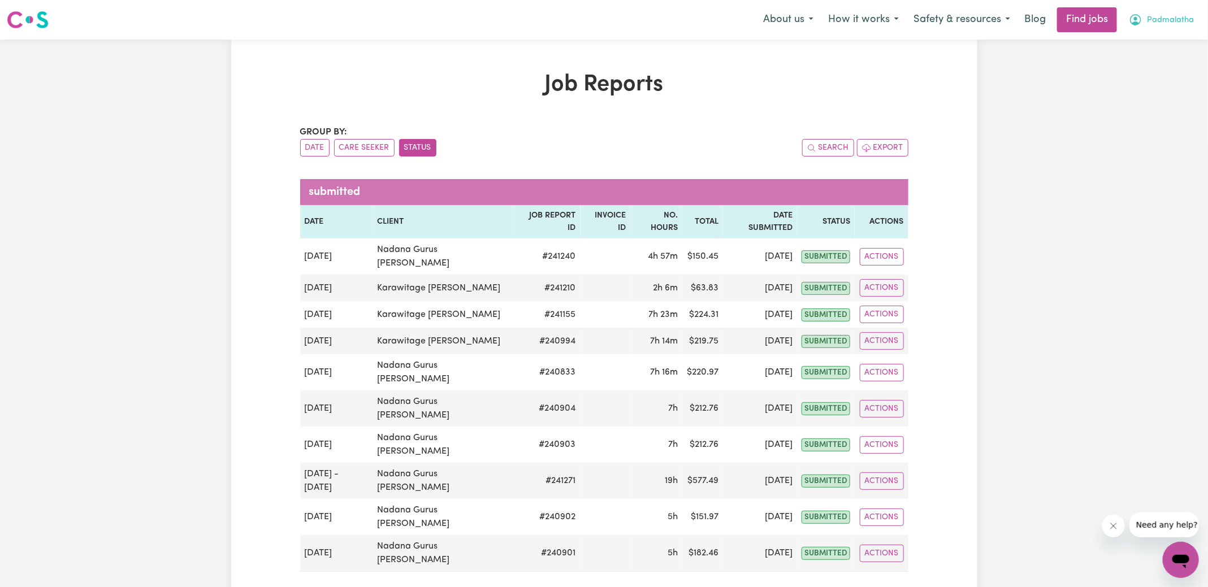
click at [1159, 23] on span "Padmalatha" at bounding box center [1170, 20] width 47 height 12
click at [1156, 80] on link "Logout" at bounding box center [1155, 86] width 89 height 21
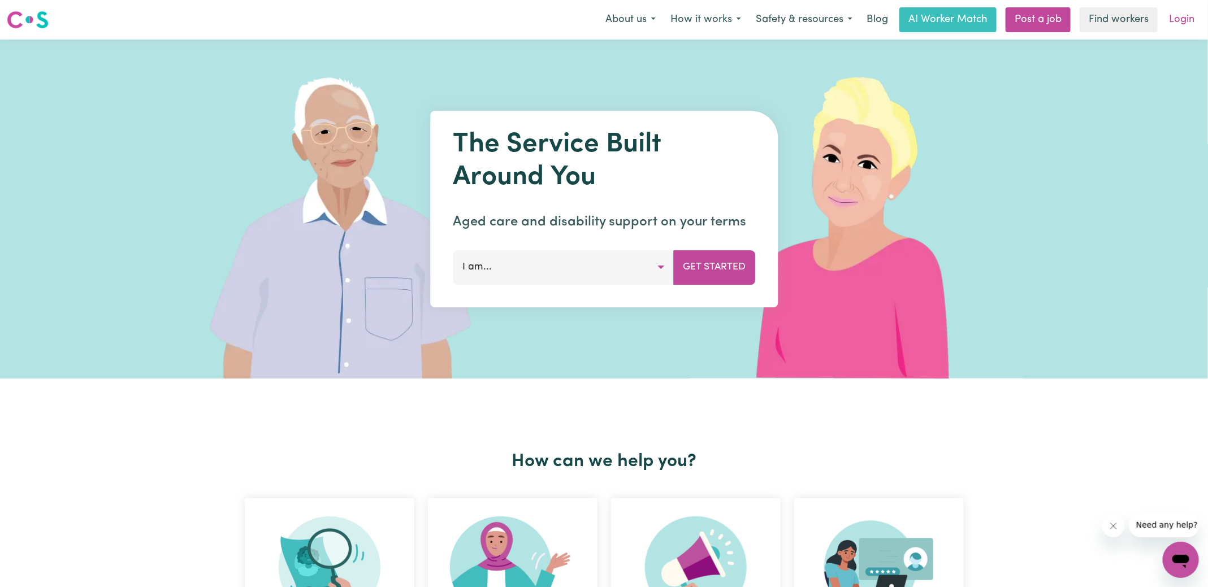
click at [1186, 26] on link "Login" at bounding box center [1181, 19] width 39 height 25
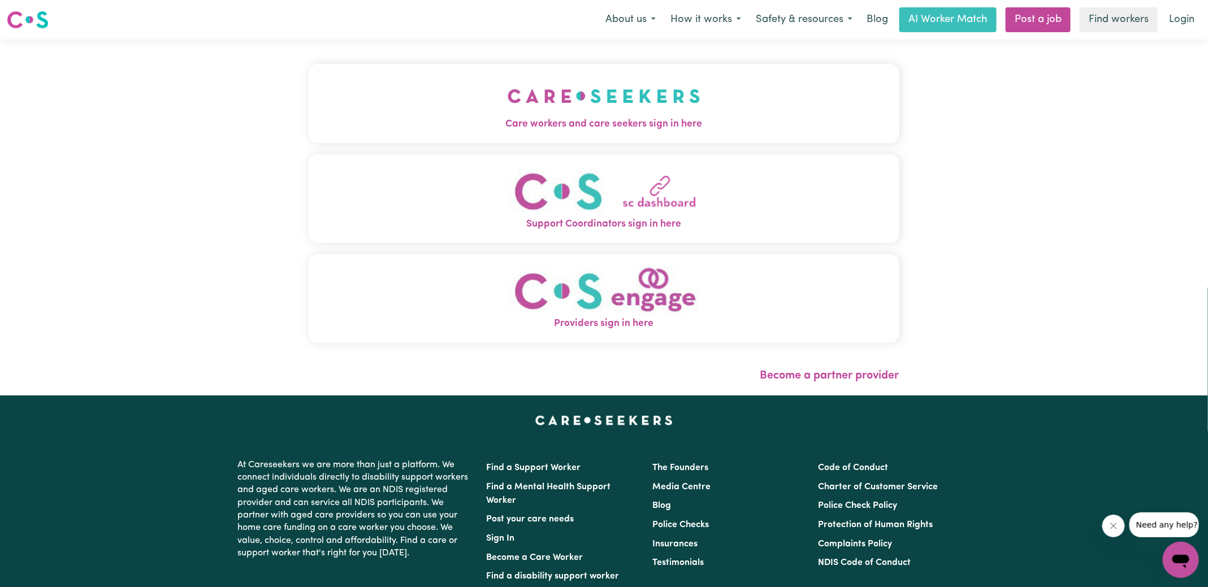
click at [608, 118] on span "Care workers and care seekers sign in here" at bounding box center [604, 124] width 591 height 15
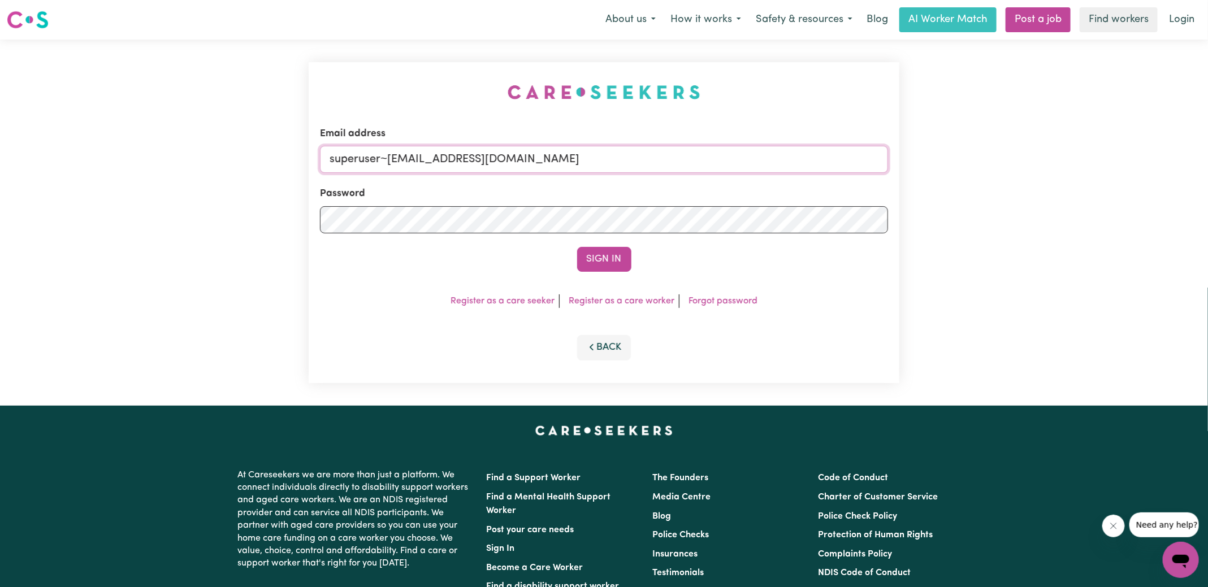
drag, startPoint x: 387, startPoint y: 161, endPoint x: 1130, endPoint y: 163, distance: 742.8
click at [1130, 163] on div "Email address superuser~PwiJE@yahoo.com Password Sign In Register as a care see…" at bounding box center [604, 223] width 1208 height 366
type input "superuser~NadanakamalanathanKNC@careseekers.com.au"
click at [577, 247] on button "Sign In" at bounding box center [604, 259] width 54 height 25
